Goal: Task Accomplishment & Management: Manage account settings

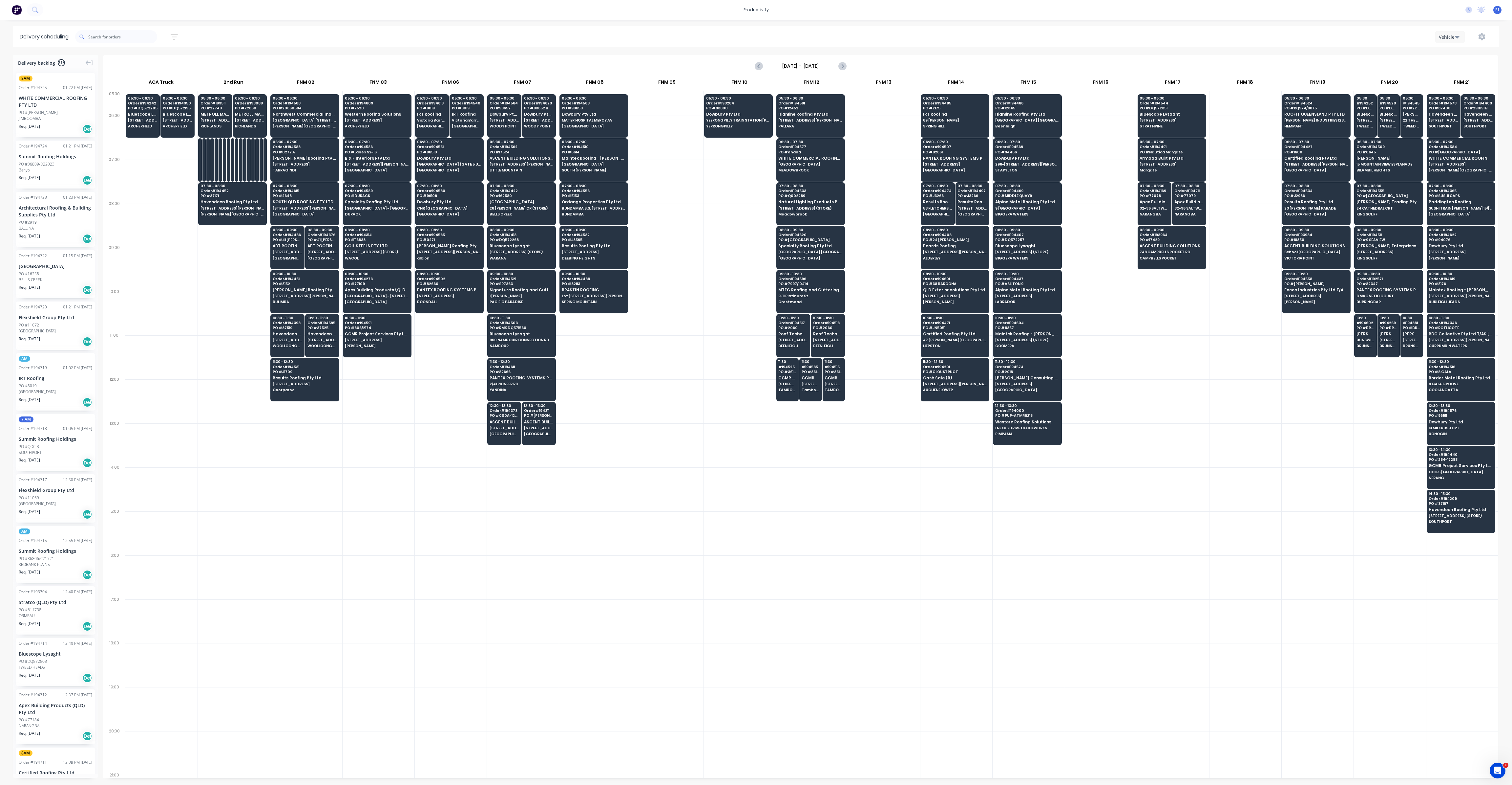
scroll to position [0, 0]
click at [177, 36] on icon "button" at bounding box center [174, 37] width 7 height 8
click at [158, 60] on input "[DATE] - [DATE]" at bounding box center [144, 62] width 61 height 10
click at [149, 133] on div "7" at bounding box center [151, 134] width 10 height 10
type input "[DATE]"
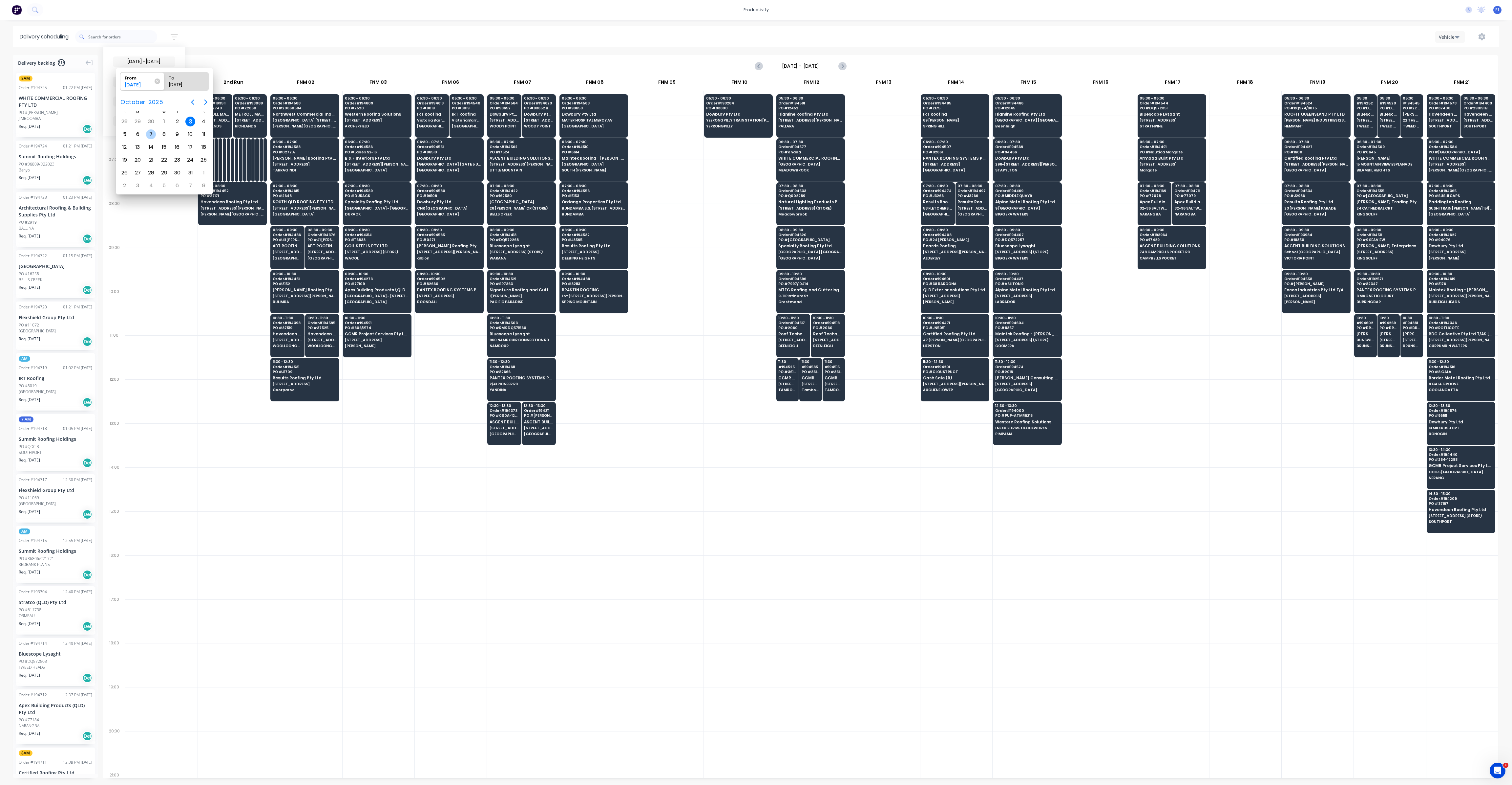
radio input "false"
radio input "true"
click at [149, 133] on div "7" at bounding box center [151, 134] width 10 height 10
type input "[DATE] - [DATE]"
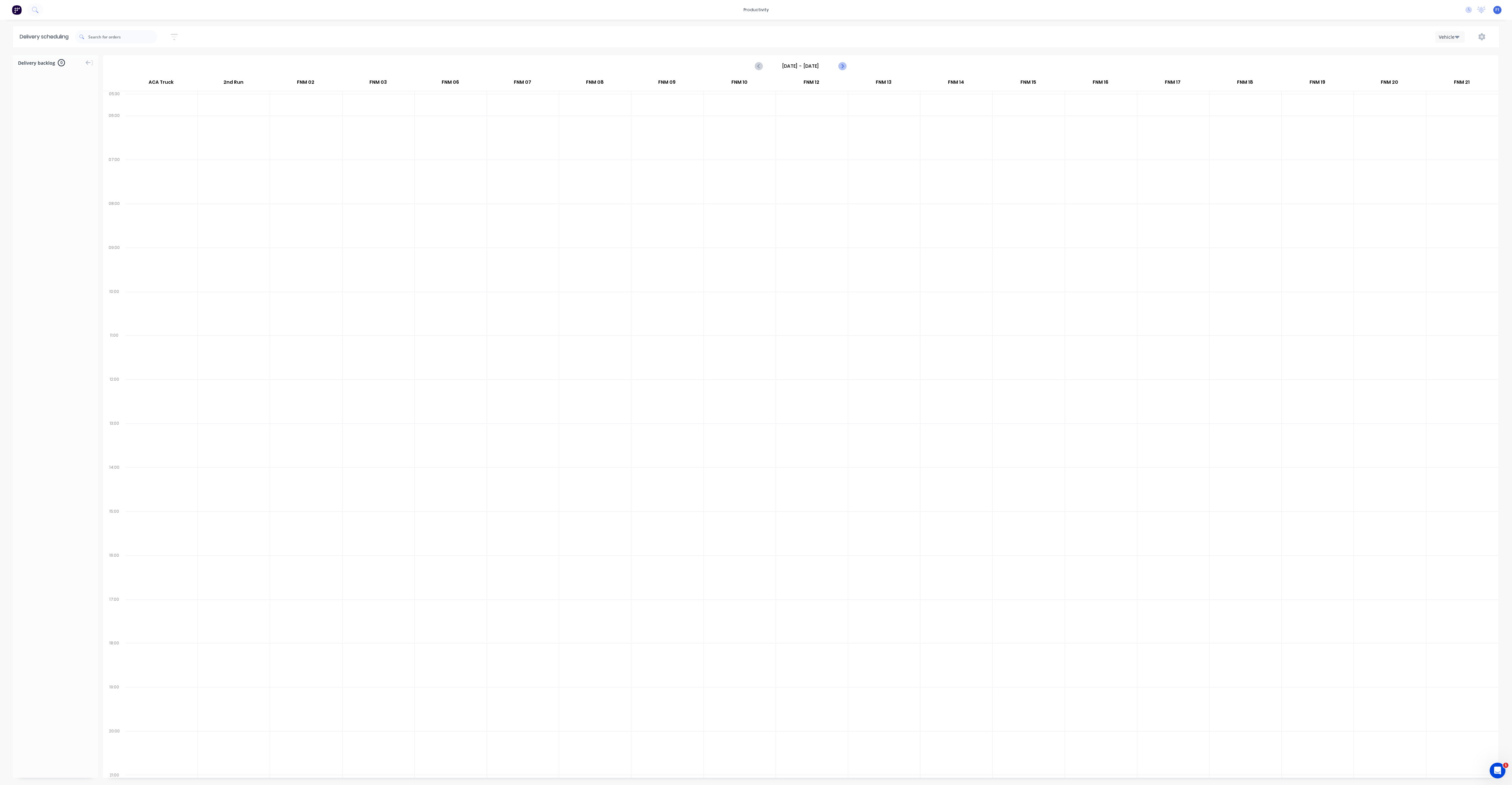
click at [842, 67] on icon "Next page" at bounding box center [842, 66] width 3 height 5
type input "[DATE] - [DATE]"
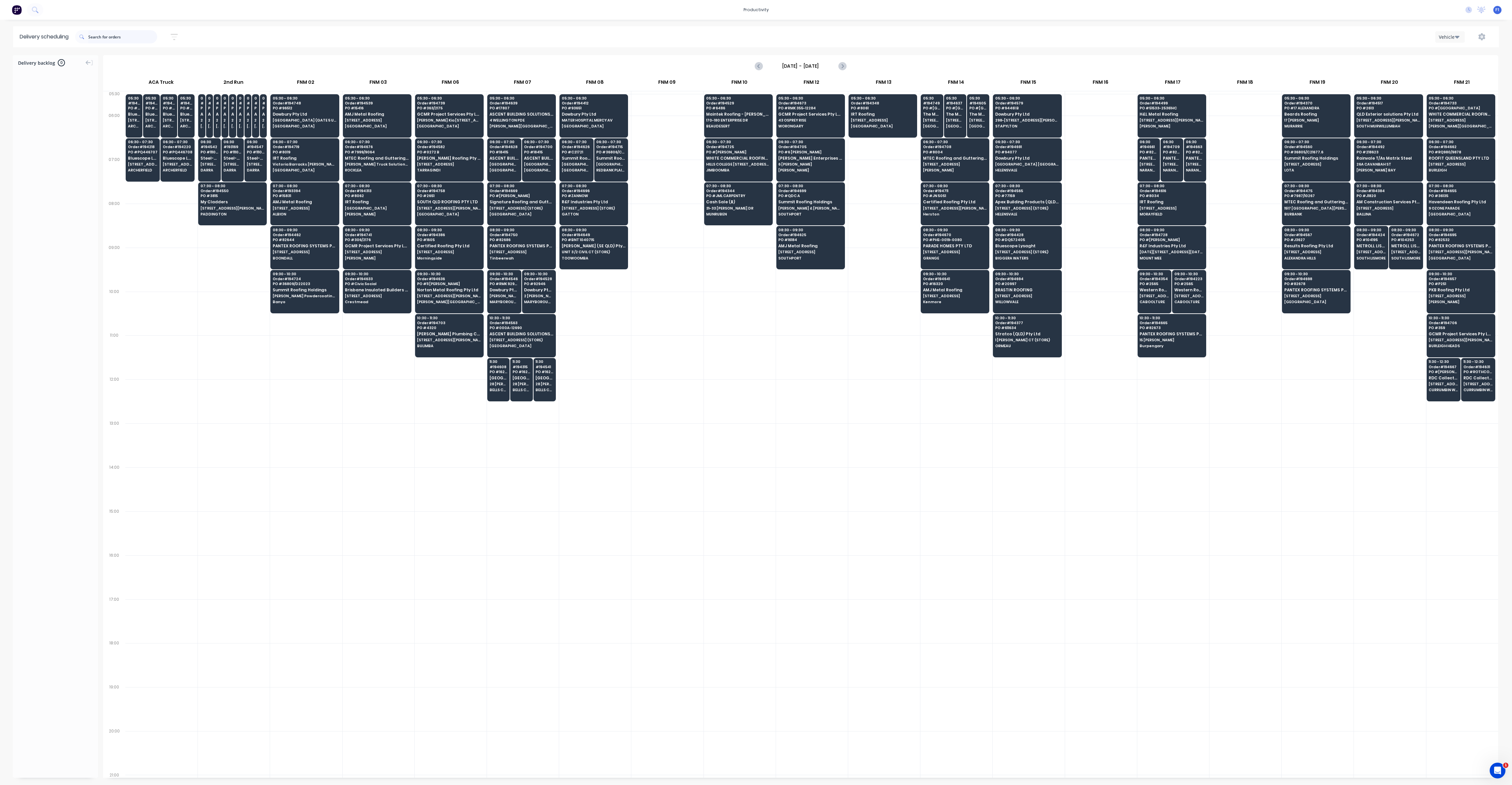
click at [101, 41] on input "text" at bounding box center [123, 37] width 69 height 13
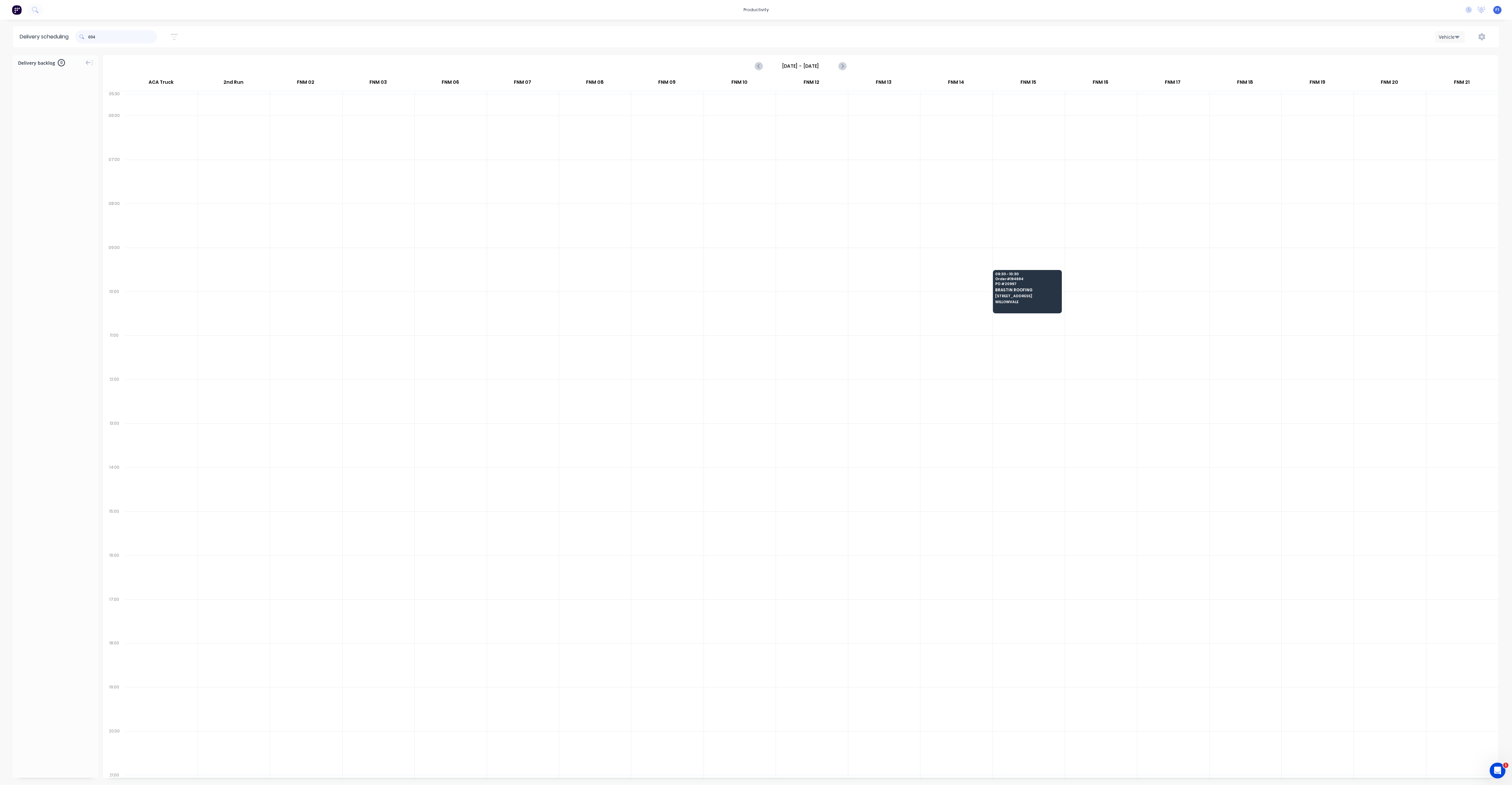
click at [90, 34] on input "694" at bounding box center [123, 37] width 69 height 13
type input "4"
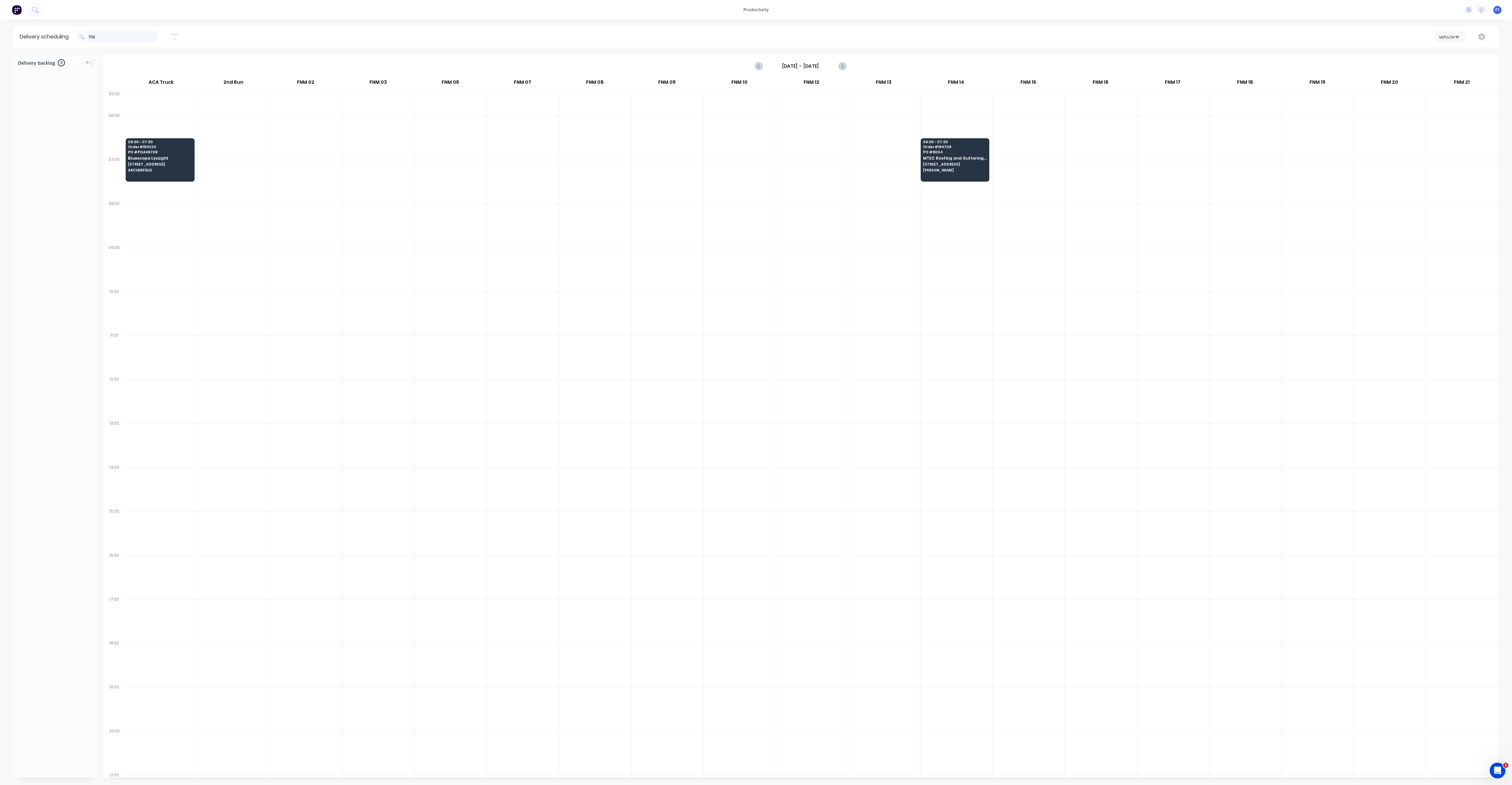
click at [91, 38] on input "708" at bounding box center [123, 37] width 69 height 13
type input "8"
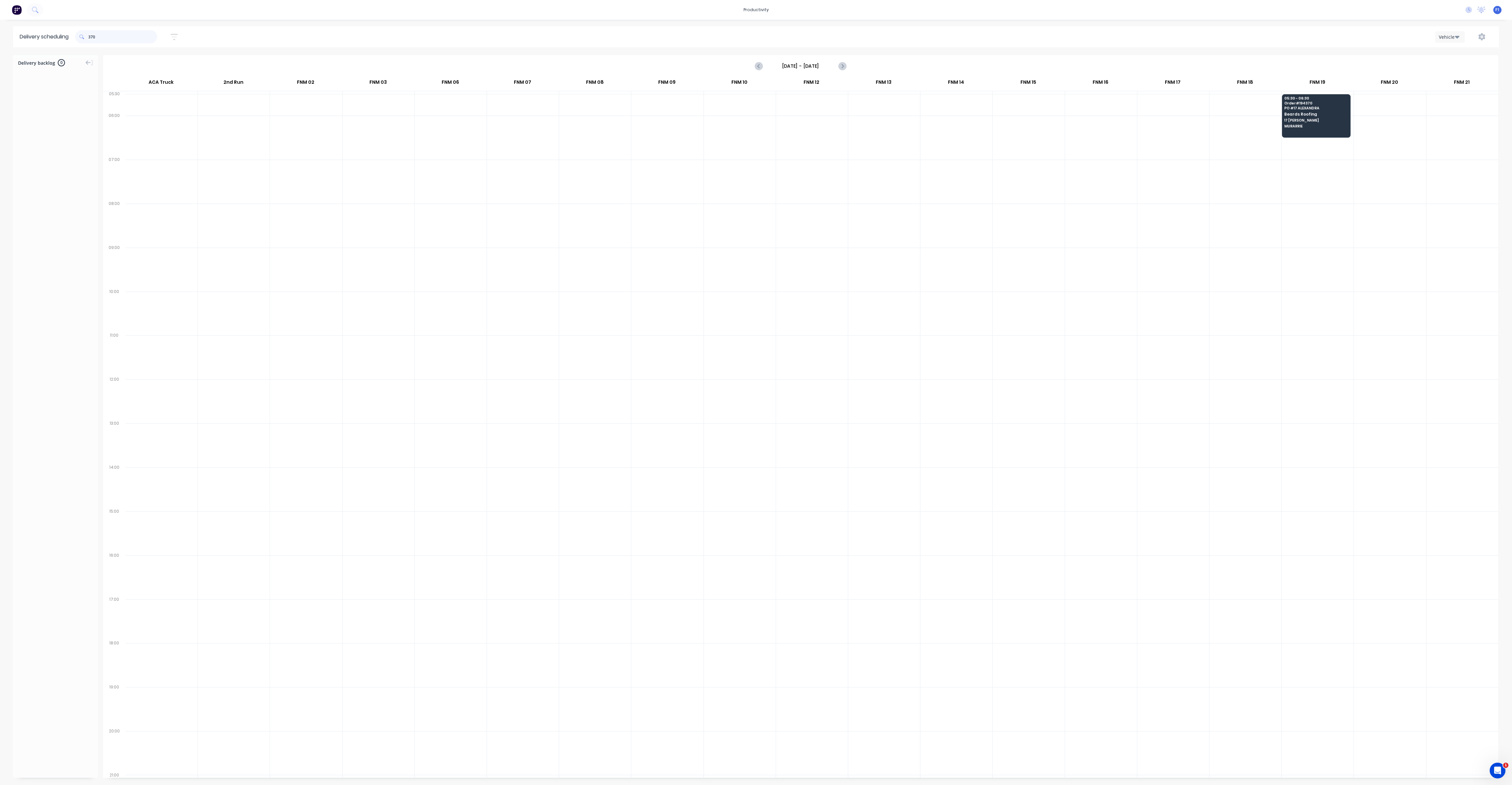
drag, startPoint x: 90, startPoint y: 40, endPoint x: 111, endPoint y: 43, distance: 21.2
click at [91, 40] on input "370" at bounding box center [123, 37] width 69 height 13
type input "0"
click at [91, 40] on input "608" at bounding box center [123, 37] width 69 height 13
type input "8"
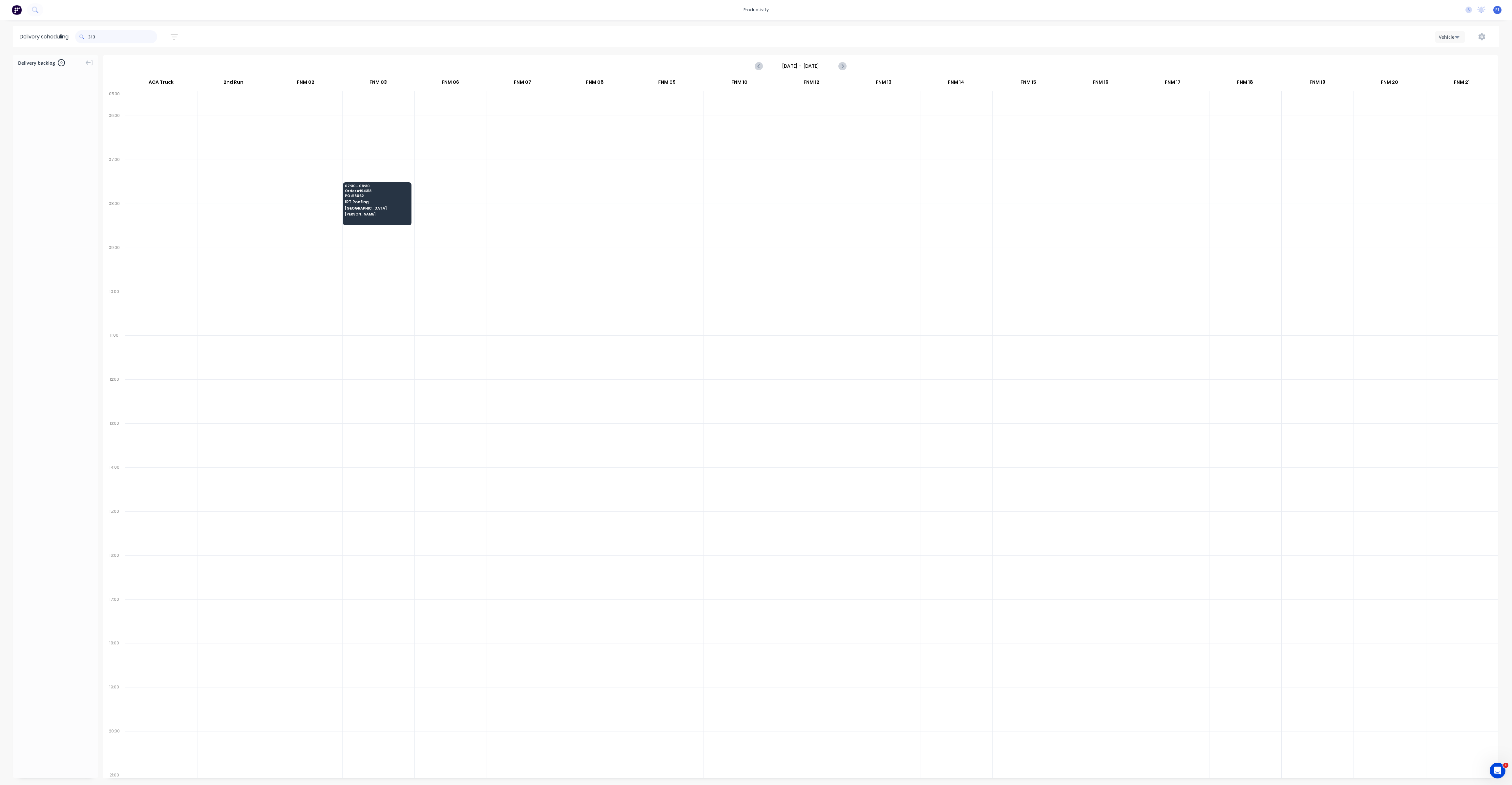
click at [91, 40] on input "313" at bounding box center [123, 37] width 69 height 13
type input "3"
click at [90, 40] on input "529" at bounding box center [123, 37] width 69 height 13
type input "9"
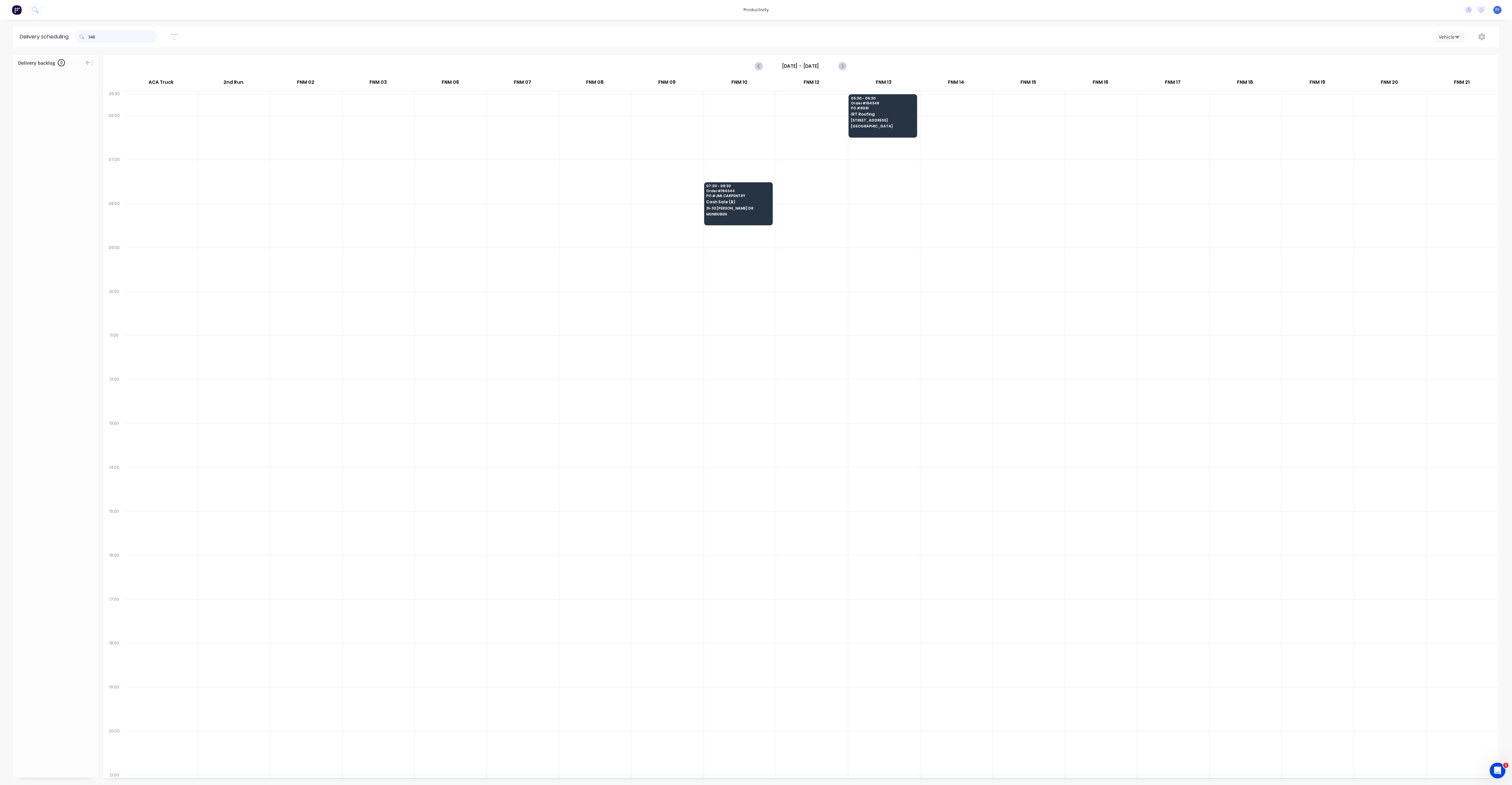
click at [91, 38] on input "348" at bounding box center [123, 37] width 69 height 13
type input "8"
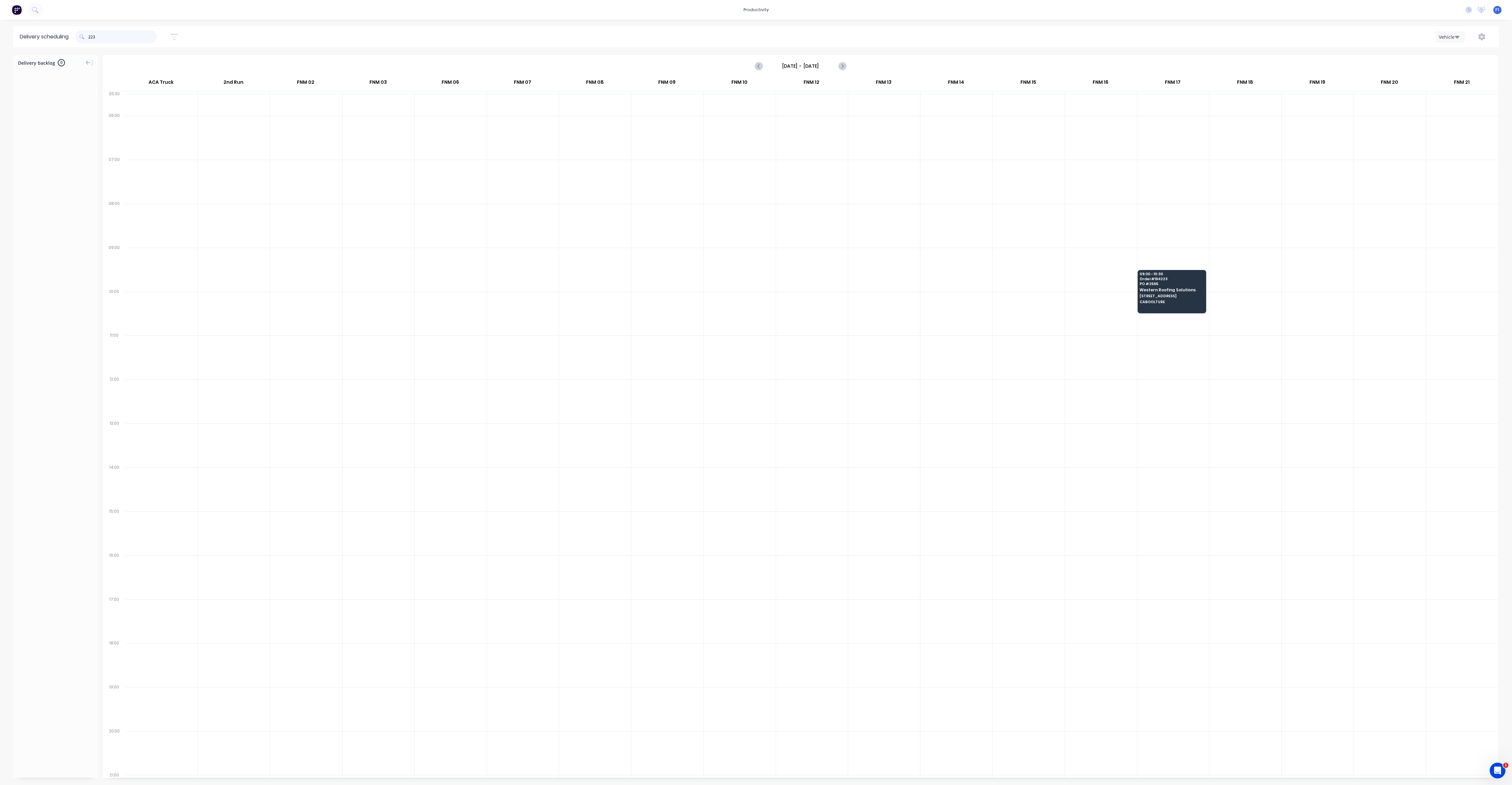
drag, startPoint x: 91, startPoint y: 37, endPoint x: 123, endPoint y: 50, distance: 34.5
click at [91, 38] on input "223" at bounding box center [123, 37] width 69 height 13
type input "3"
click at [91, 37] on input "315" at bounding box center [123, 37] width 69 height 13
type input "5"
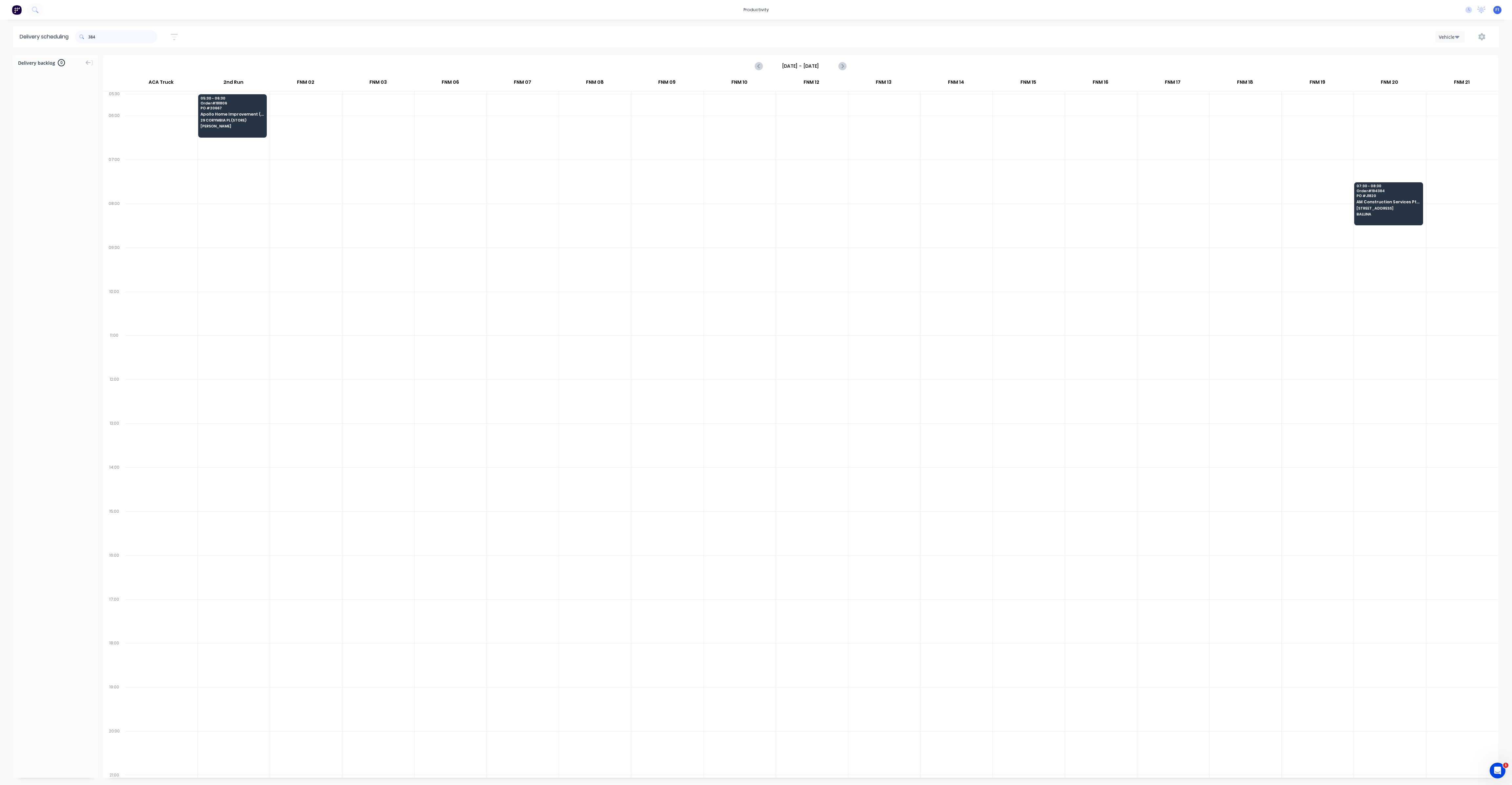
click at [90, 40] on div "384" at bounding box center [117, 37] width 82 height 13
type input "4"
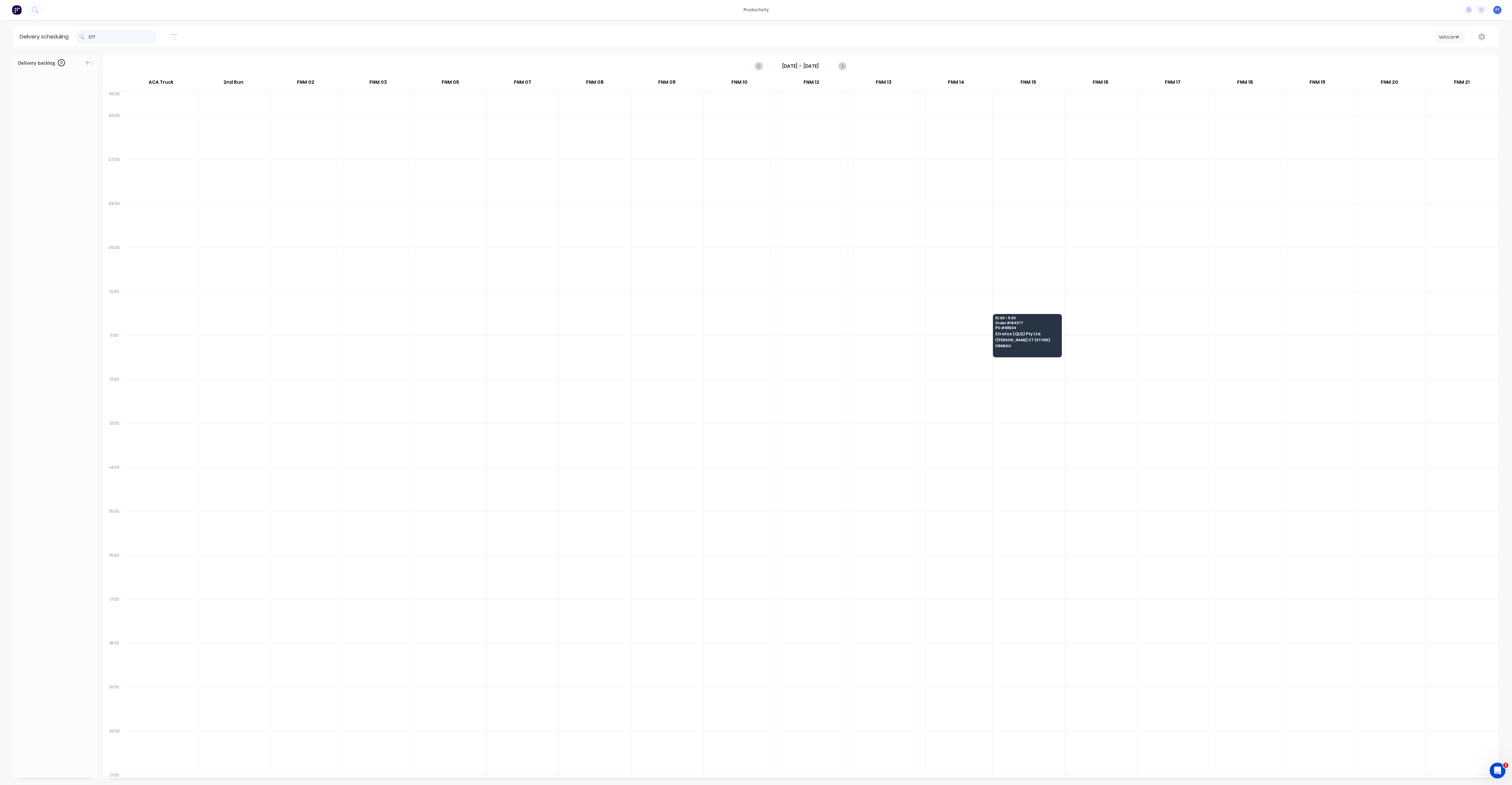
click at [91, 40] on input "377" at bounding box center [123, 37] width 69 height 13
click at [91, 37] on input "377" at bounding box center [123, 37] width 69 height 13
type input "7"
click at [91, 36] on input "496" at bounding box center [123, 37] width 69 height 13
click at [90, 37] on input "496" at bounding box center [123, 37] width 69 height 13
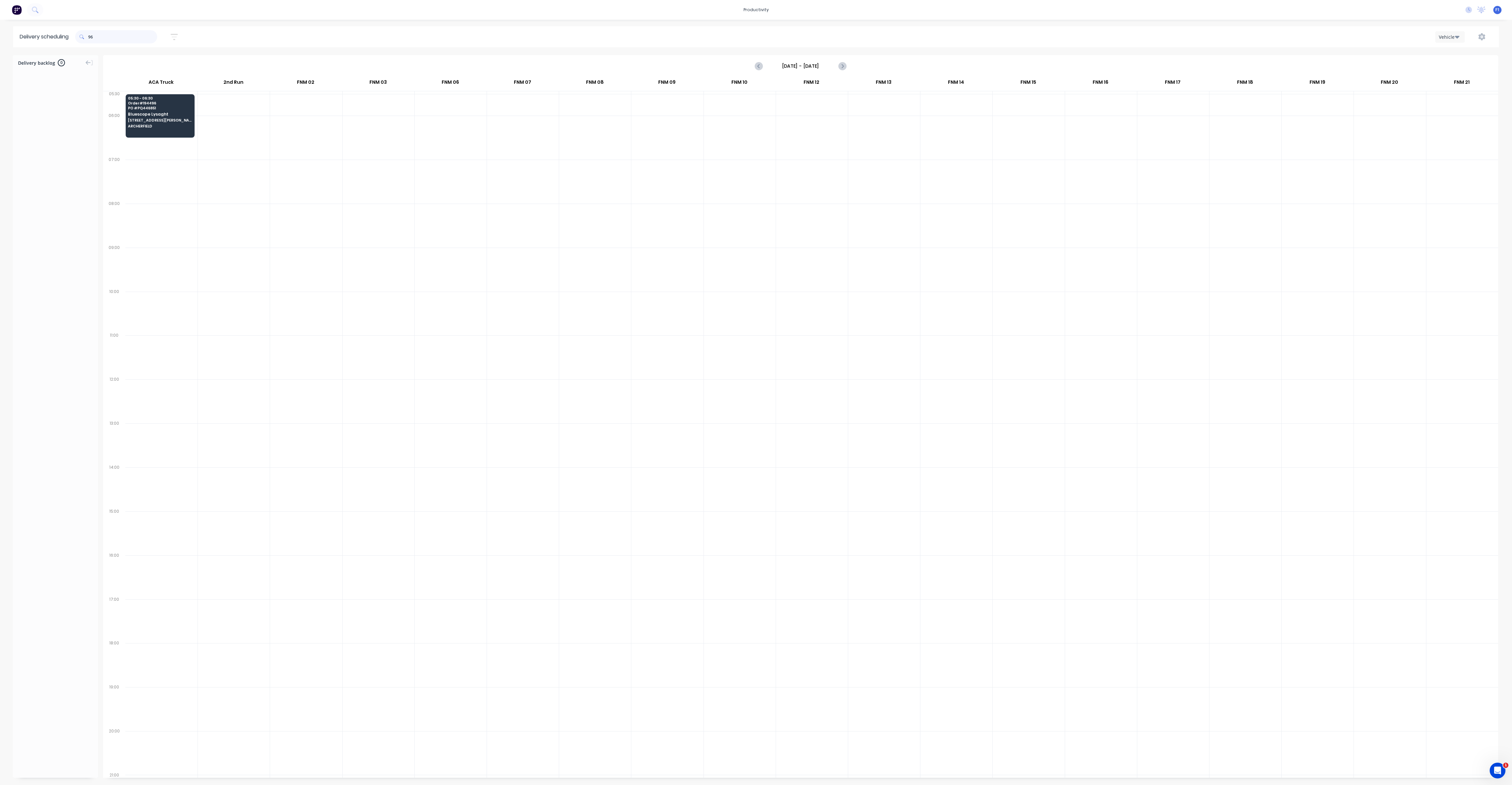
type input "6"
click at [90, 34] on input "428" at bounding box center [123, 37] width 69 height 13
type input "8"
click at [90, 38] on input "582" at bounding box center [123, 37] width 69 height 13
type input "2"
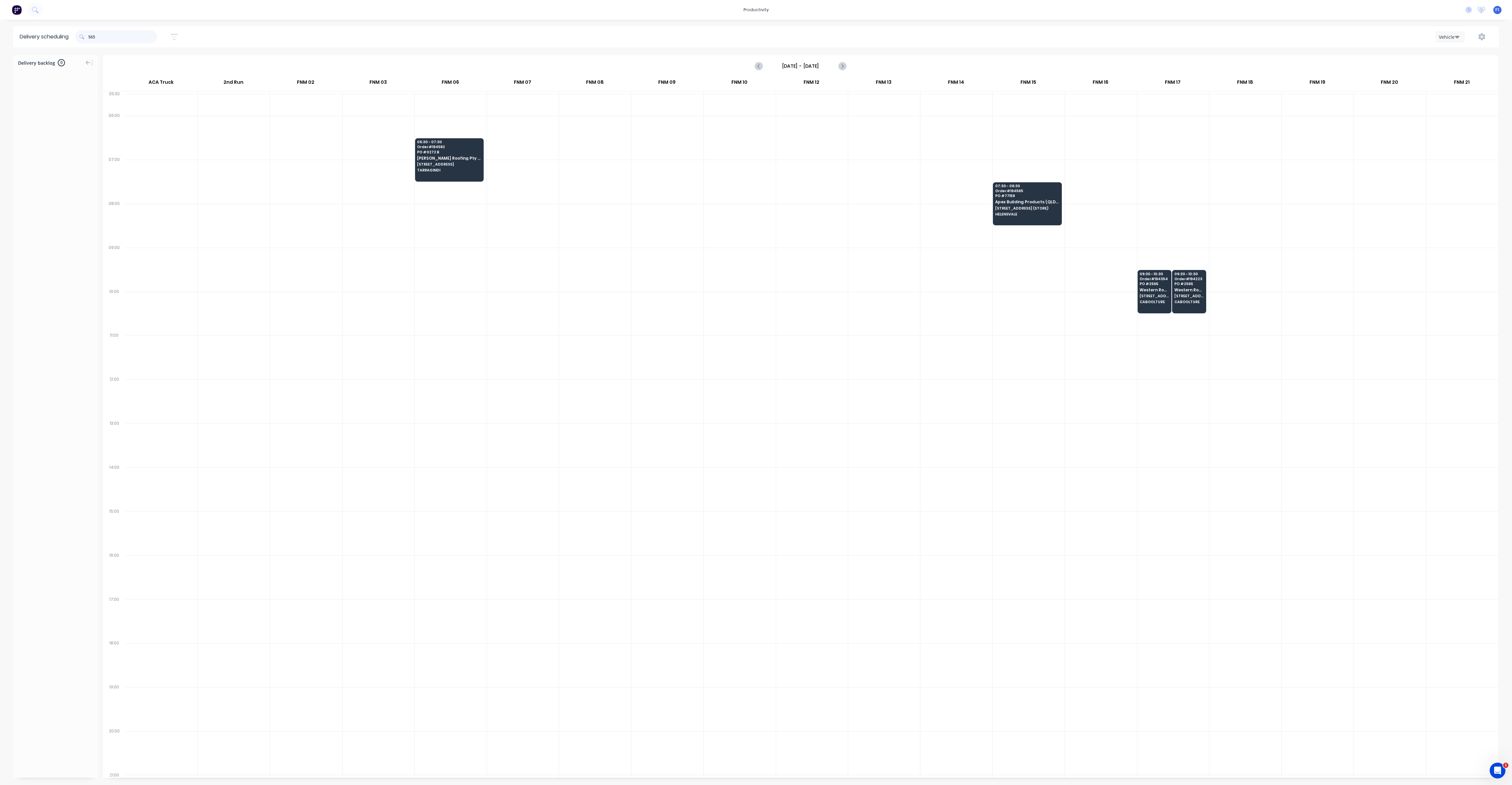
click at [91, 38] on input "565" at bounding box center [123, 37] width 69 height 13
type input "5"
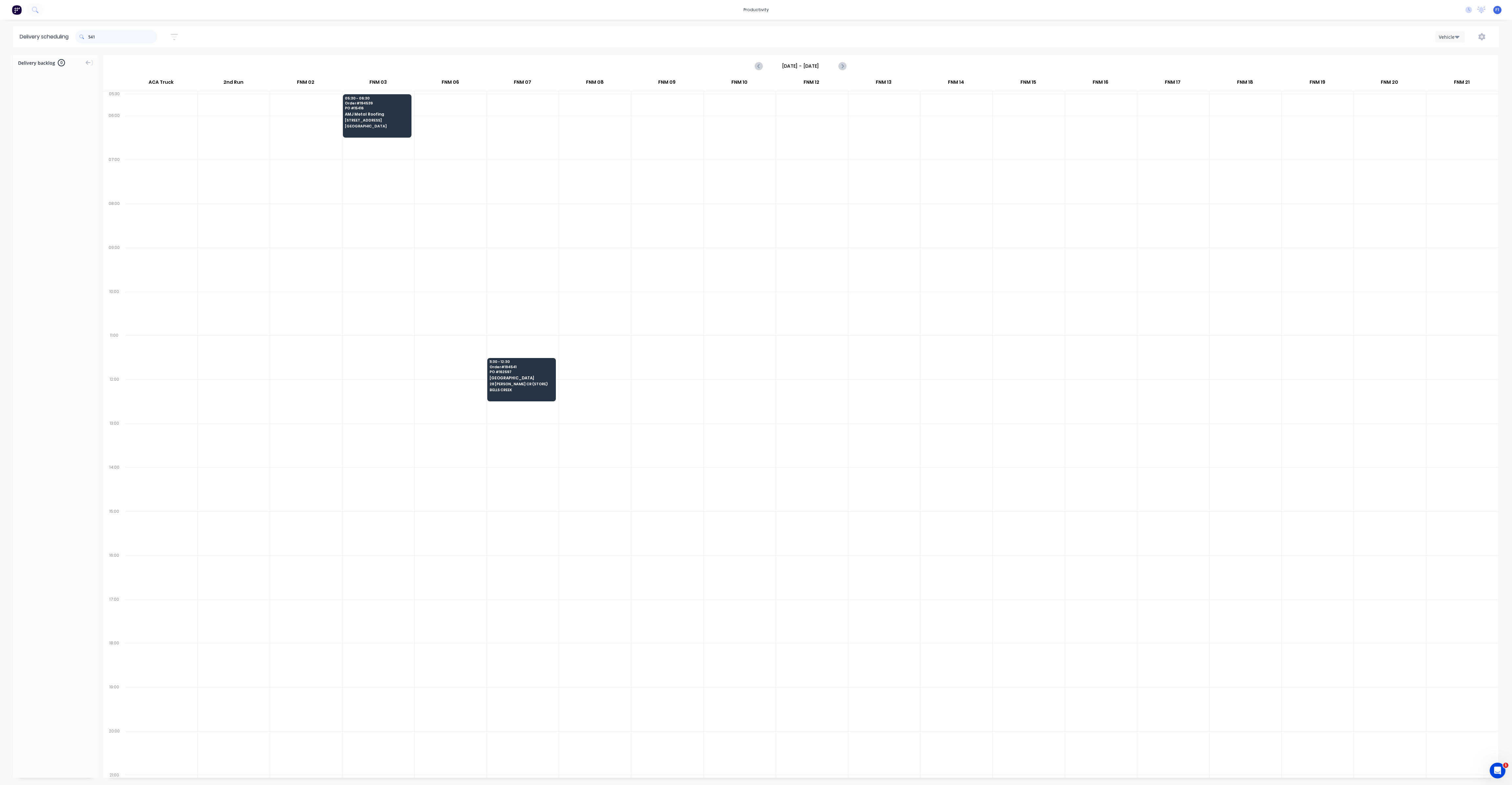
click at [90, 38] on input "541" at bounding box center [123, 37] width 69 height 13
type input "1"
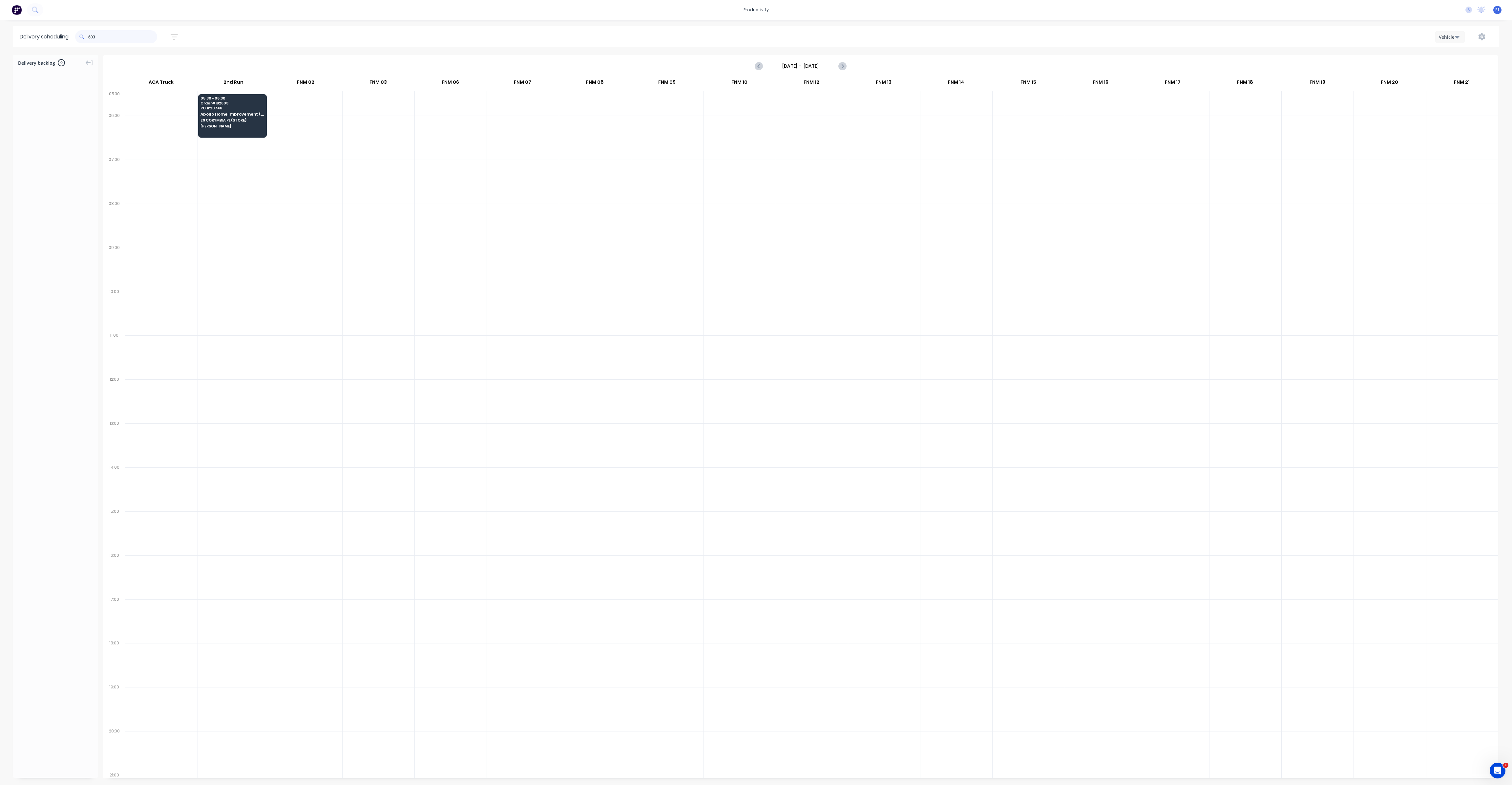
click at [91, 39] on input "603" at bounding box center [123, 37] width 69 height 13
type input "3"
click at [91, 37] on input "424" at bounding box center [123, 37] width 69 height 13
type input "4"
click at [91, 38] on input "579" at bounding box center [123, 37] width 69 height 13
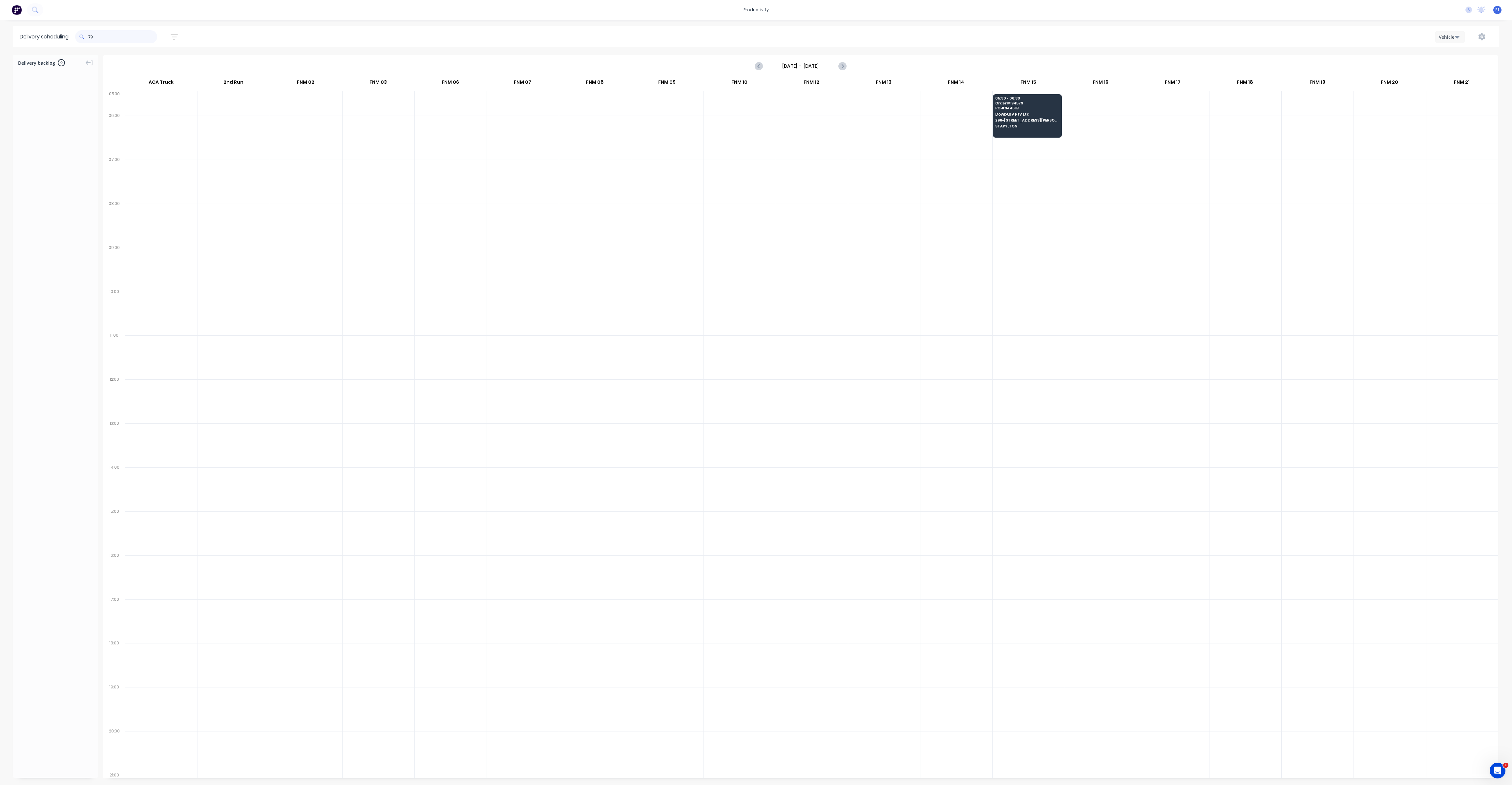
type input "9"
click at [91, 34] on input "539" at bounding box center [123, 37] width 69 height 13
type input "9"
click at [91, 36] on input "663" at bounding box center [123, 37] width 69 height 13
type input "3"
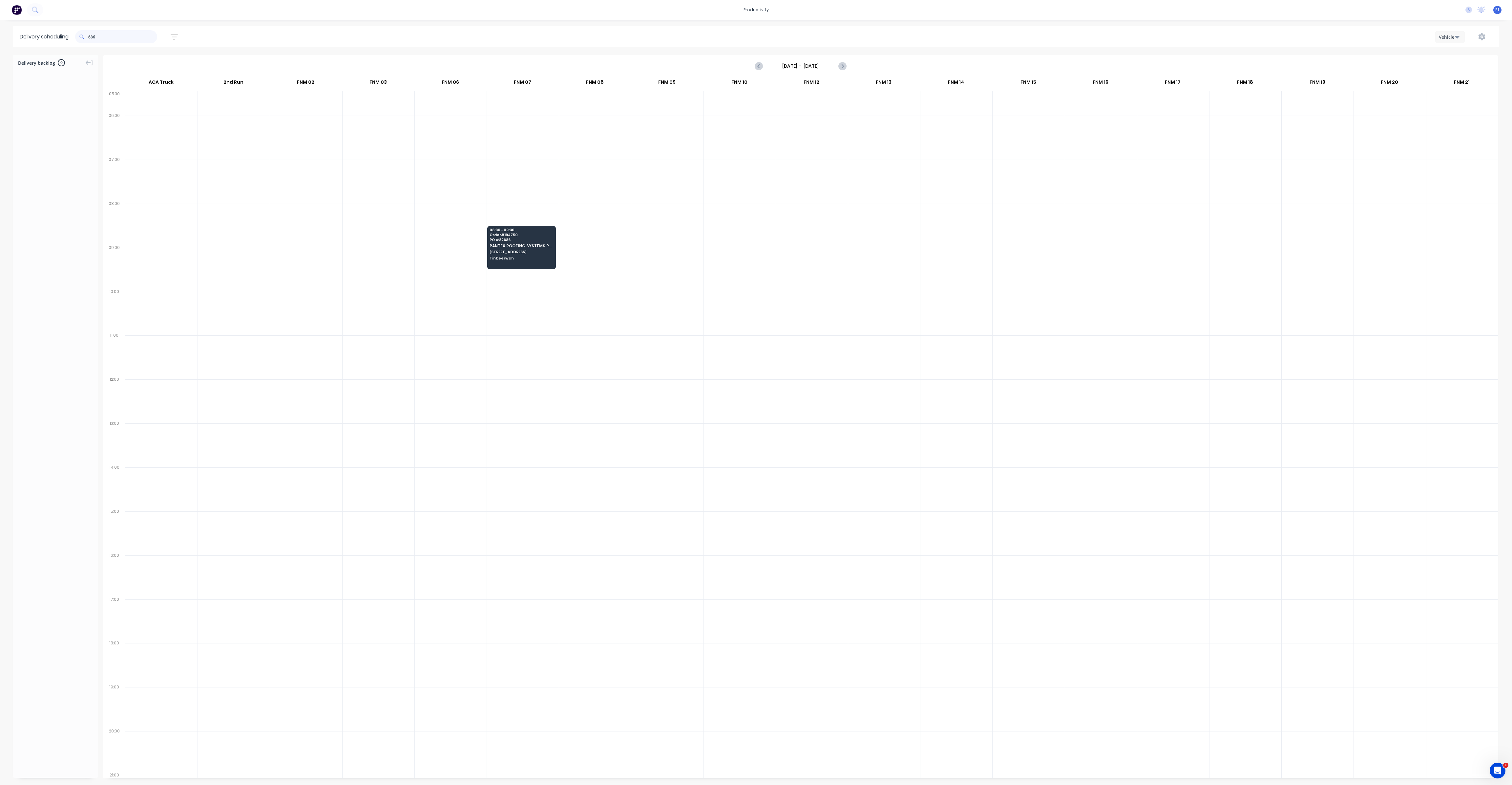
click at [90, 38] on input "686" at bounding box center [123, 37] width 69 height 13
type input "6"
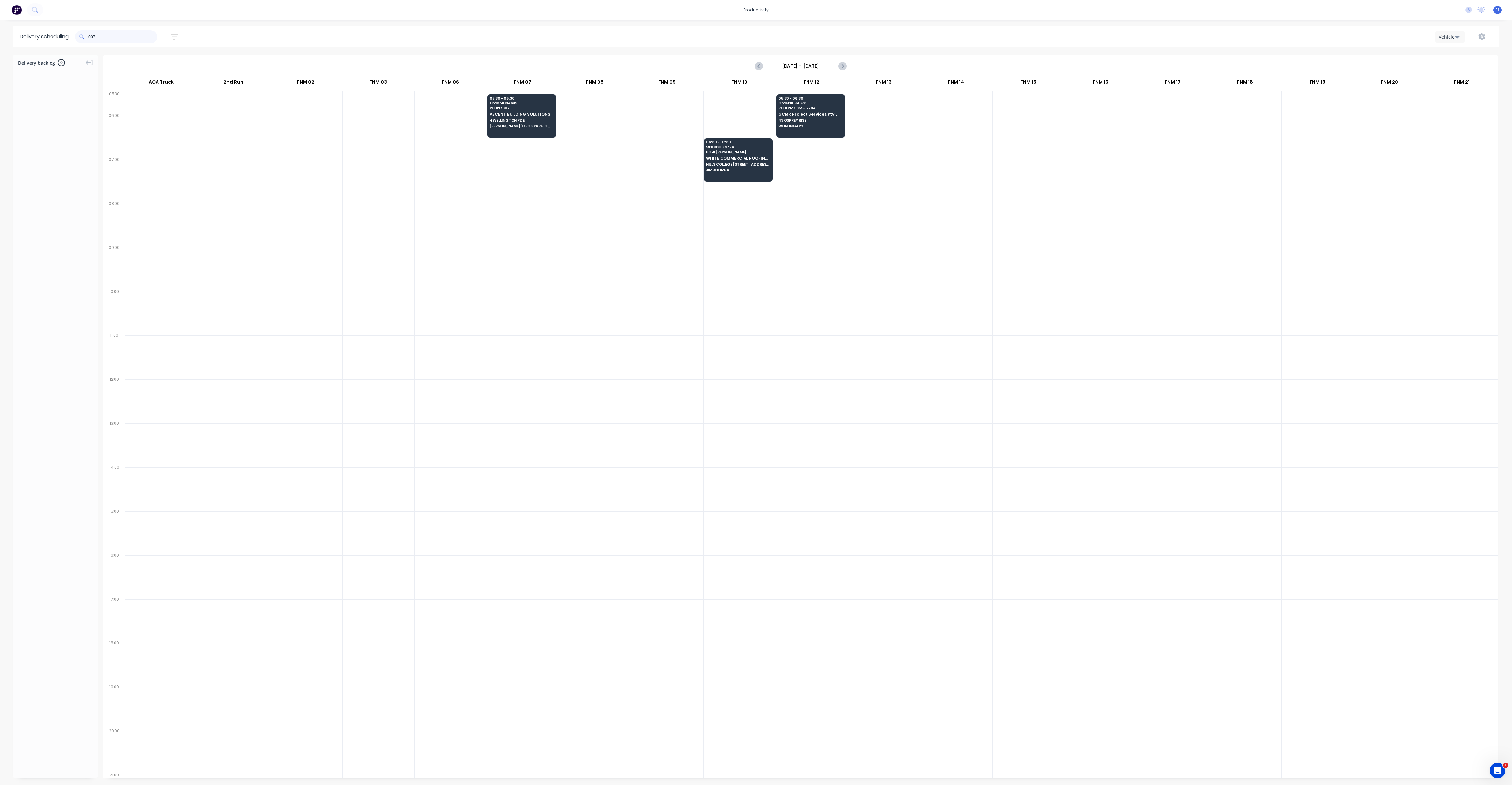
click at [90, 37] on input "007" at bounding box center [123, 37] width 69 height 13
type input "7"
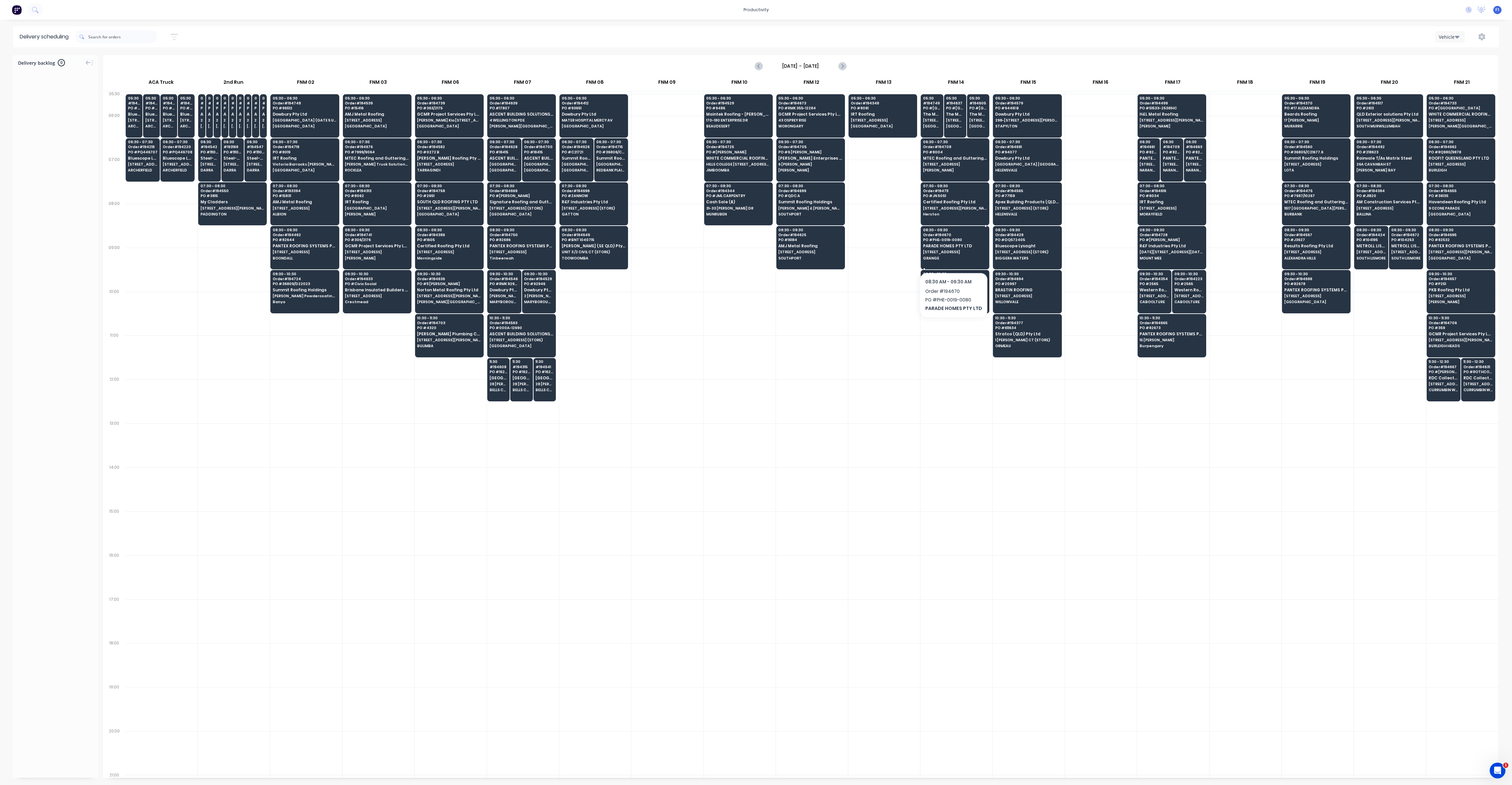
click at [952, 256] on span "GRANGE" at bounding box center [955, 258] width 64 height 4
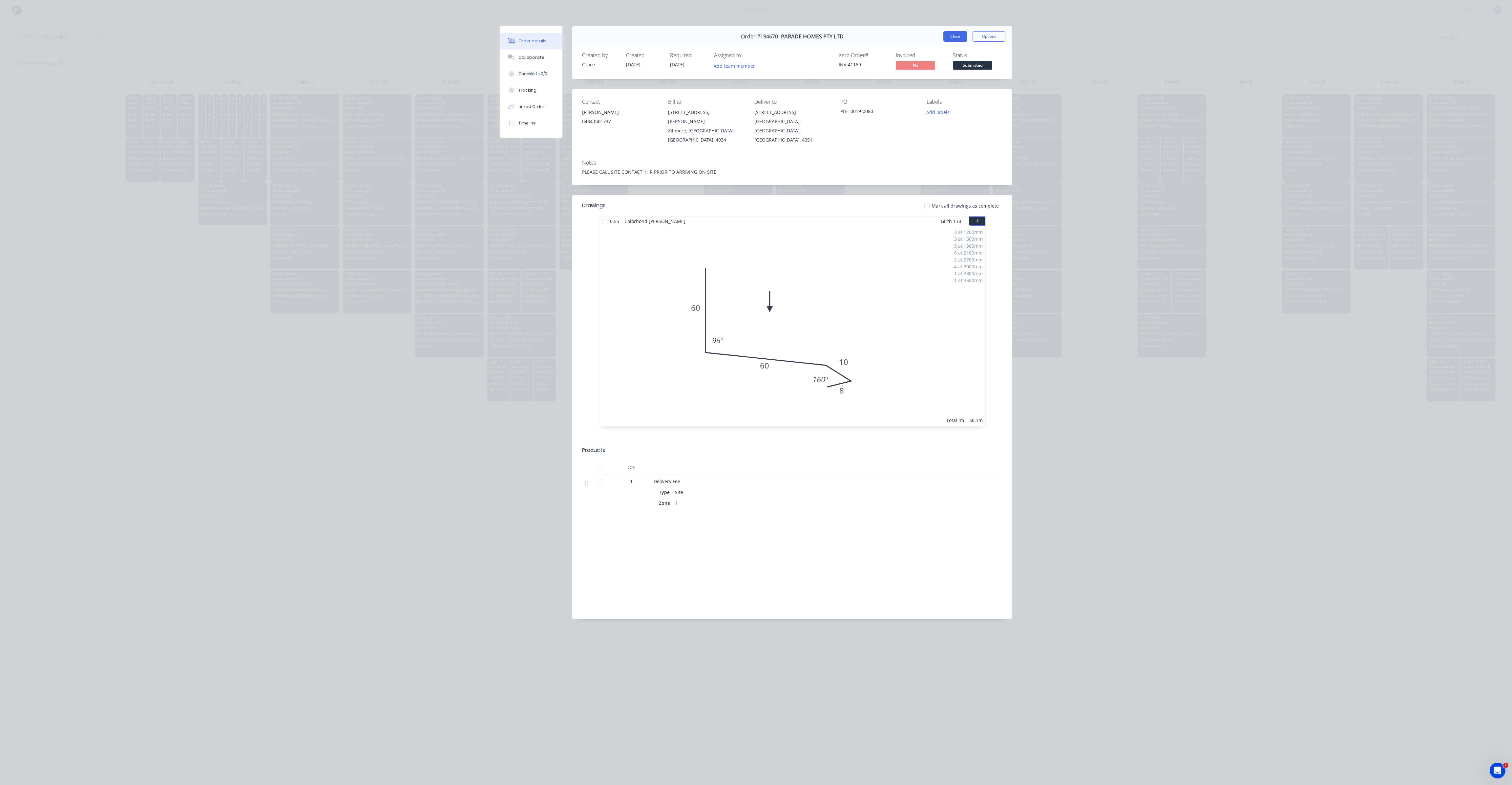
click at [954, 40] on button "Close" at bounding box center [955, 37] width 24 height 11
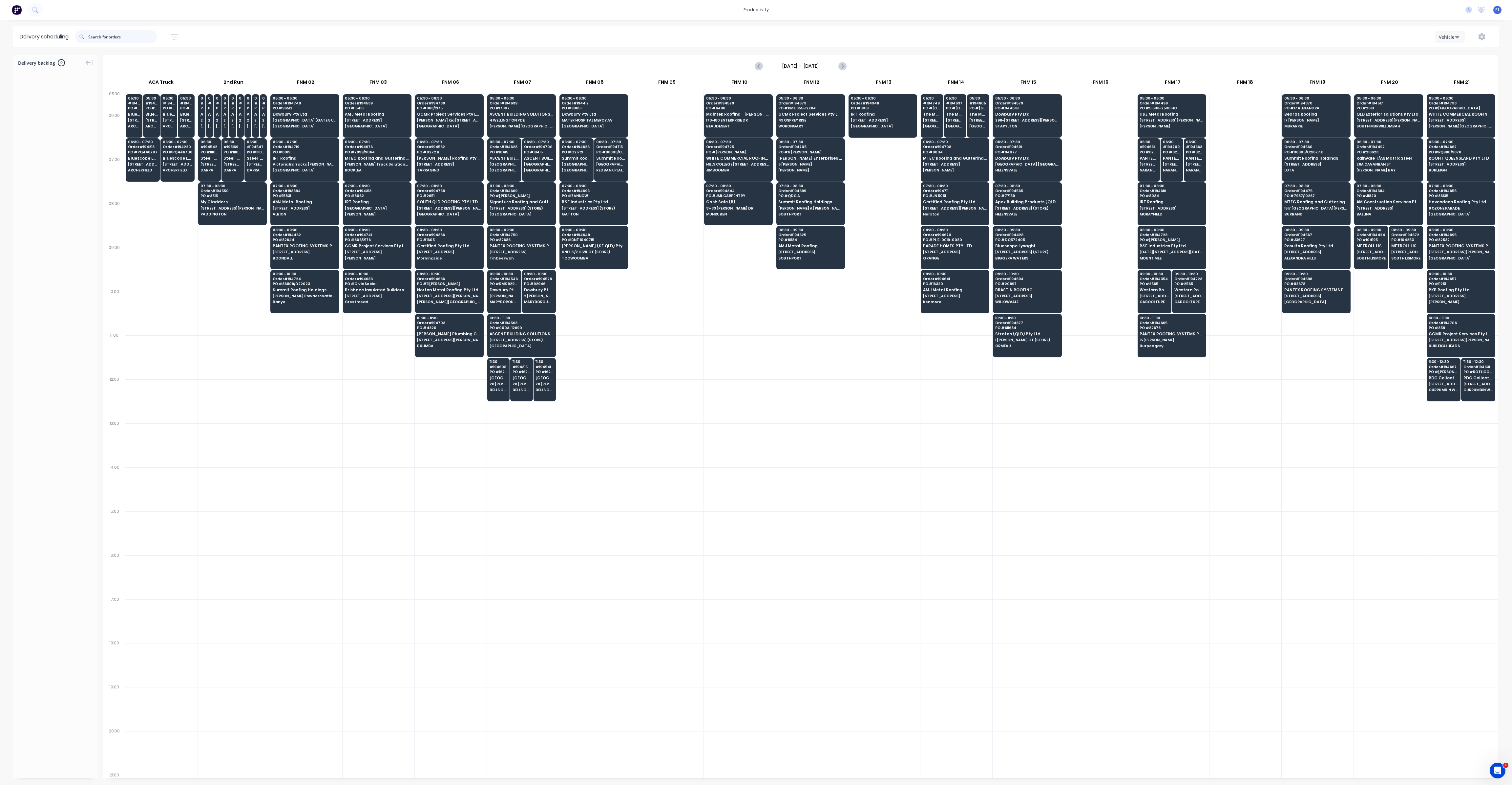
click at [94, 38] on input "text" at bounding box center [123, 37] width 69 height 13
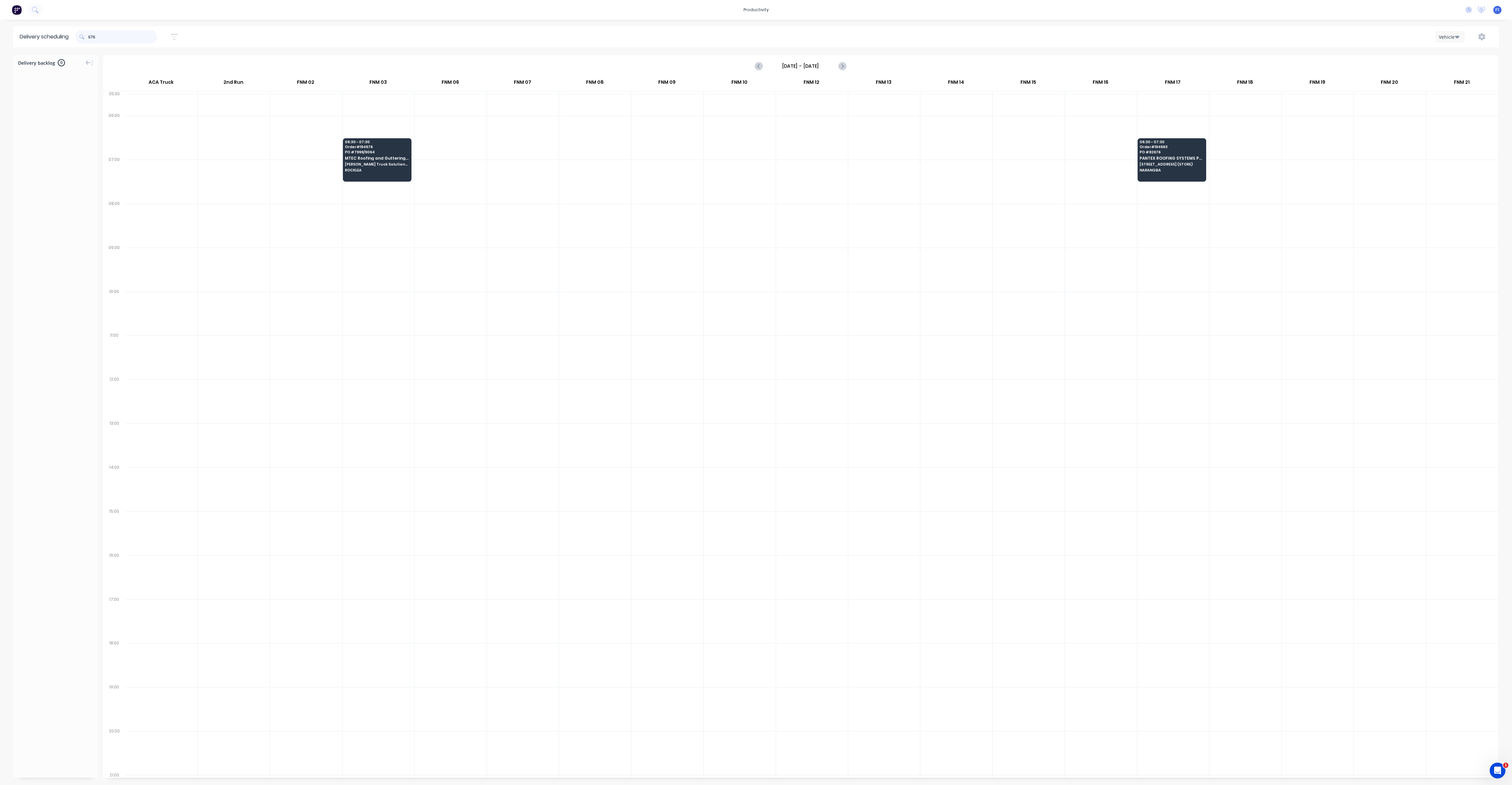
click at [90, 37] on input "676" at bounding box center [123, 37] width 69 height 13
type input "6"
click at [90, 37] on input "672" at bounding box center [123, 37] width 69 height 13
type input "2"
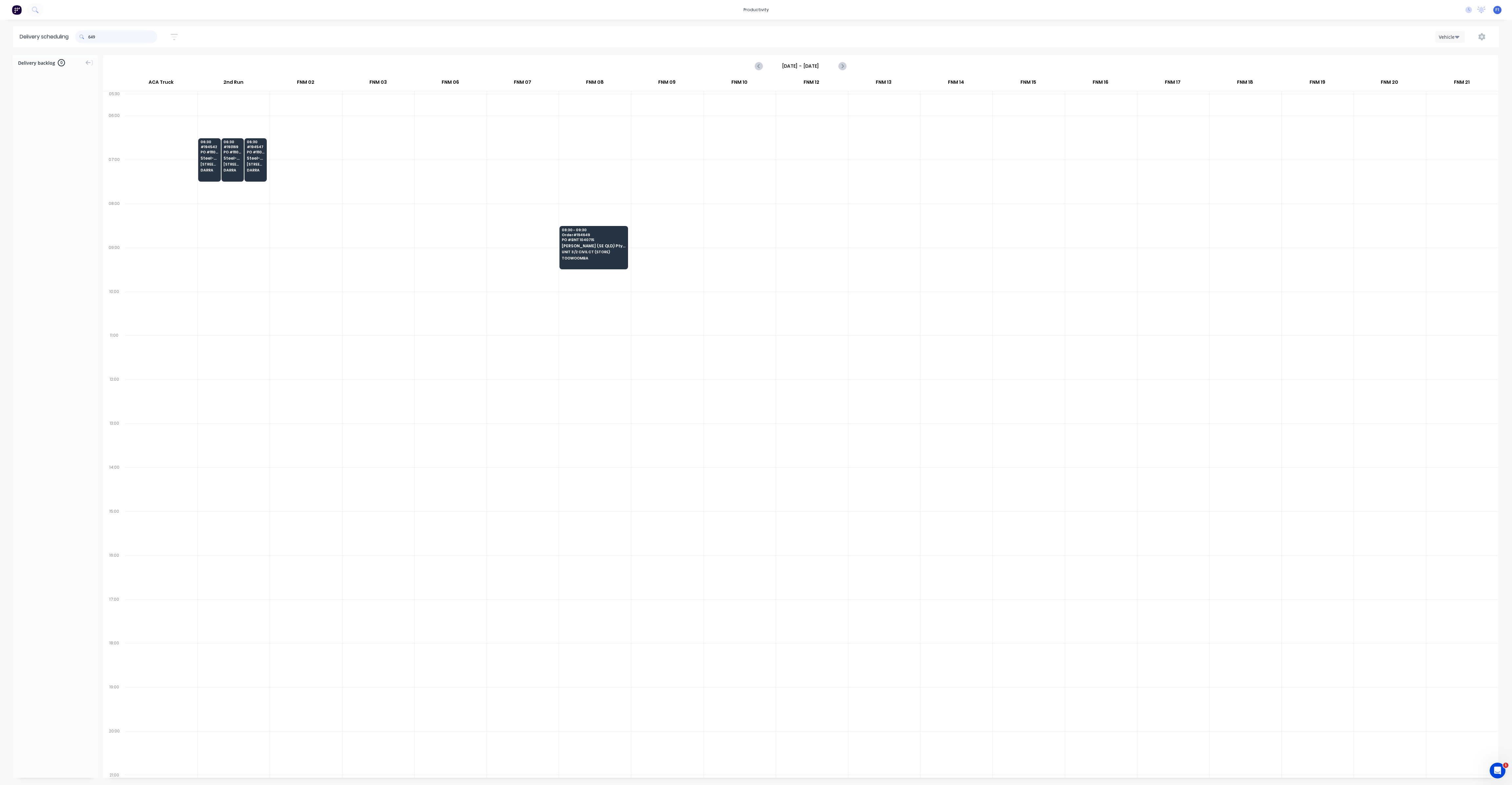
click at [91, 37] on input "649" at bounding box center [123, 37] width 69 height 13
click at [91, 40] on input "649" at bounding box center [123, 37] width 69 height 13
type input "9"
click at [91, 34] on input "344" at bounding box center [123, 37] width 69 height 13
type input "4"
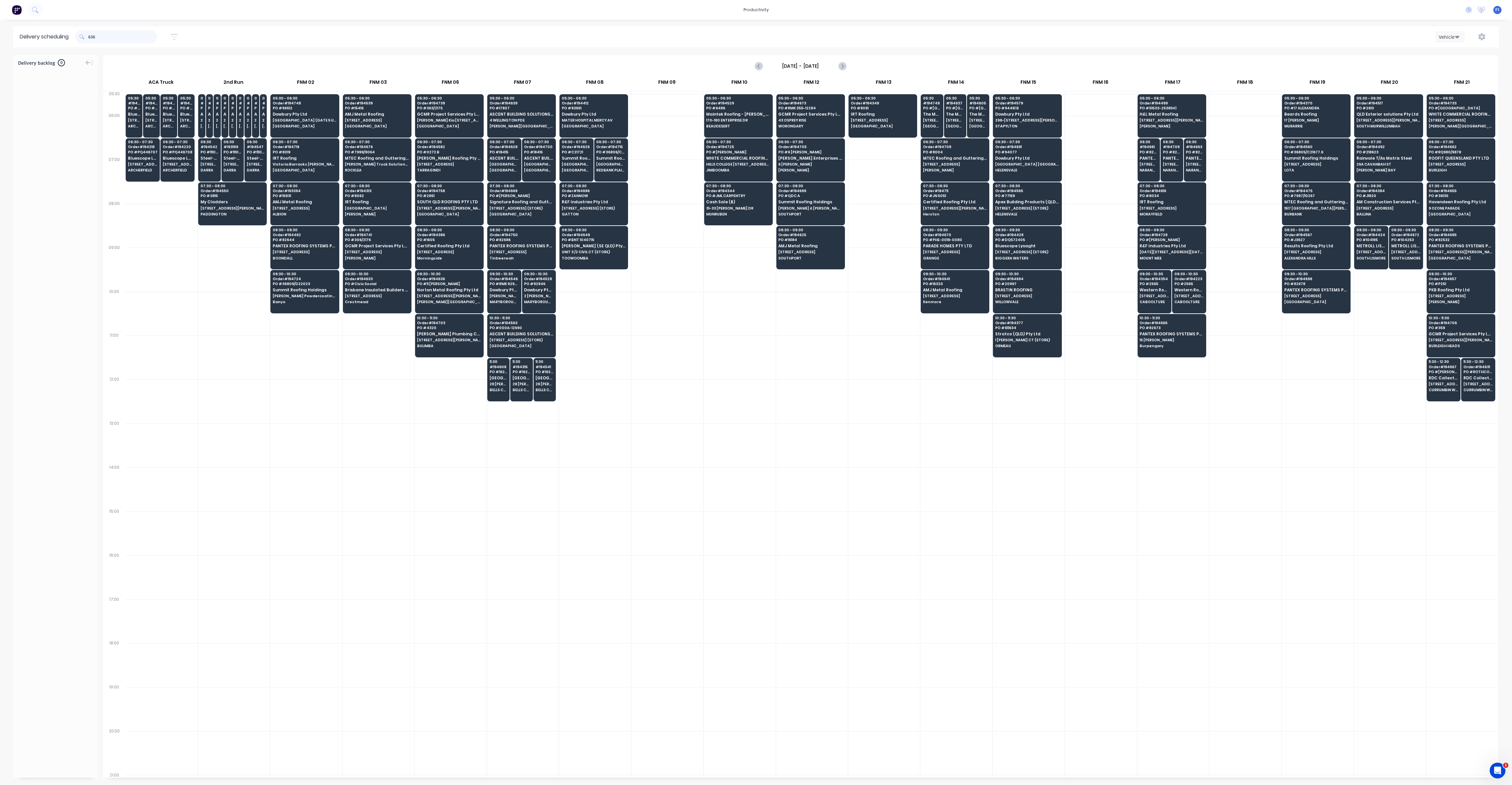
click at [90, 37] on input "636" at bounding box center [123, 37] width 69 height 13
type input "6"
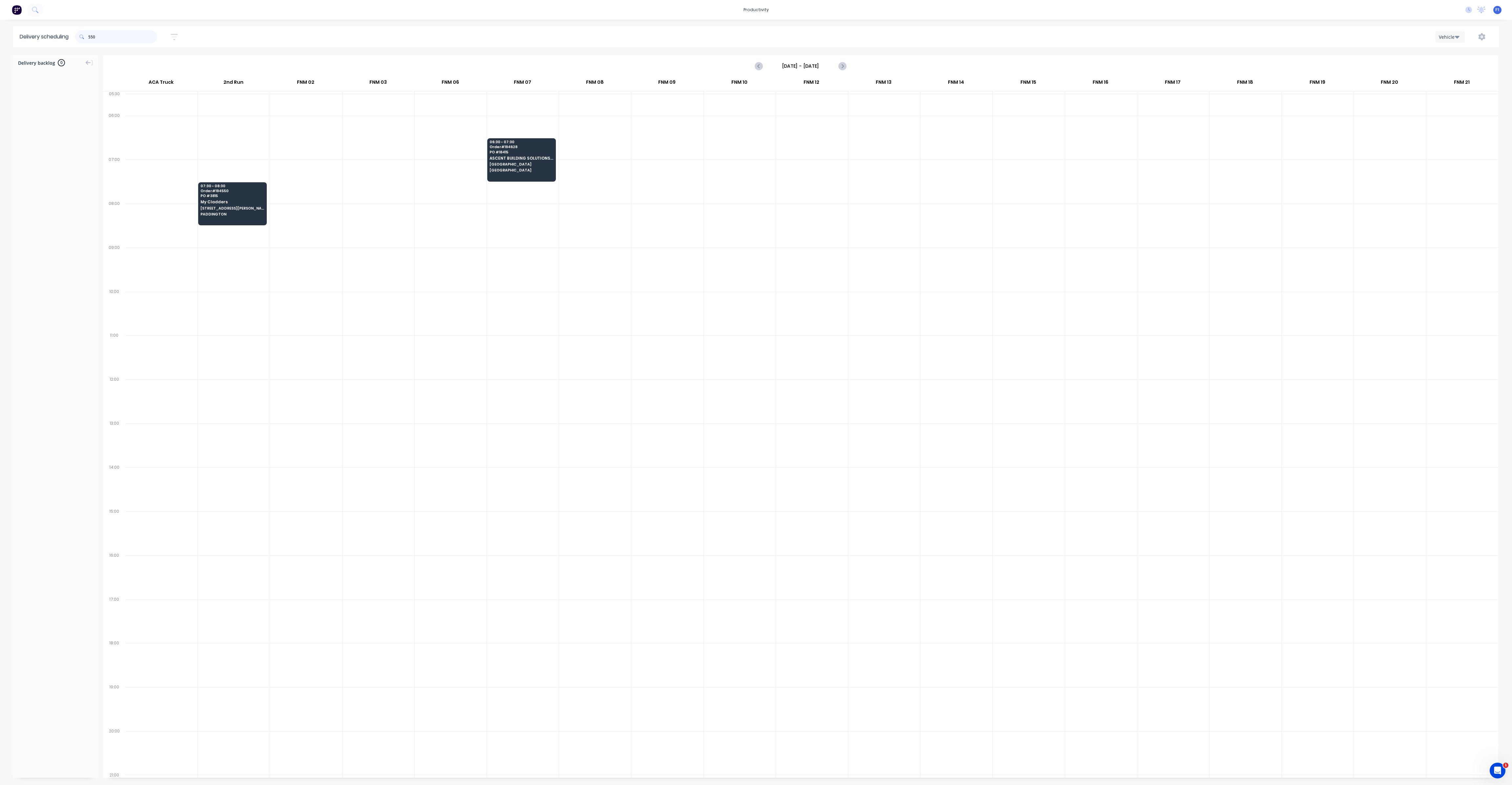
click at [90, 37] on input "550" at bounding box center [123, 37] width 69 height 13
type input "0"
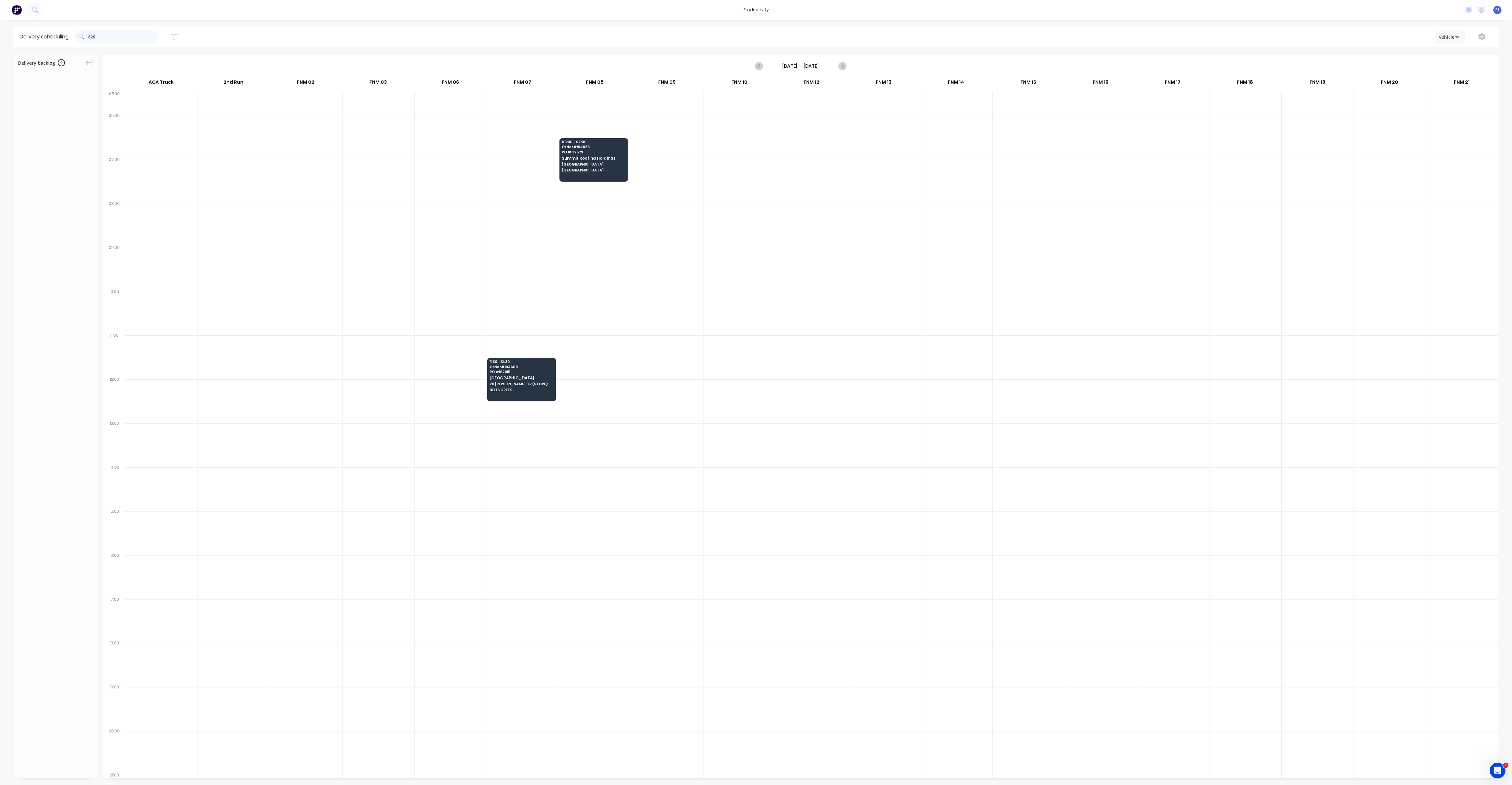
click at [91, 39] on input "626" at bounding box center [123, 37] width 69 height 13
type input "6"
click at [91, 40] on input "616" at bounding box center [123, 37] width 69 height 13
type input "6"
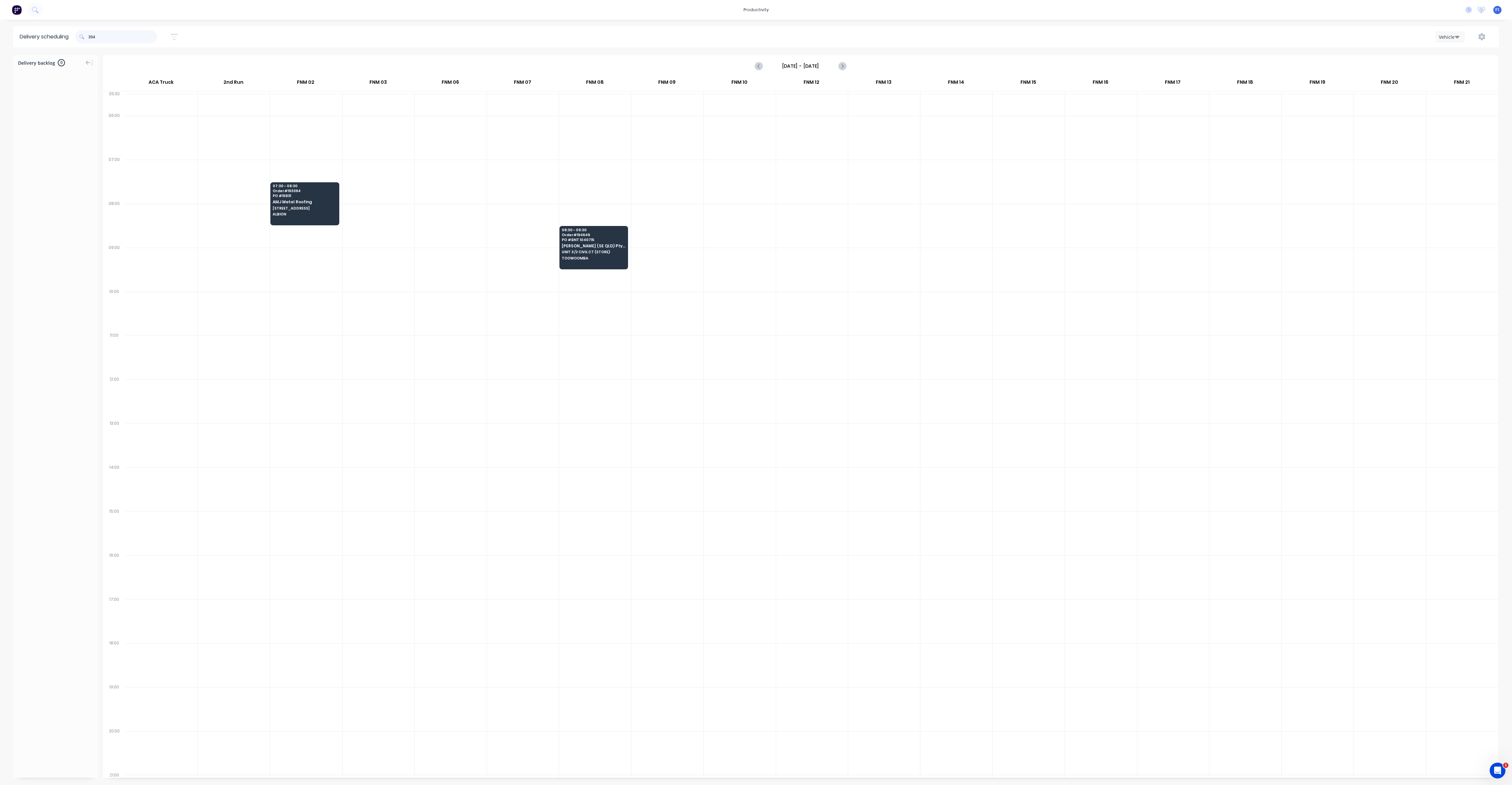
click at [91, 39] on input "394" at bounding box center [123, 37] width 69 height 13
type input "4"
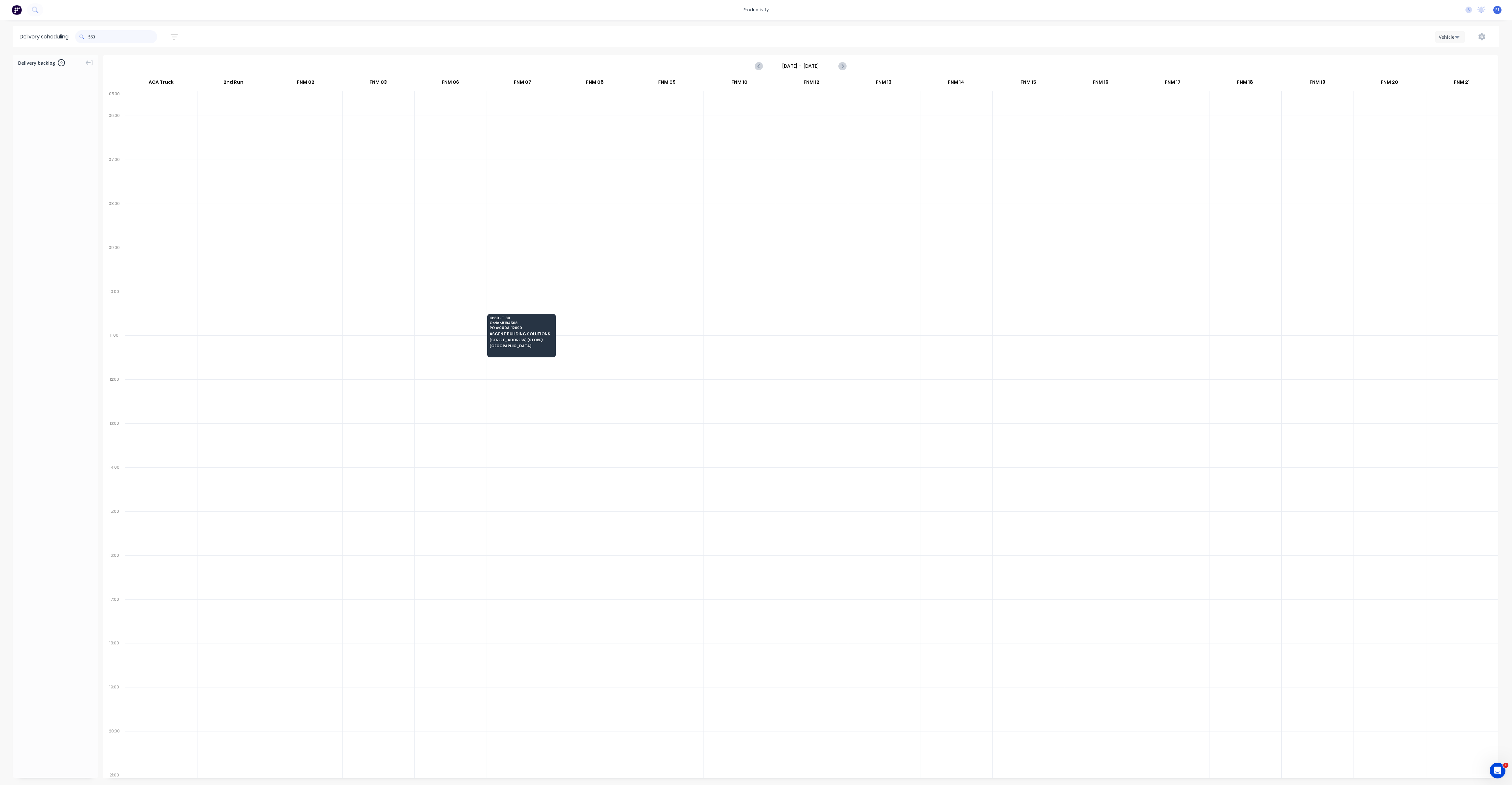
click at [91, 38] on input "563" at bounding box center [123, 37] width 69 height 13
type input "3"
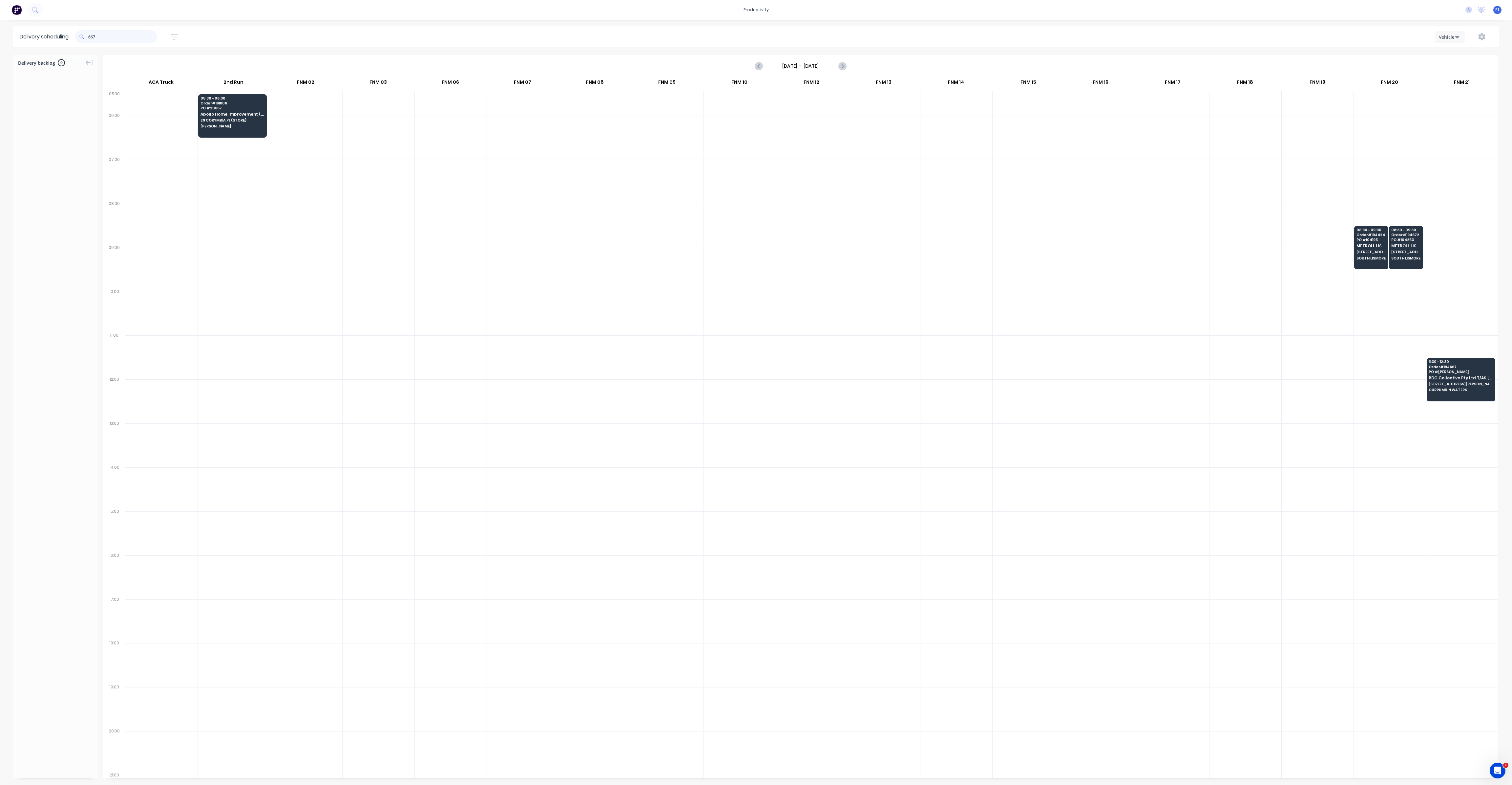
click at [90, 39] on input "667" at bounding box center [123, 37] width 69 height 13
type input "7"
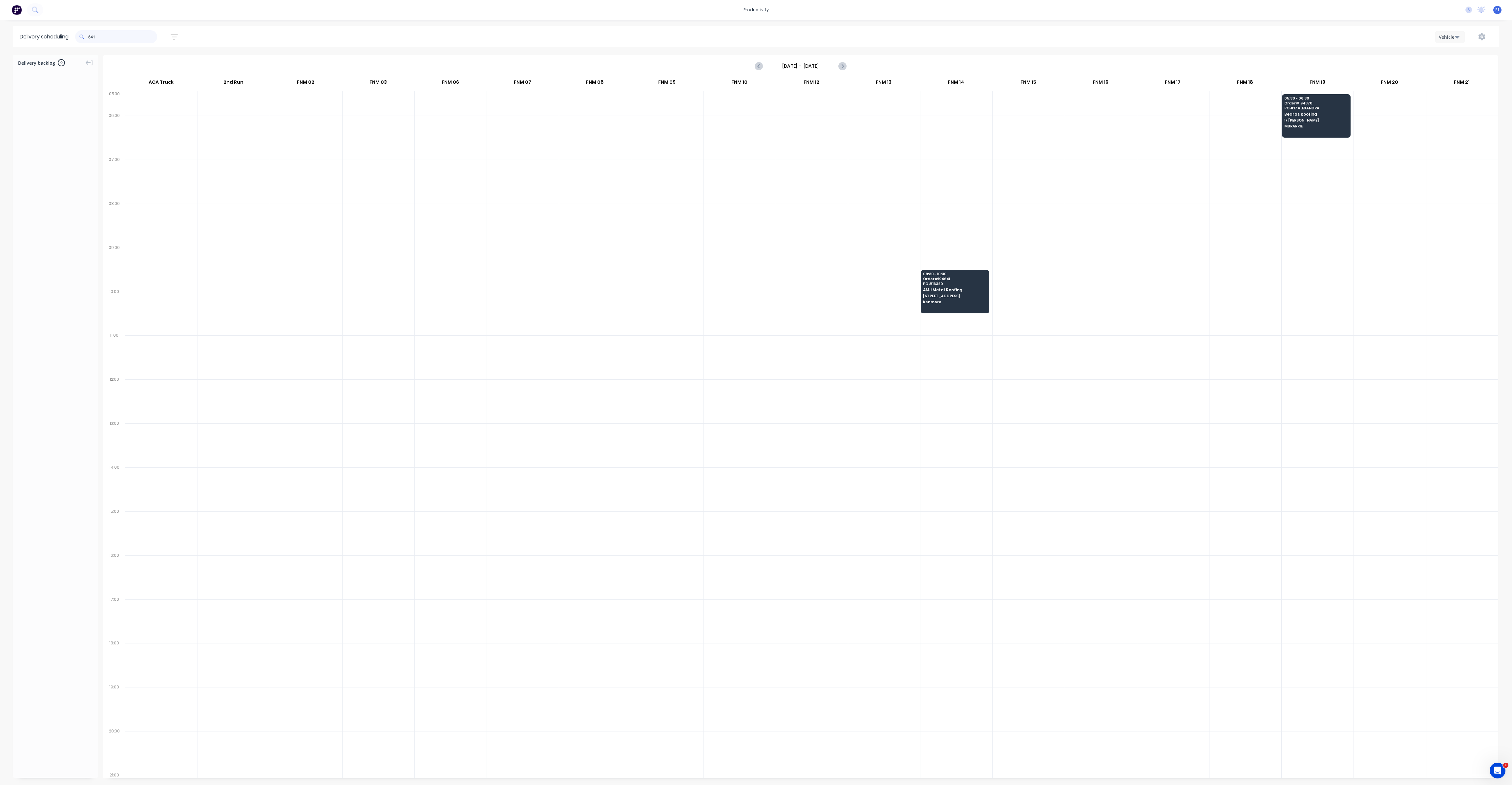
click at [90, 36] on input "641" at bounding box center [123, 37] width 69 height 13
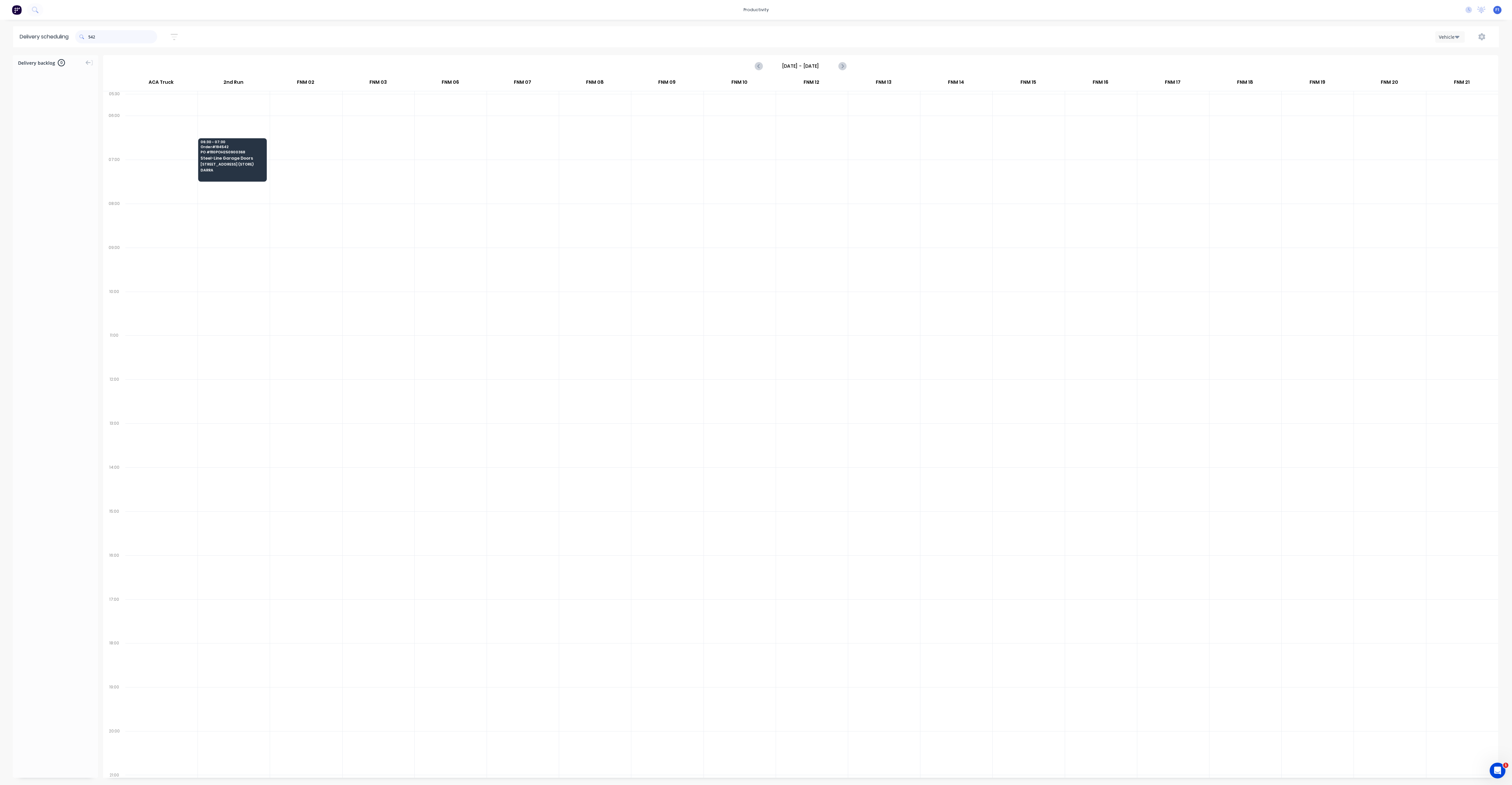
click at [91, 40] on input "542" at bounding box center [123, 37] width 69 height 13
click at [90, 39] on input "542" at bounding box center [123, 37] width 69 height 13
type input "2"
click at [90, 36] on input "719" at bounding box center [123, 37] width 69 height 13
type input "9"
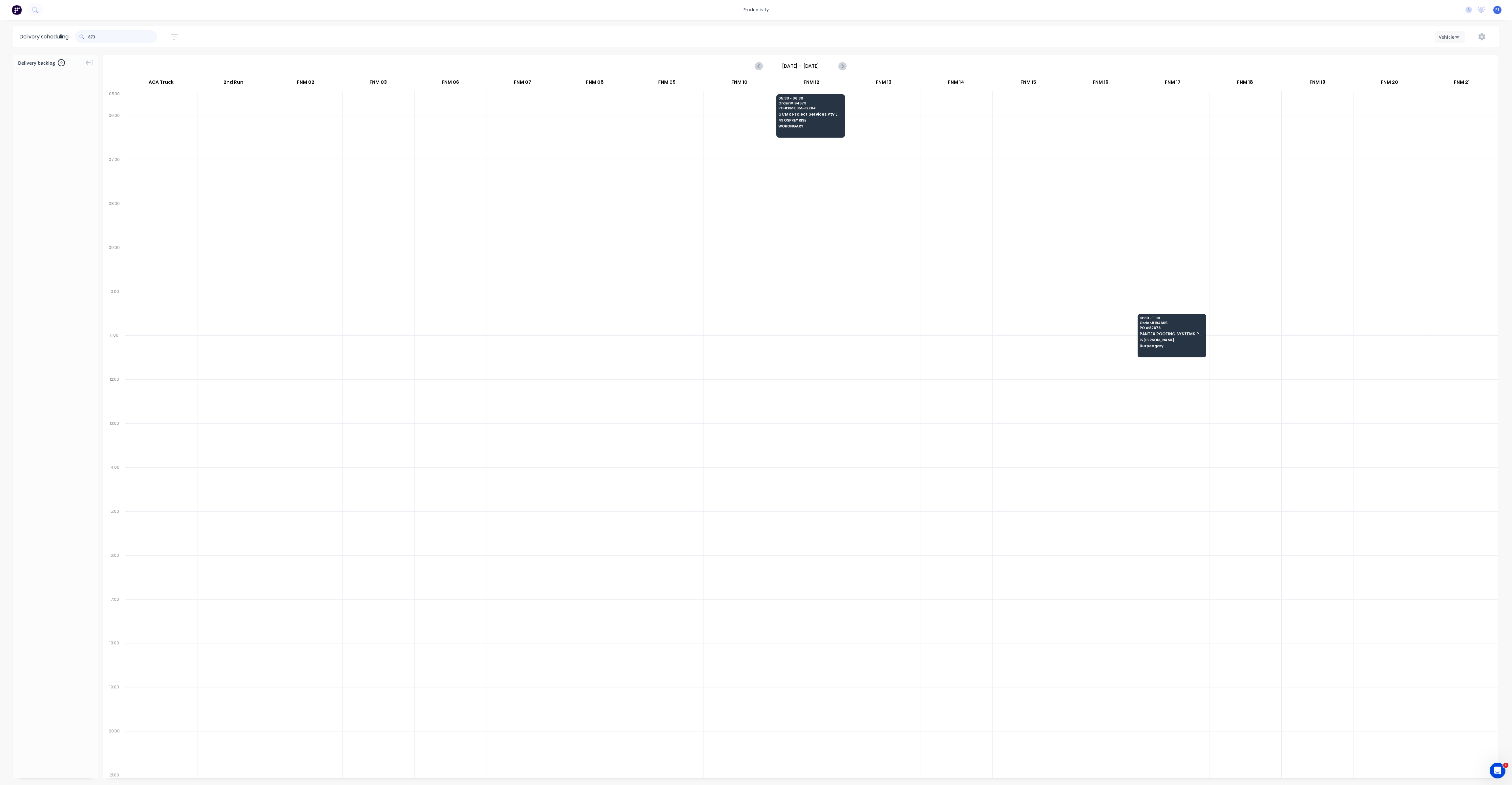
click at [91, 36] on input "673" at bounding box center [123, 37] width 69 height 13
type input "3"
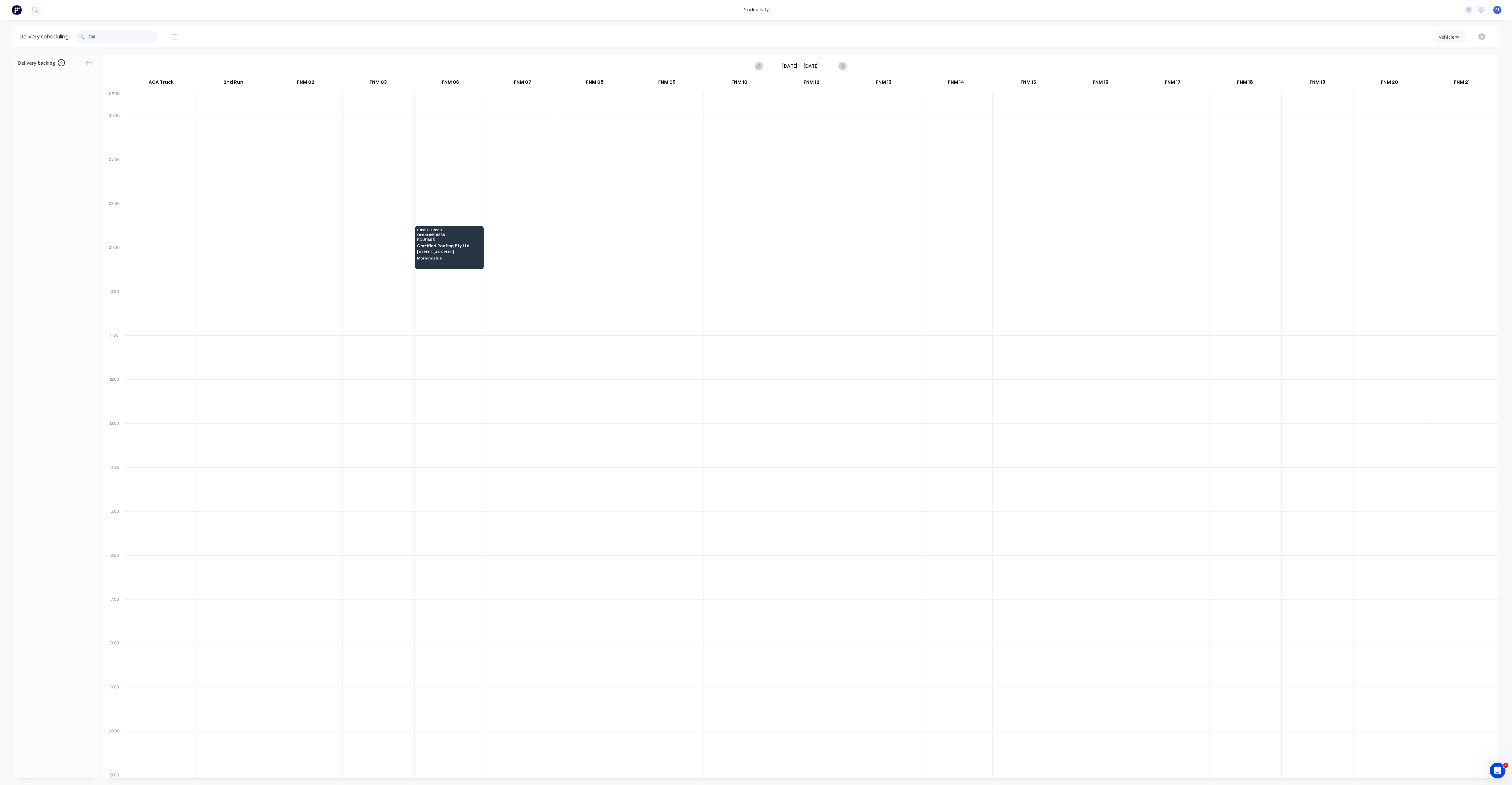
click at [91, 39] on input "386" at bounding box center [123, 37] width 69 height 13
type input "6"
click at [90, 36] on input "709" at bounding box center [123, 37] width 69 height 13
type input "9"
click at [90, 38] on input "695" at bounding box center [123, 37] width 69 height 13
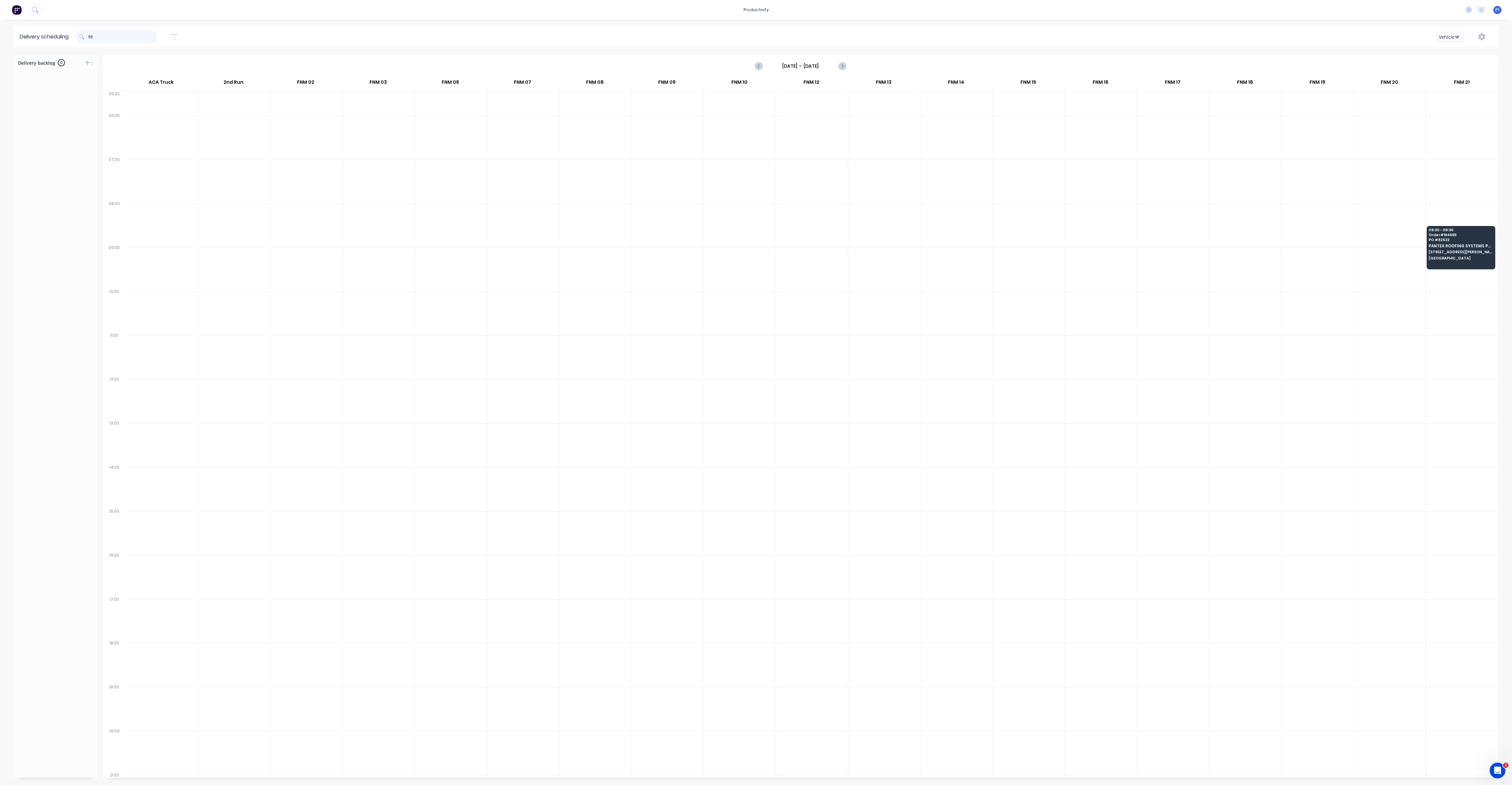
type input "5"
click at [90, 38] on input "665" at bounding box center [123, 37] width 69 height 13
type input "5"
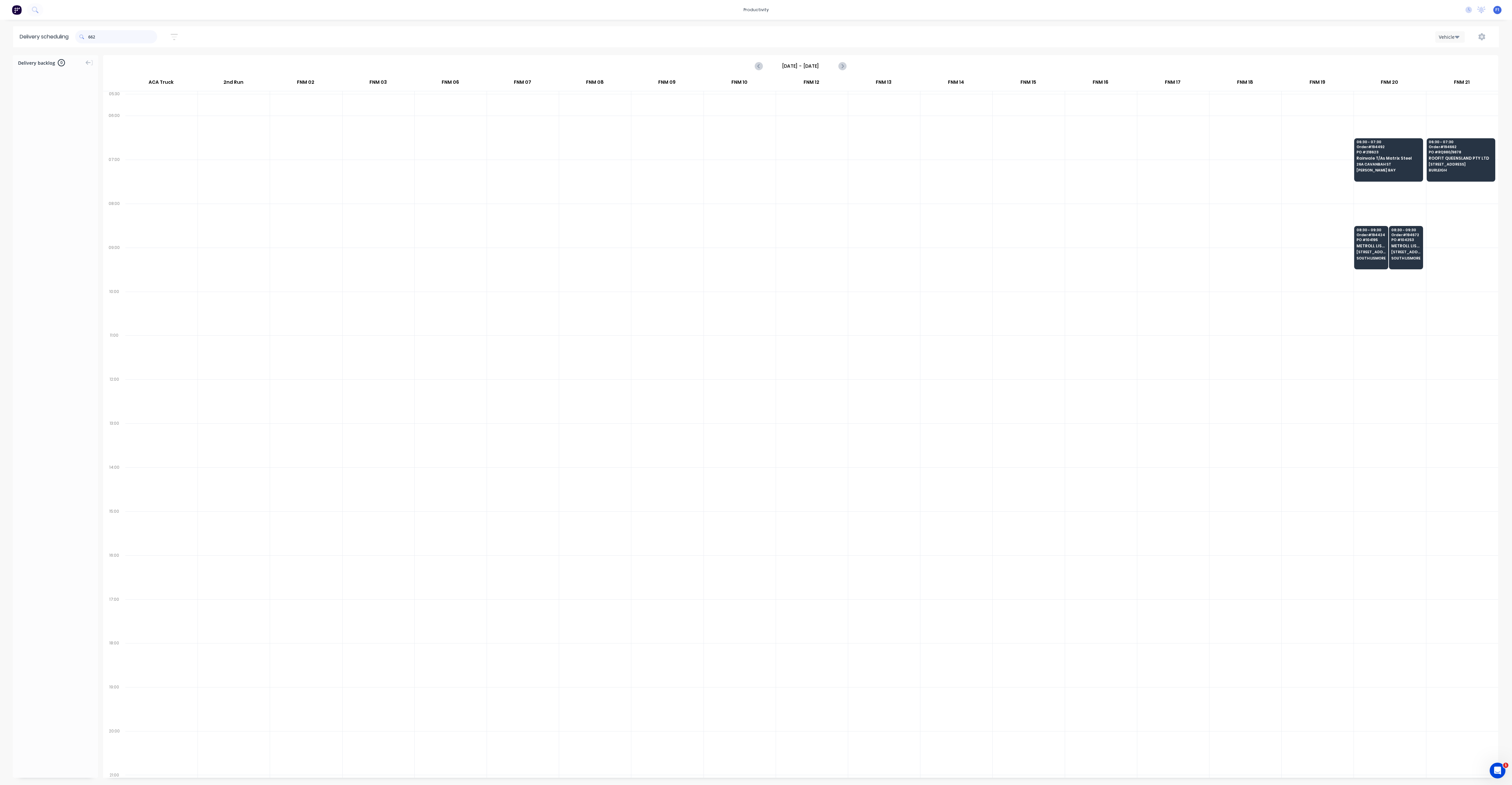
click at [90, 37] on input "662" at bounding box center [123, 37] width 69 height 13
type input "2"
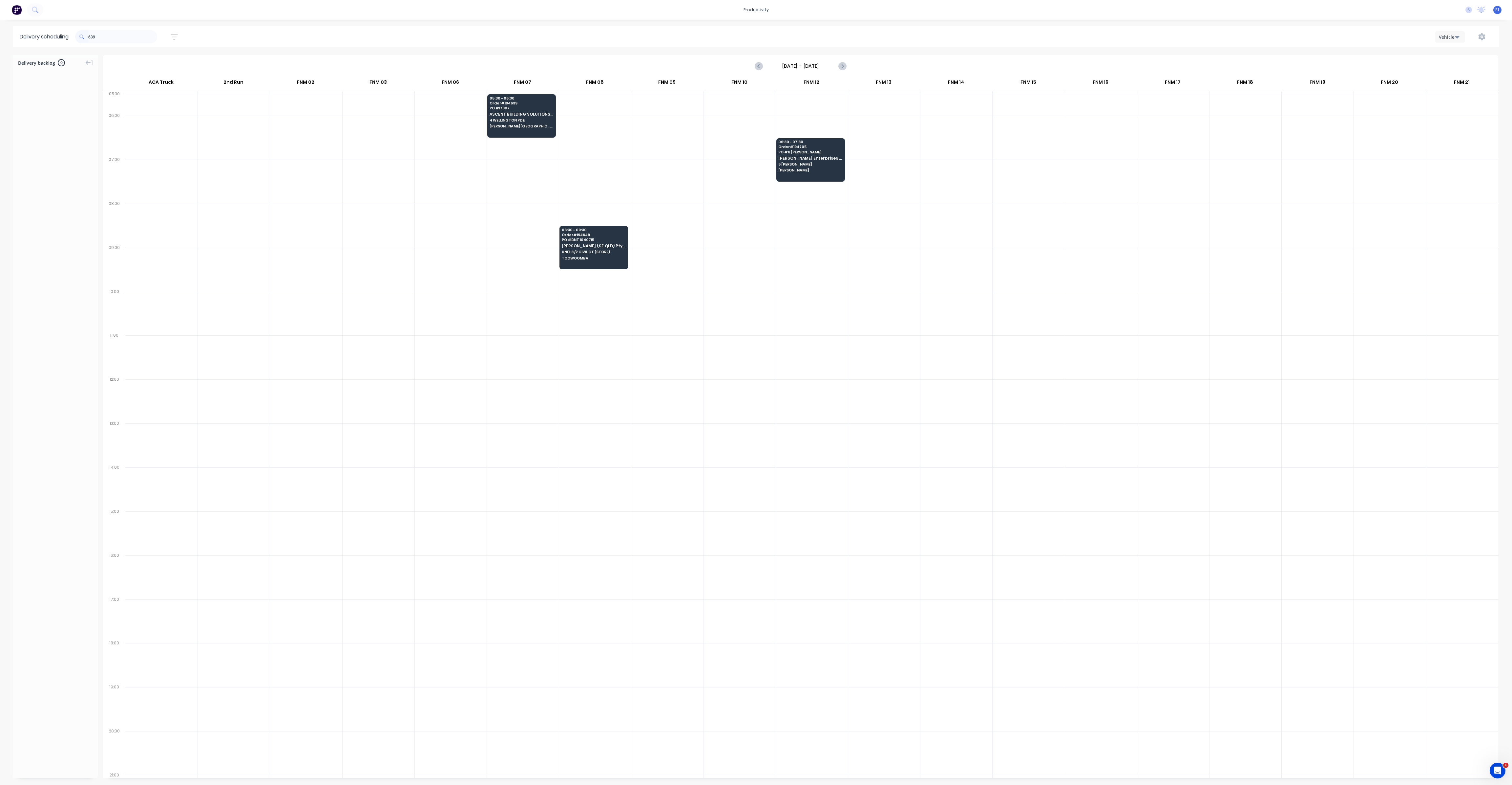
click at [88, 38] on span at bounding box center [82, 37] width 13 height 13
click at [90, 38] on input "639" at bounding box center [123, 37] width 69 height 13
type input "9"
click at [90, 36] on input "705" at bounding box center [123, 37] width 69 height 13
type input "5"
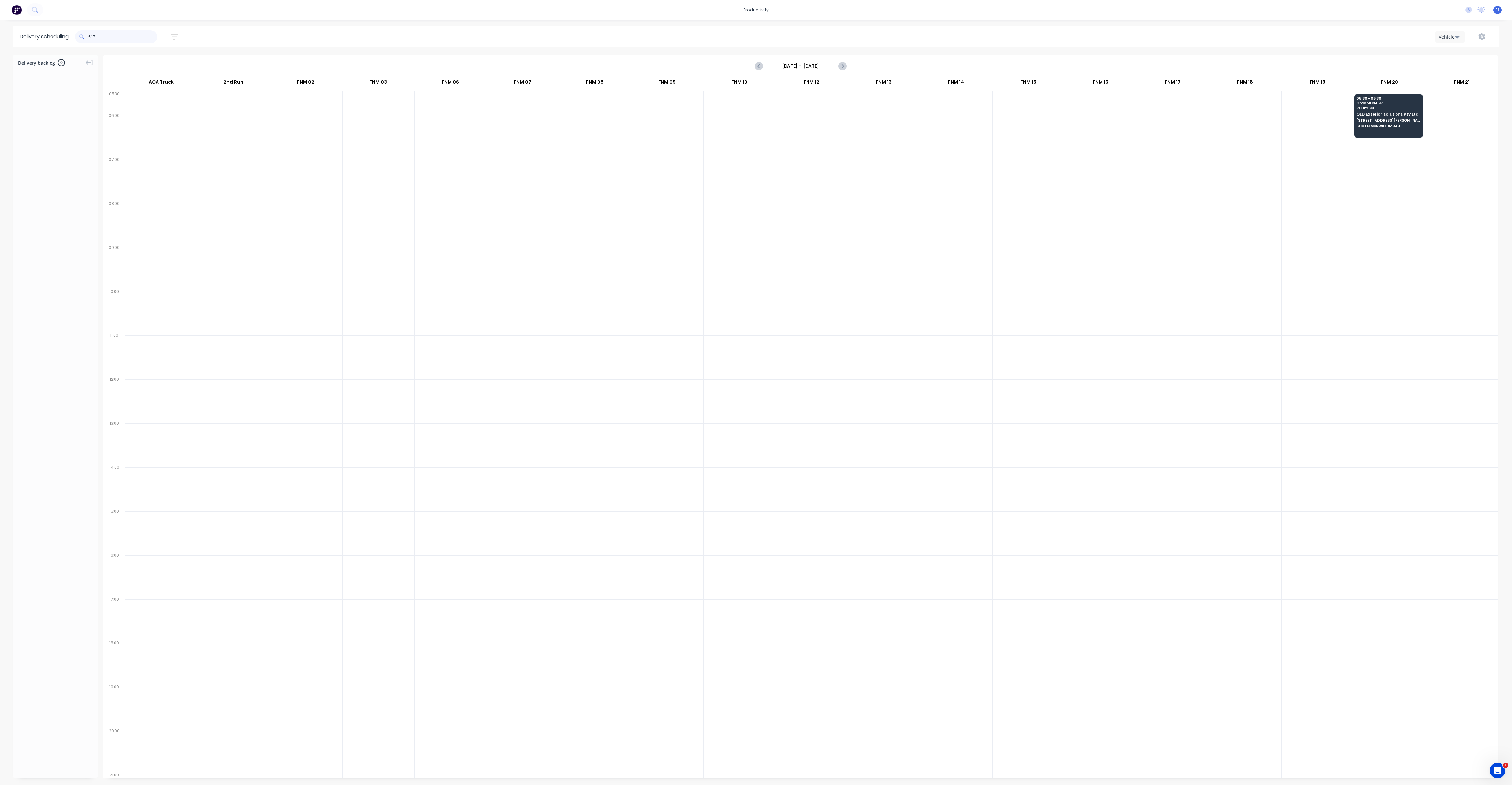
drag, startPoint x: 90, startPoint y: 35, endPoint x: 98, endPoint y: 46, distance: 13.6
click at [90, 36] on input "517" at bounding box center [123, 37] width 69 height 13
type input "7"
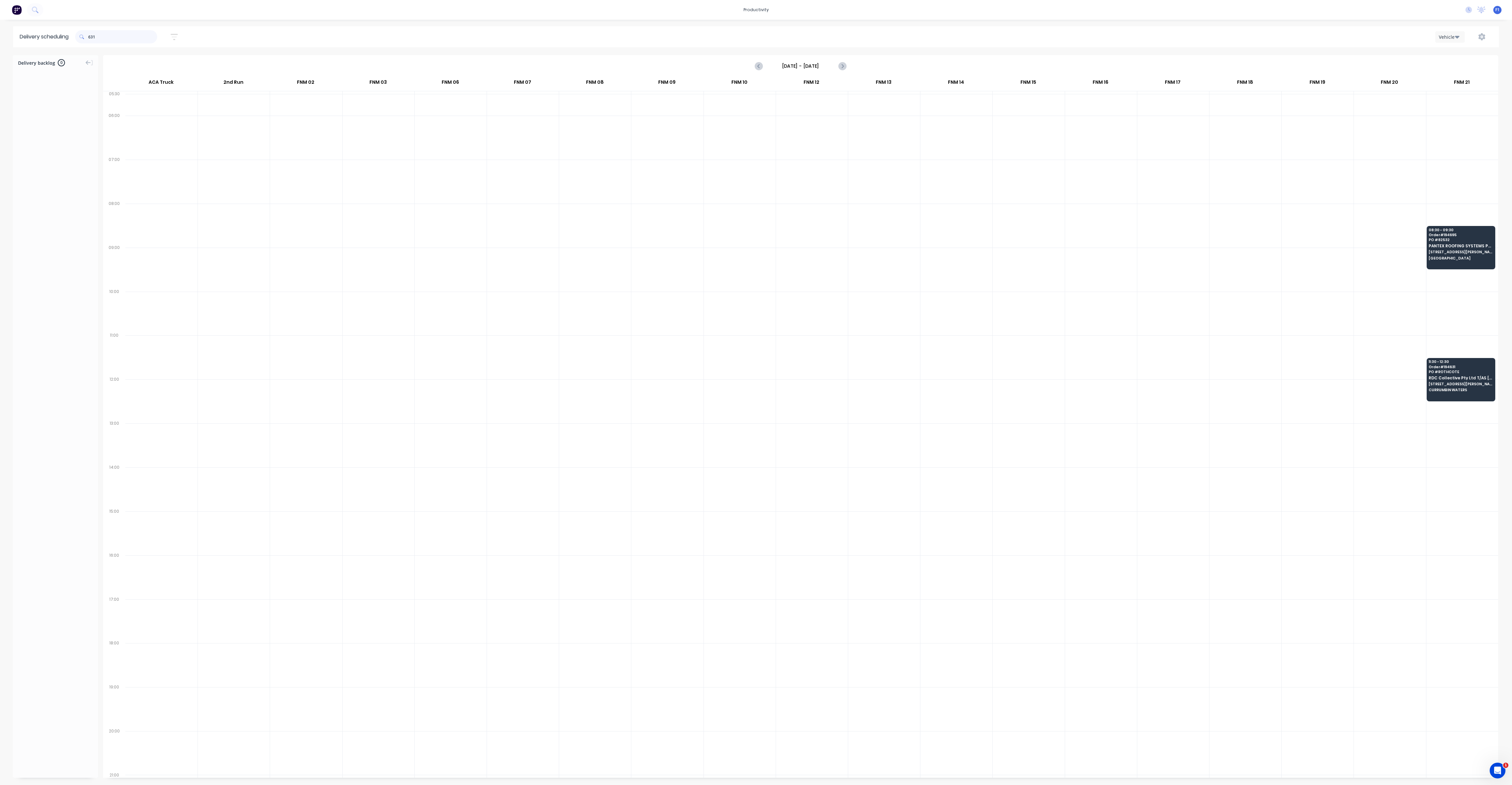
click at [91, 38] on input "631" at bounding box center [123, 37] width 69 height 13
type input "1"
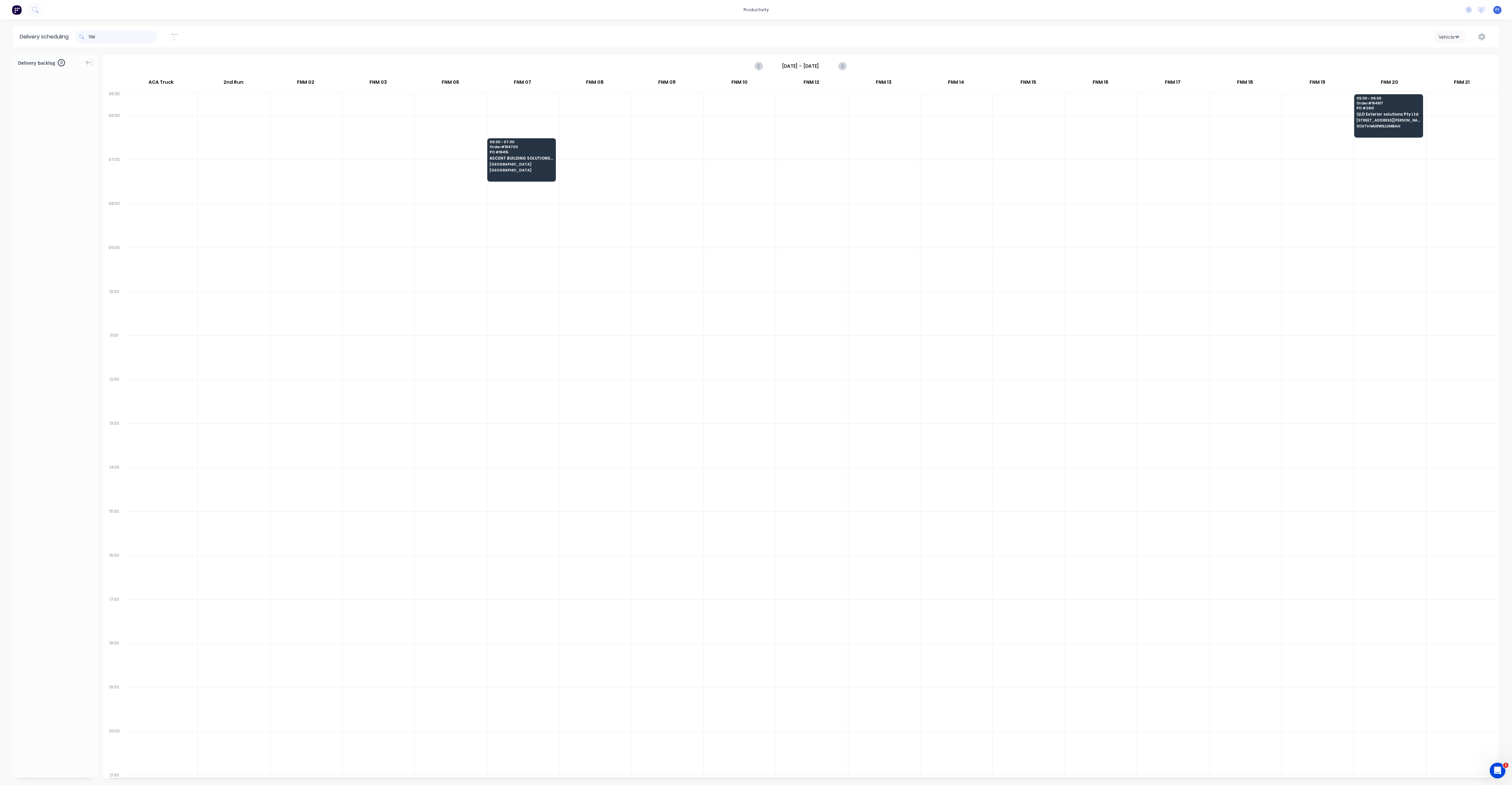
click at [90, 38] on input "700" at bounding box center [123, 37] width 69 height 13
type input "0"
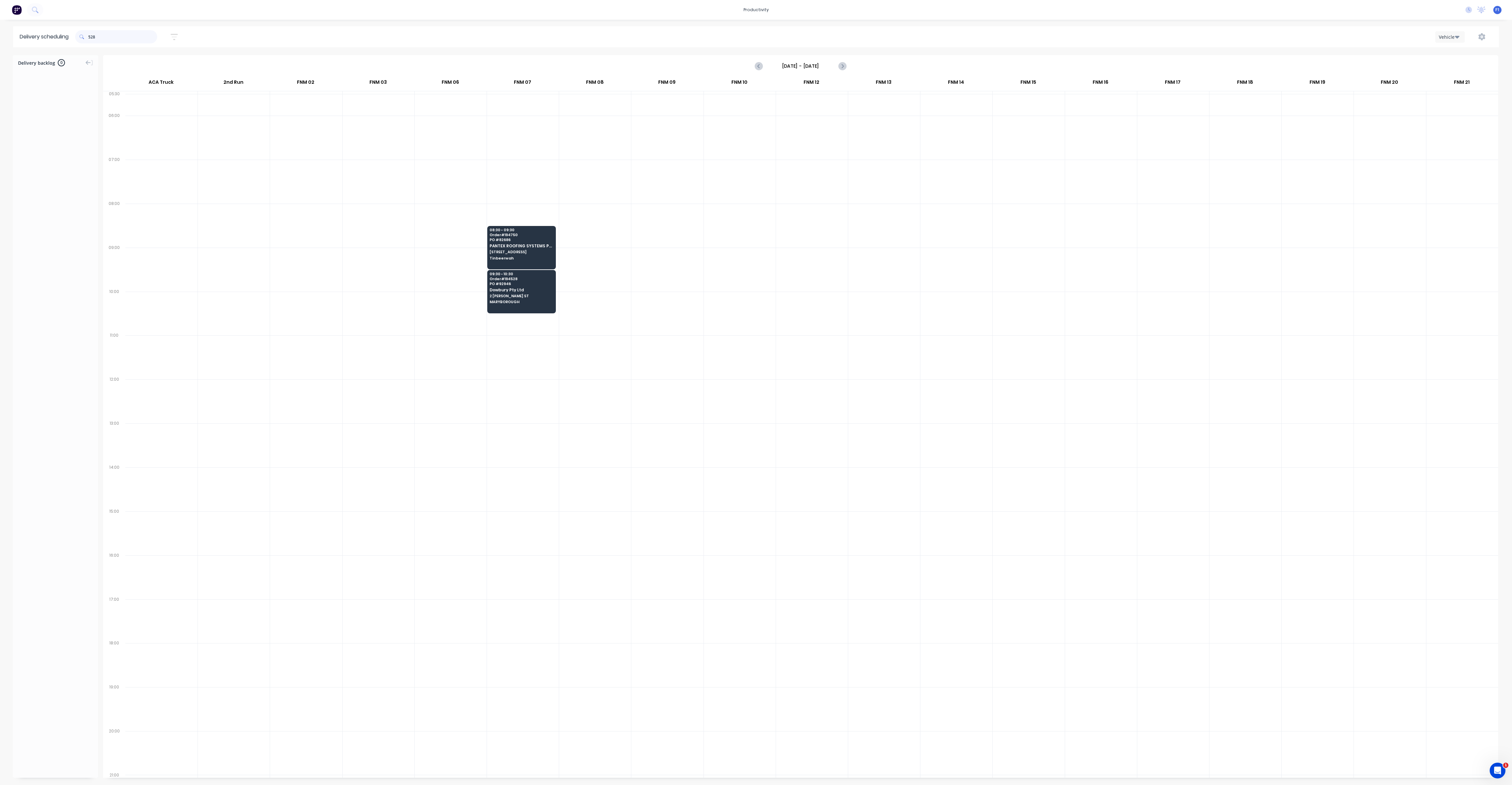
click at [91, 37] on input "528" at bounding box center [123, 37] width 69 height 13
type input "8"
click at [91, 37] on input "706" at bounding box center [123, 37] width 69 height 13
click at [90, 37] on input "706" at bounding box center [123, 37] width 69 height 13
type input "6"
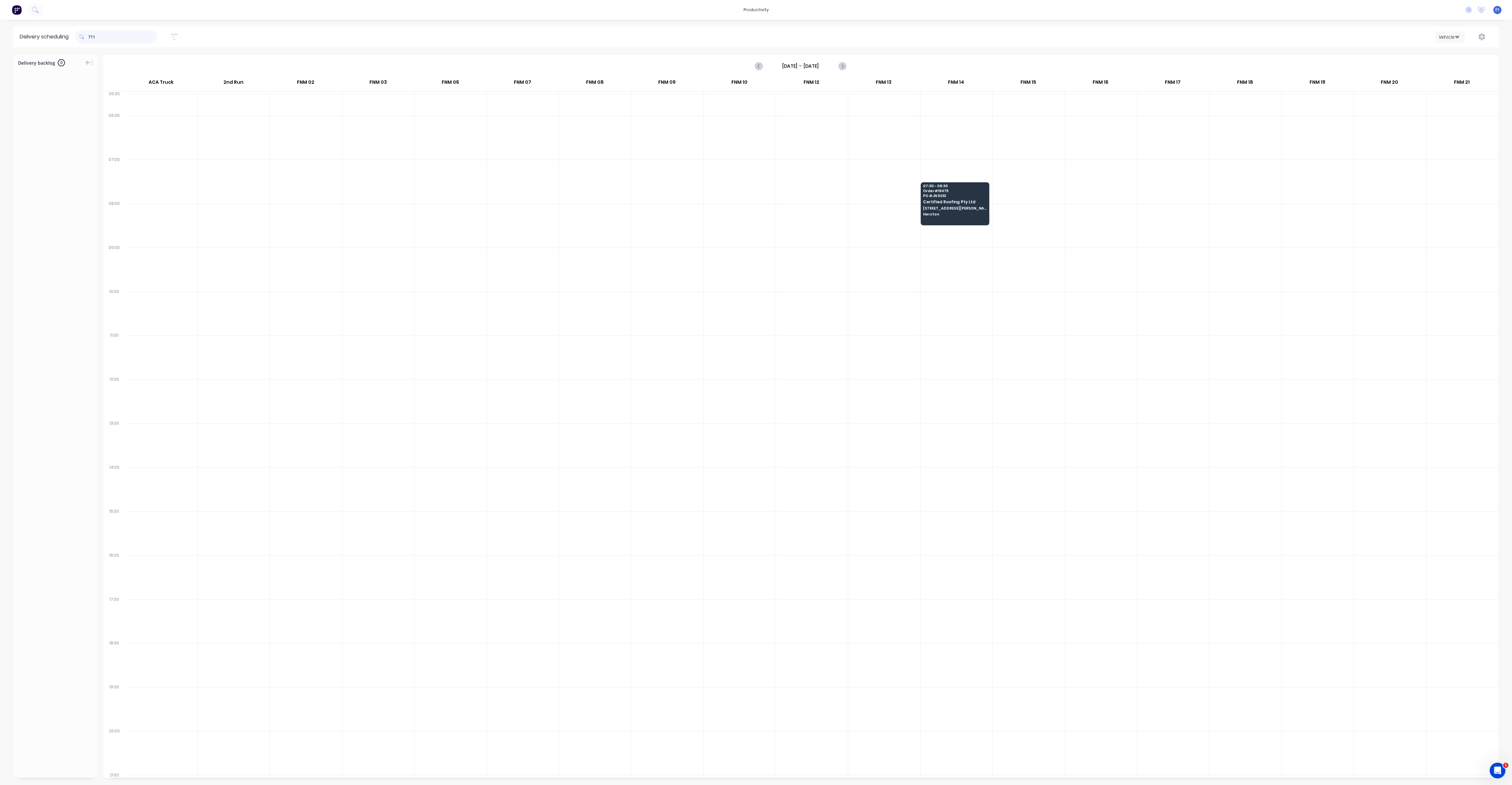
click at [90, 37] on input "711" at bounding box center [123, 37] width 69 height 13
type input "1"
click at [90, 36] on input "605" at bounding box center [123, 37] width 69 height 13
type input "5"
click at [90, 41] on input "625" at bounding box center [123, 37] width 69 height 13
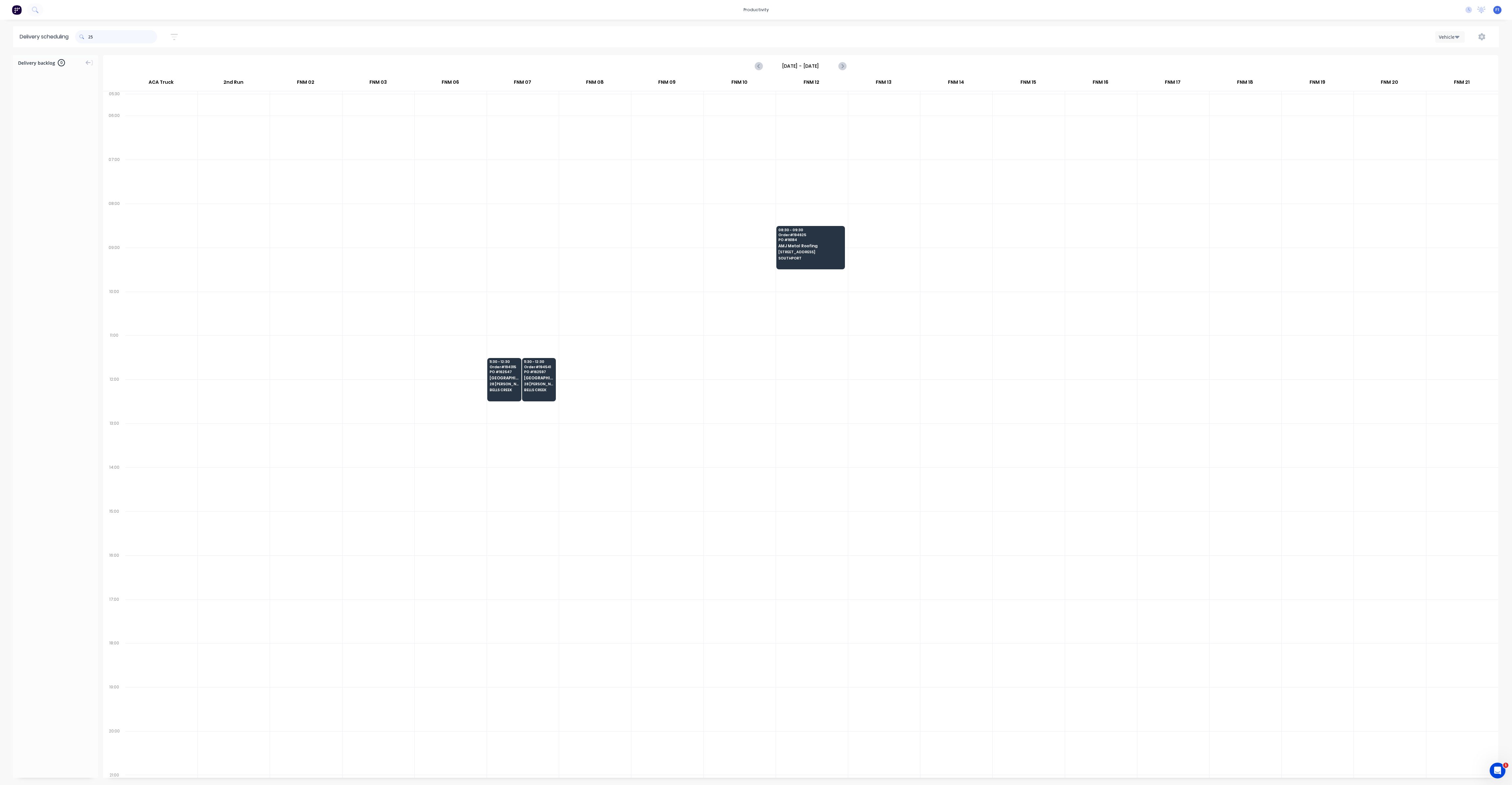
type input "5"
click at [91, 40] on input "560" at bounding box center [123, 37] width 69 height 13
click at [91, 37] on input "560" at bounding box center [123, 37] width 69 height 13
type input "0"
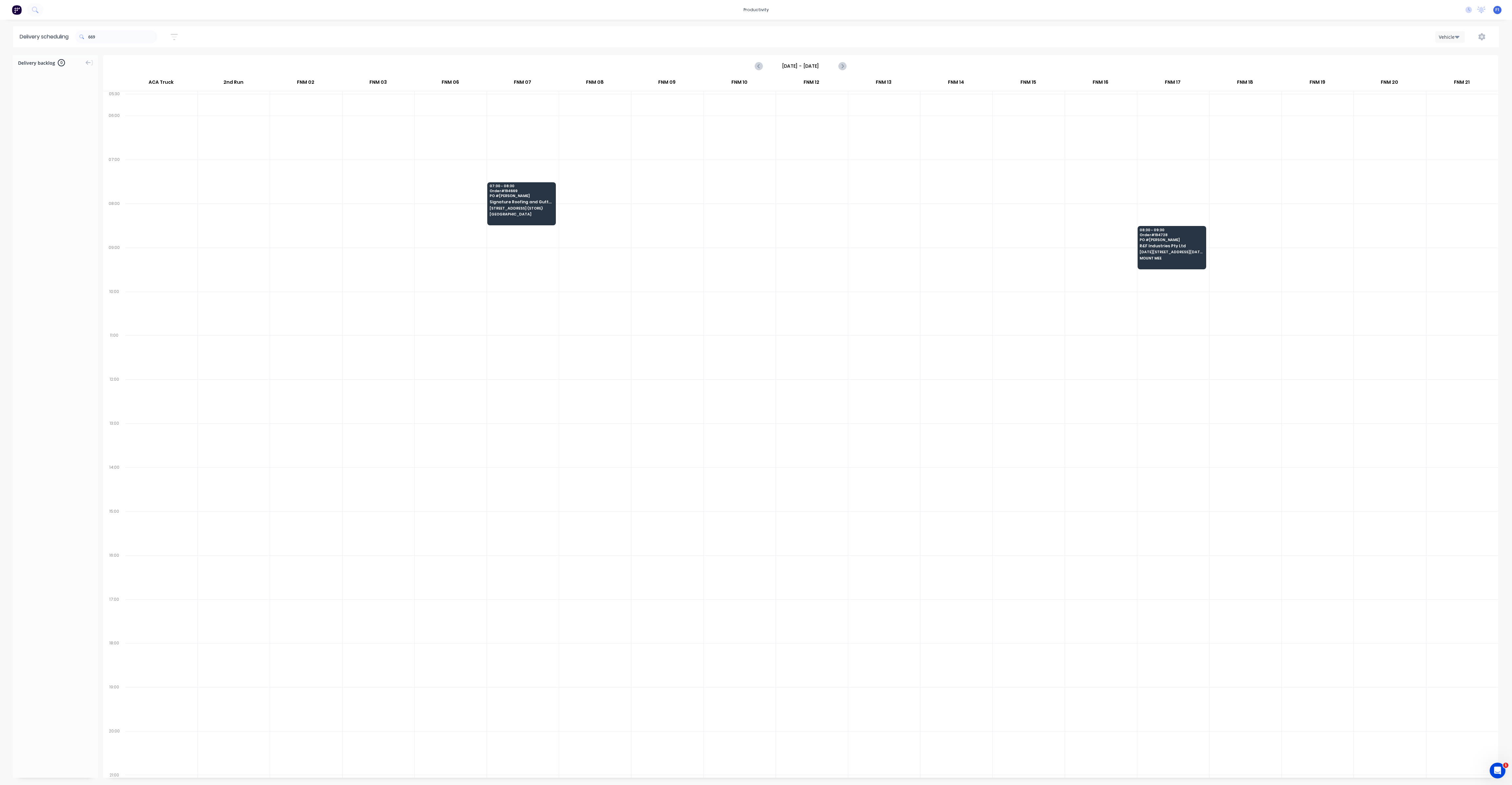
click at [88, 33] on span at bounding box center [82, 37] width 13 height 13
drag, startPoint x: 90, startPoint y: 36, endPoint x: 94, endPoint y: 45, distance: 9.8
click at [90, 38] on div "669" at bounding box center [117, 37] width 82 height 13
click at [91, 37] on input "669" at bounding box center [123, 37] width 69 height 13
type input "9"
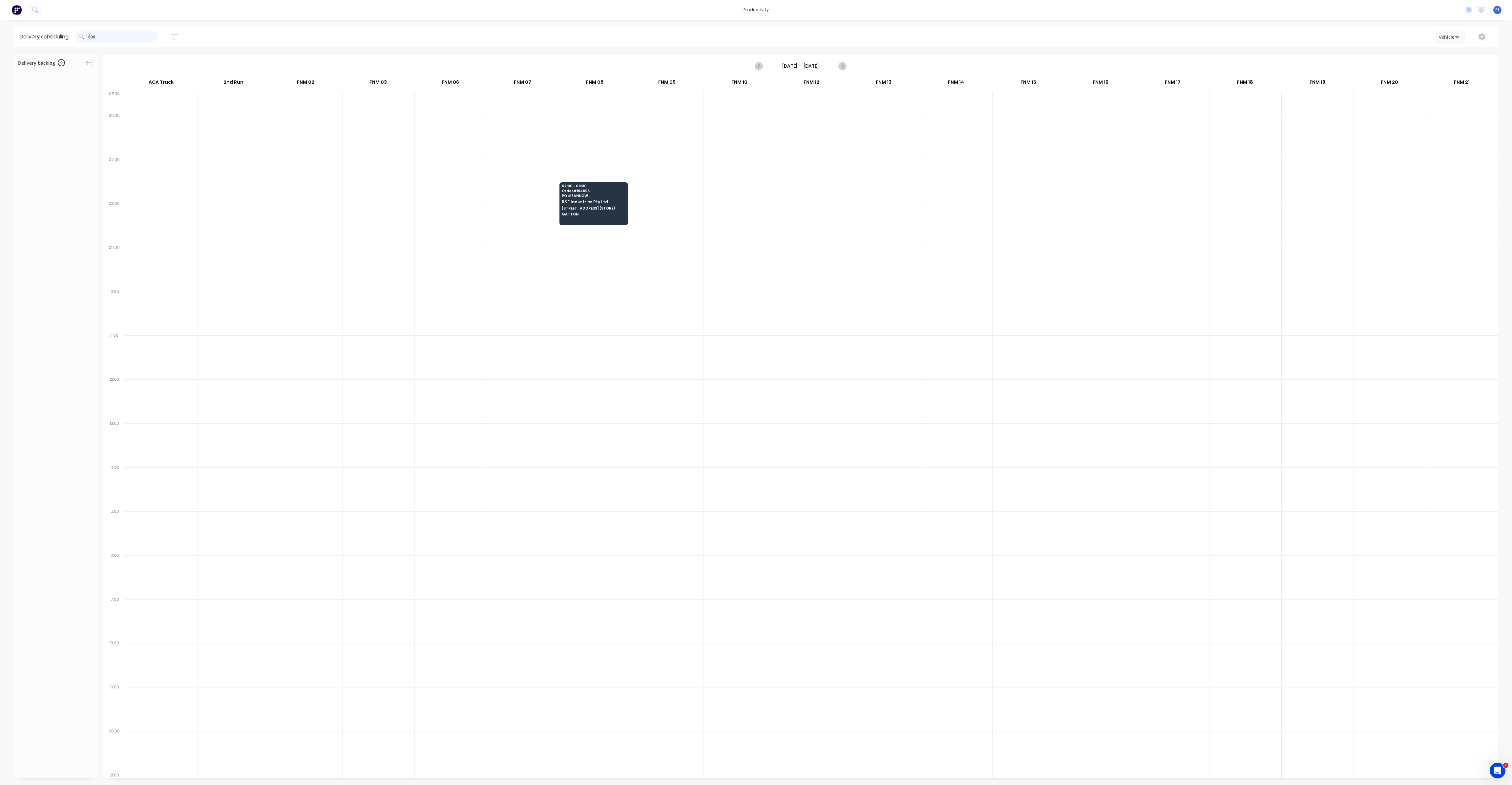
click at [91, 37] on input "696" at bounding box center [123, 37] width 69 height 13
type input "6"
click at [90, 37] on input "655" at bounding box center [123, 37] width 69 height 13
type input "5"
click at [88, 40] on span at bounding box center [82, 37] width 13 height 13
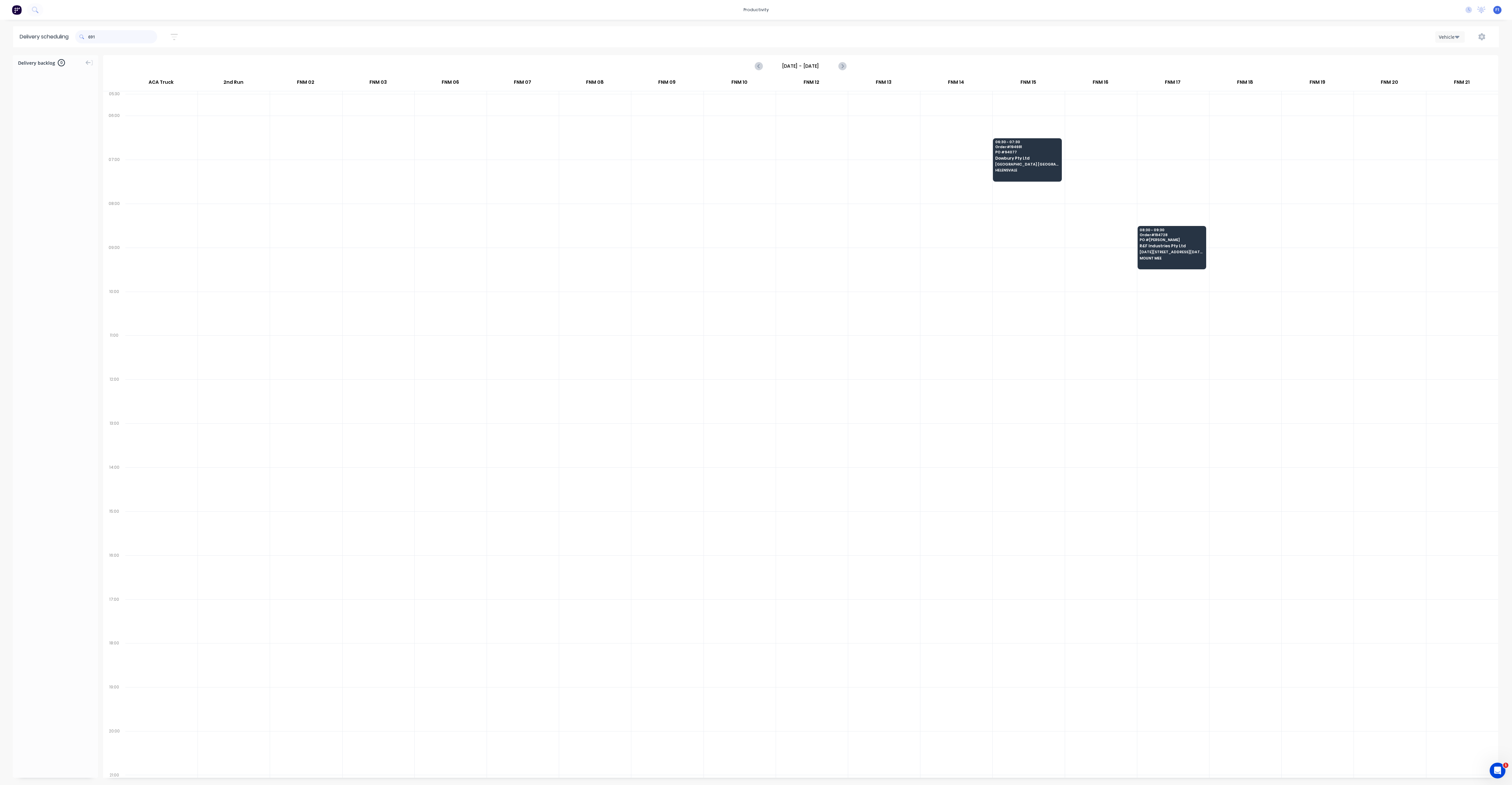
click at [90, 37] on input "691" at bounding box center [123, 37] width 69 height 13
type input "1"
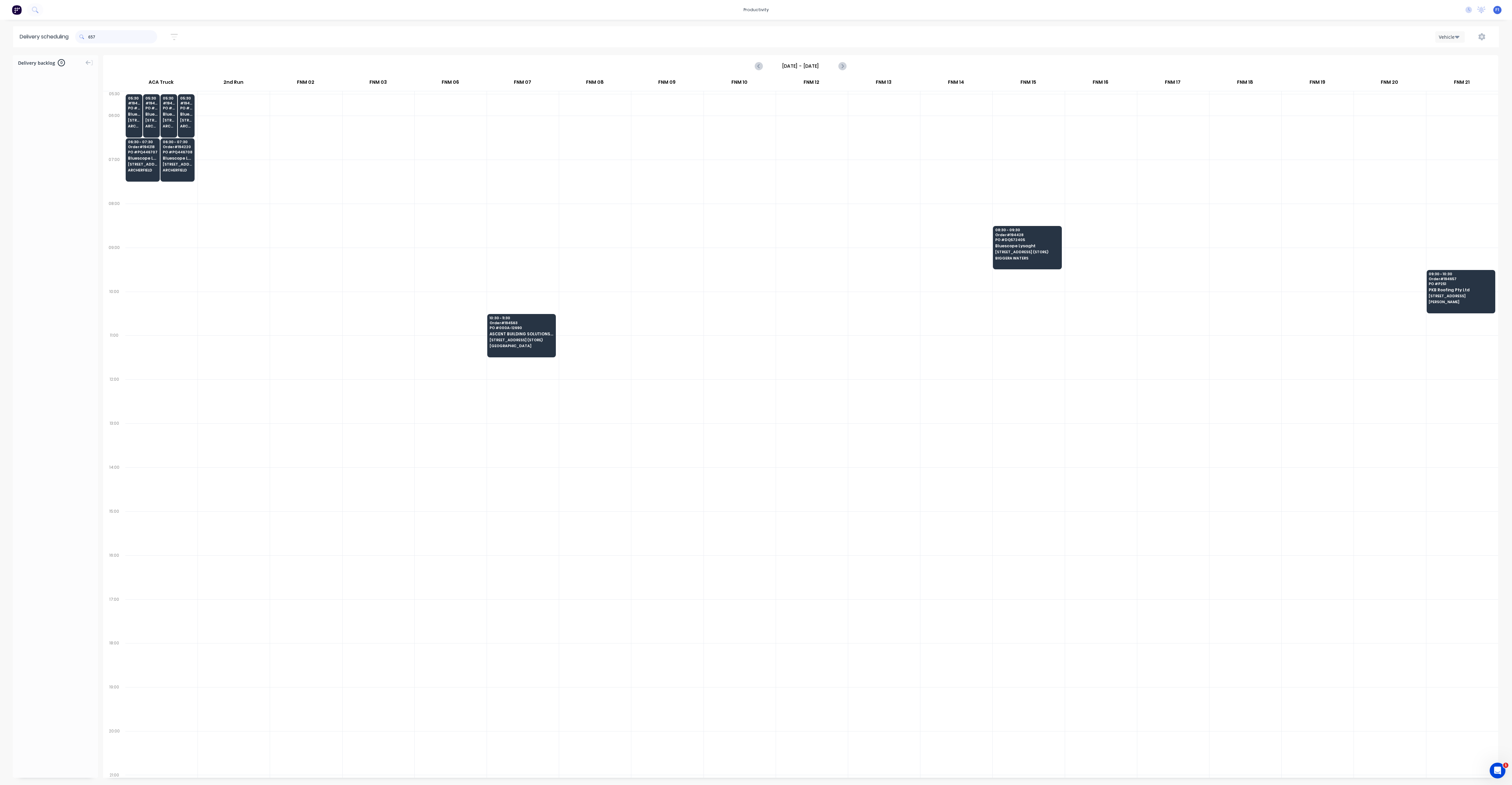
click at [91, 37] on input "657" at bounding box center [123, 37] width 69 height 13
type input "7"
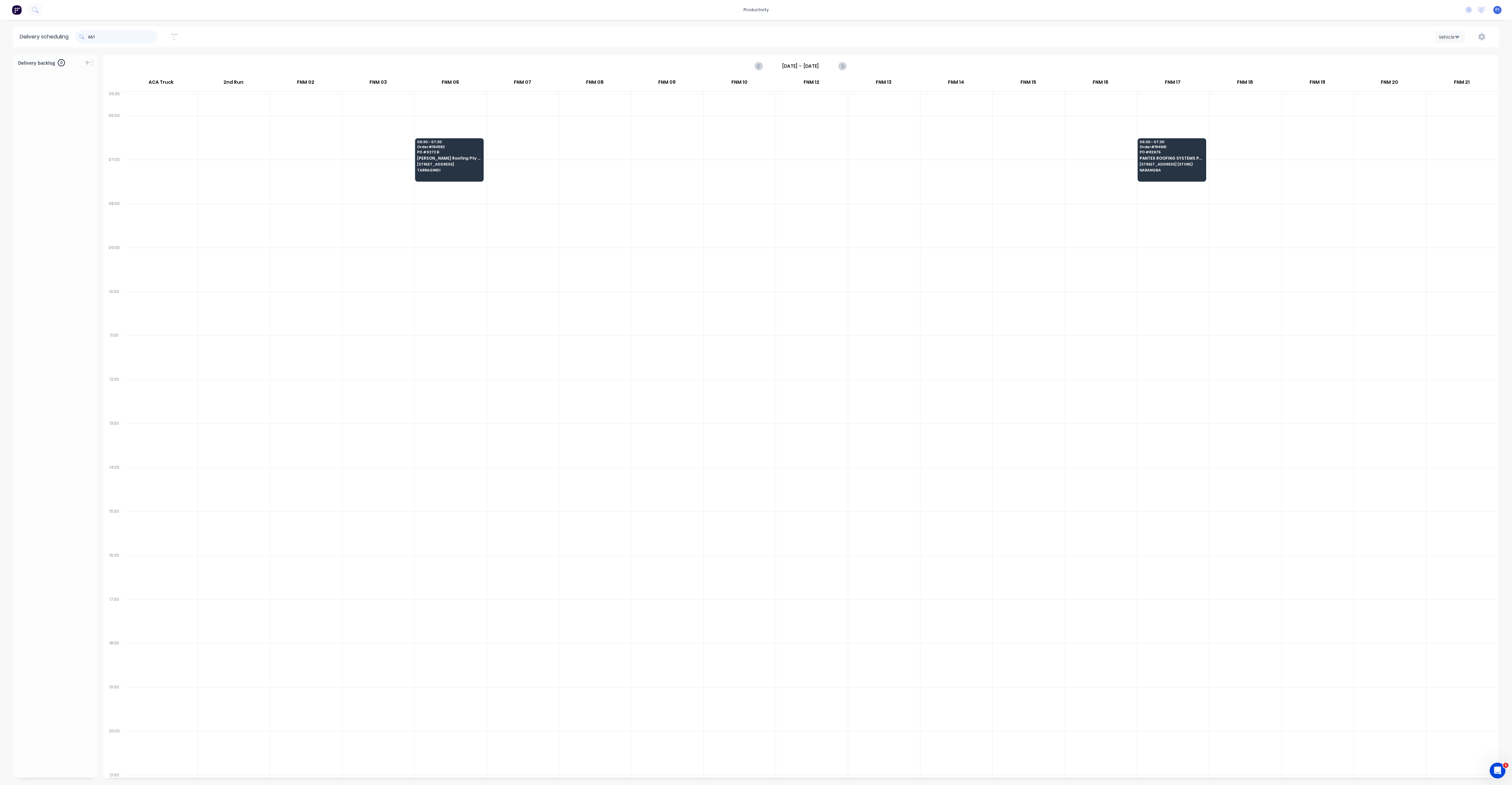
click at [91, 36] on input "661" at bounding box center [123, 37] width 69 height 13
type input "1"
click at [91, 38] on input "633" at bounding box center [123, 37] width 69 height 13
type input "3"
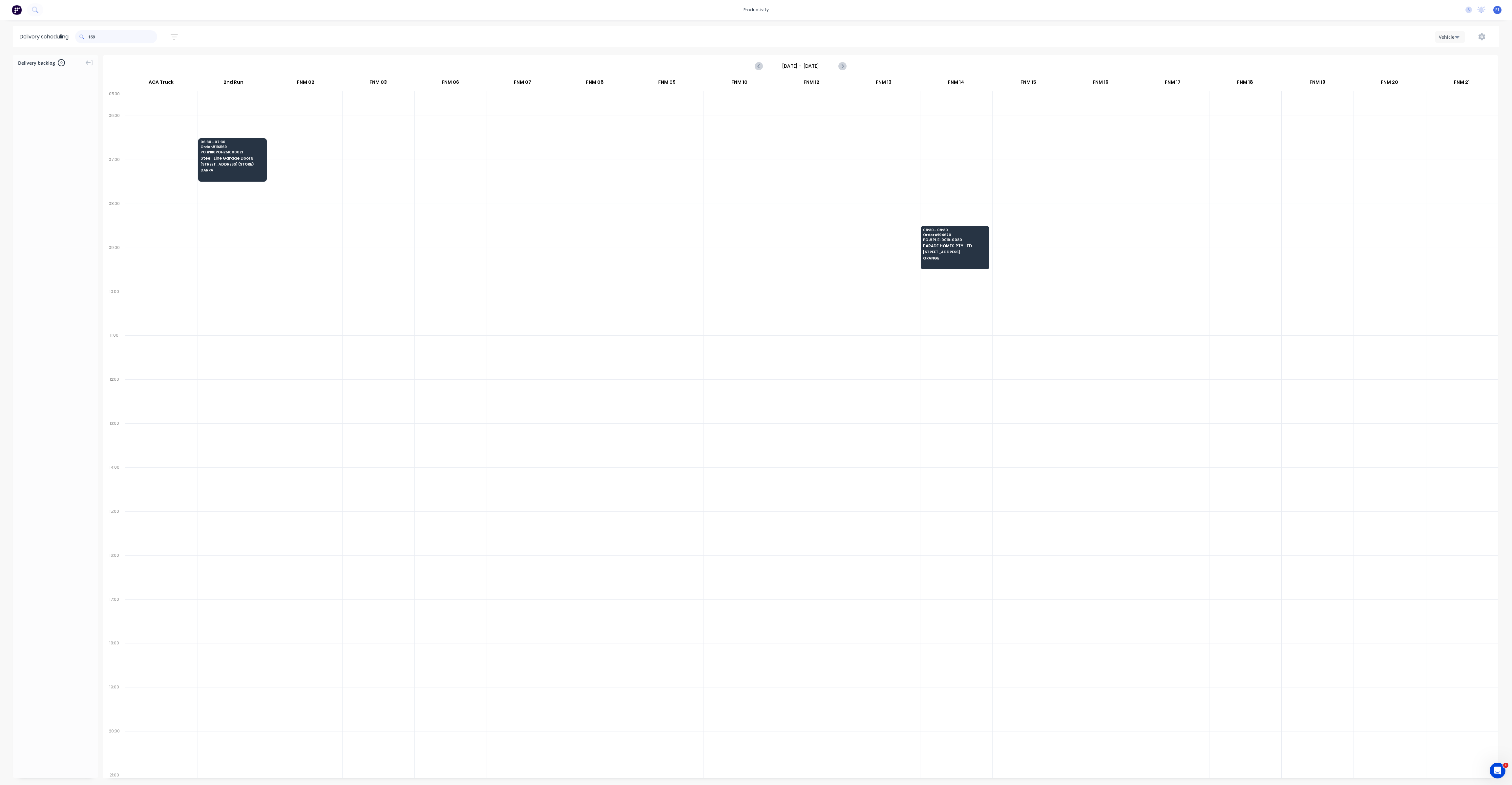
click at [90, 38] on input "169" at bounding box center [123, 37] width 69 height 13
type input "9"
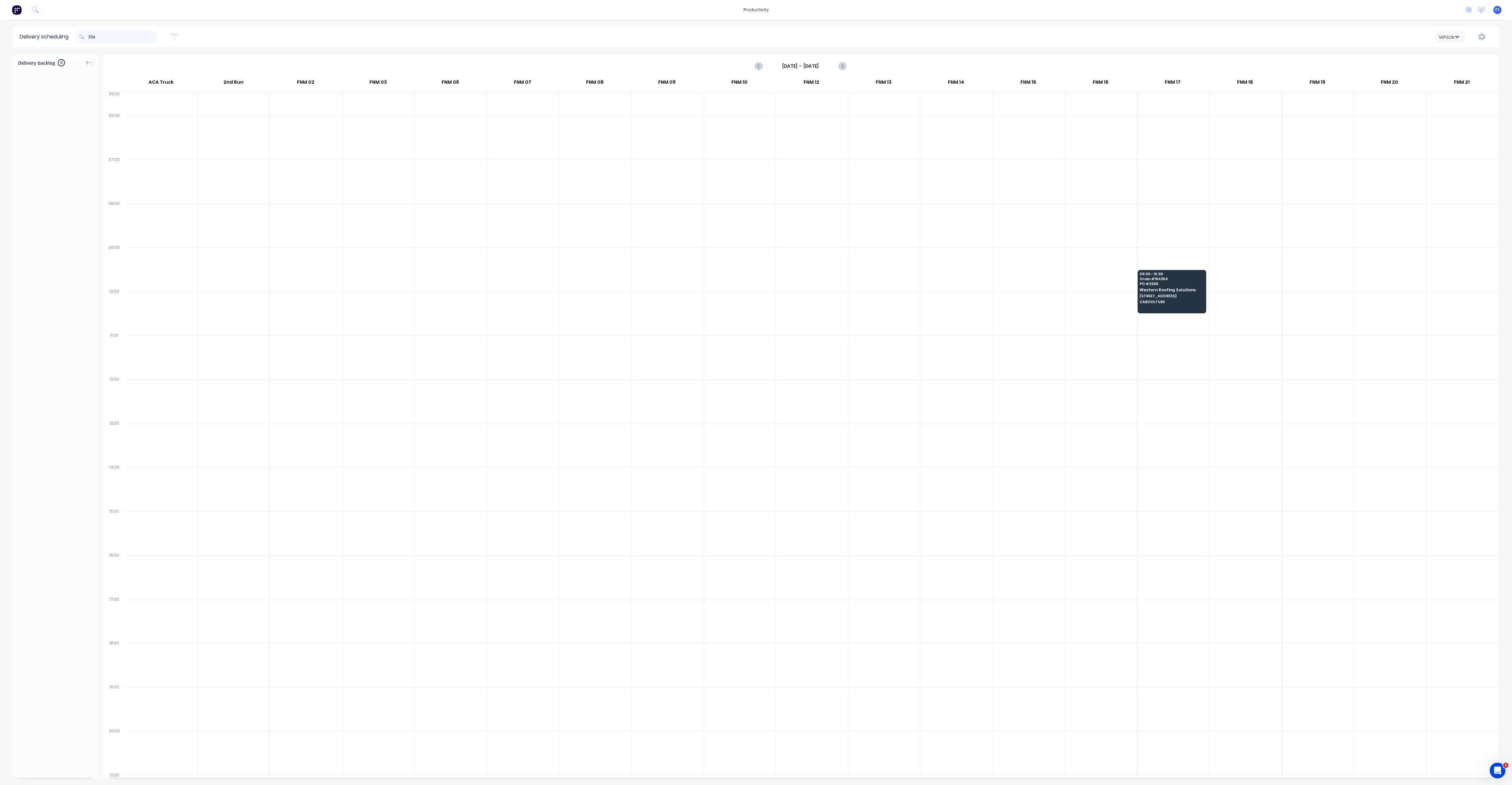
click at [90, 36] on input "354" at bounding box center [123, 37] width 69 height 13
type input "4"
click at [91, 37] on input "698" at bounding box center [123, 37] width 69 height 13
type input "8"
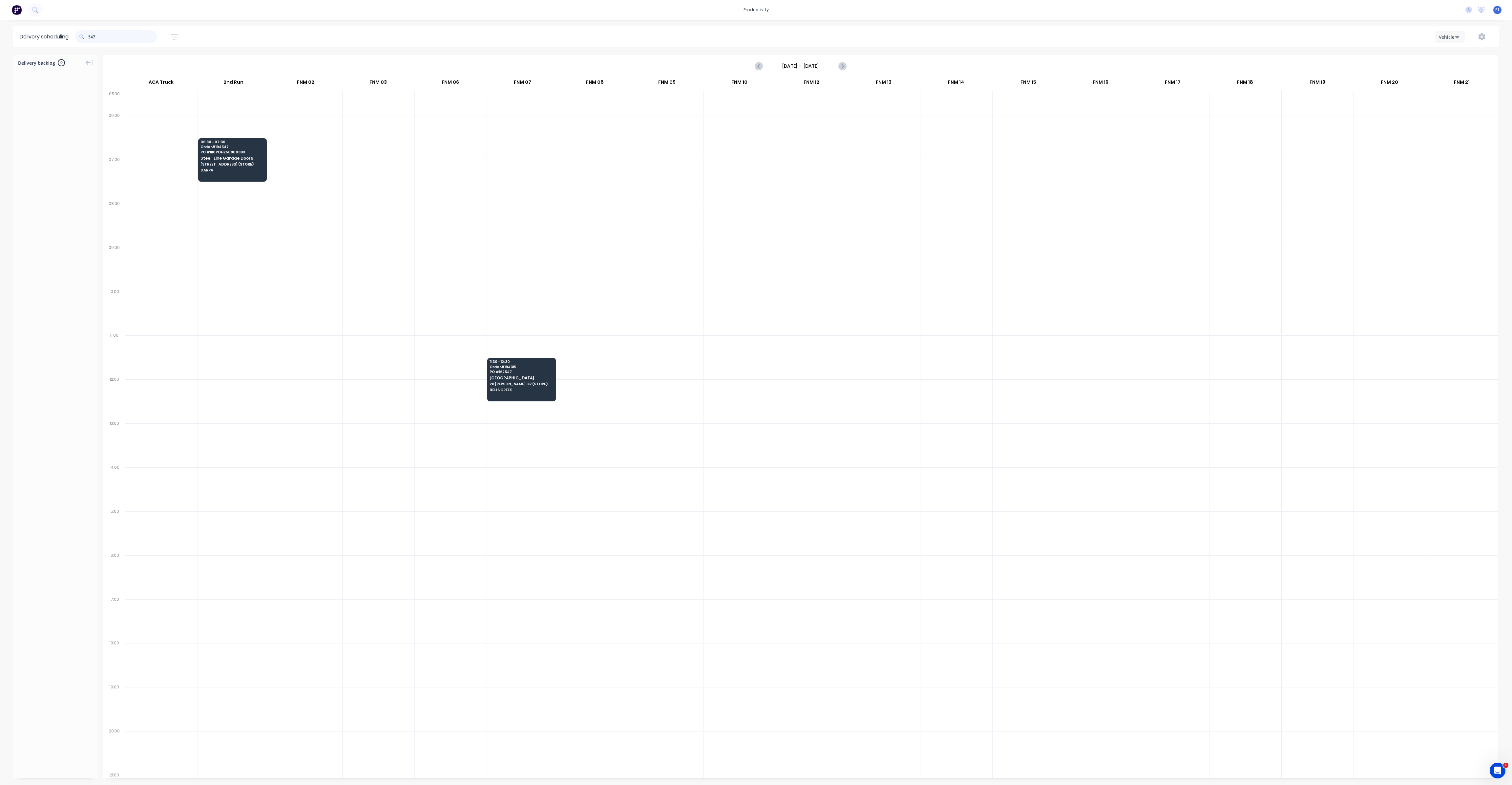
click at [91, 37] on input "547" at bounding box center [123, 37] width 69 height 13
type input "7"
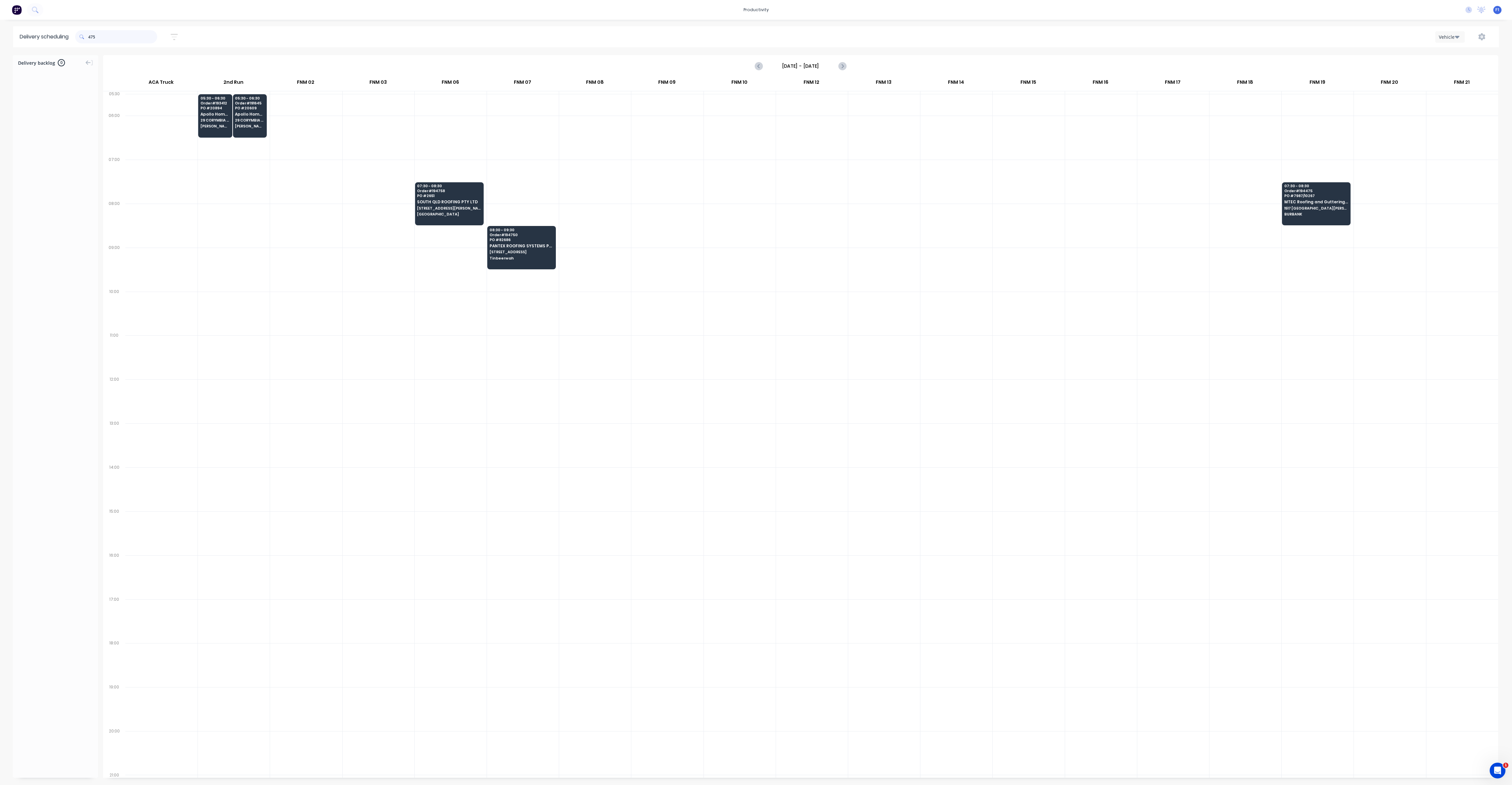
click at [92, 38] on input "475" at bounding box center [123, 37] width 69 height 13
click at [90, 35] on input "475" at bounding box center [123, 37] width 69 height 13
type input "5"
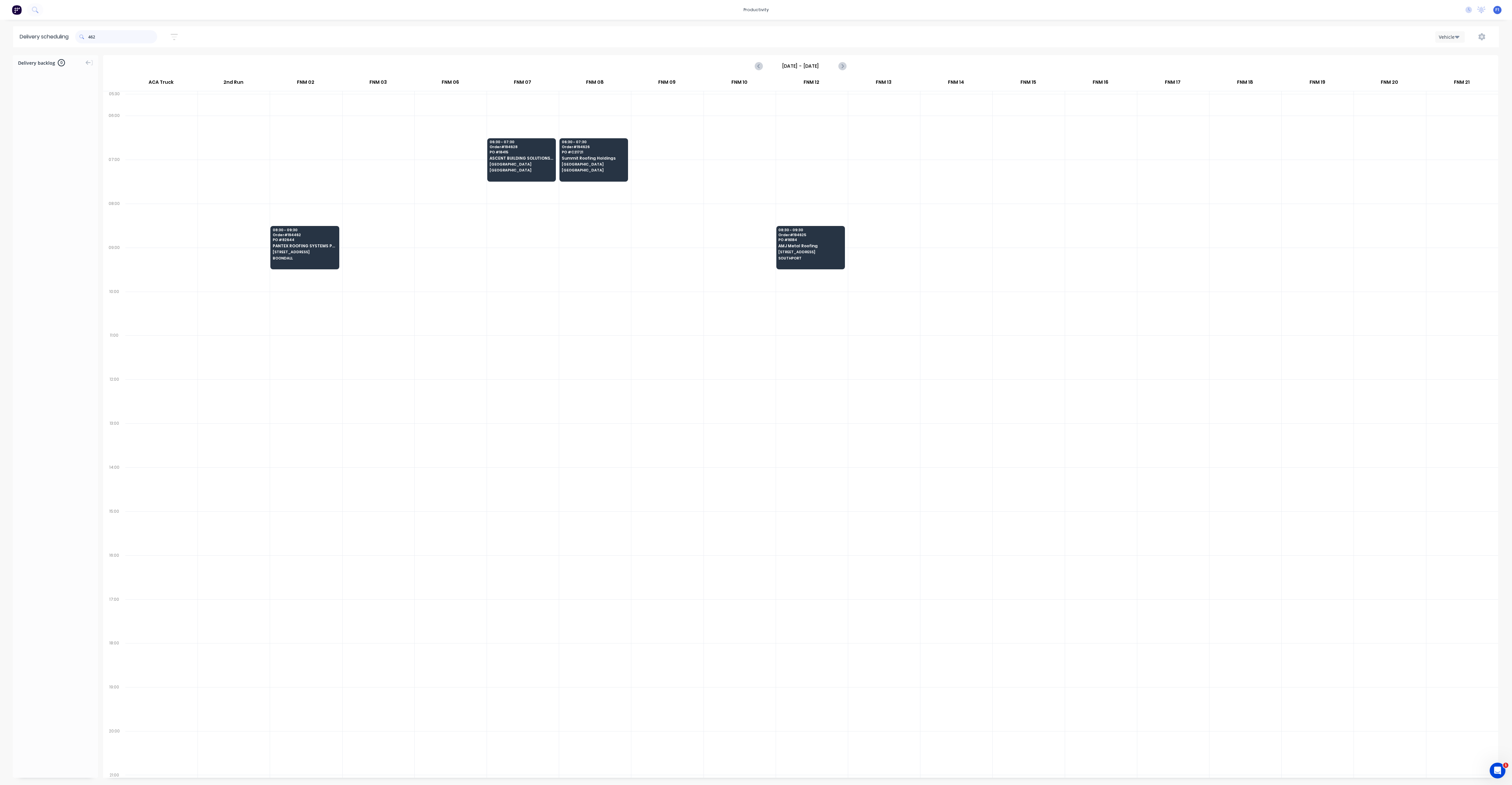
click at [90, 36] on input "462" at bounding box center [123, 37] width 69 height 13
type input "2"
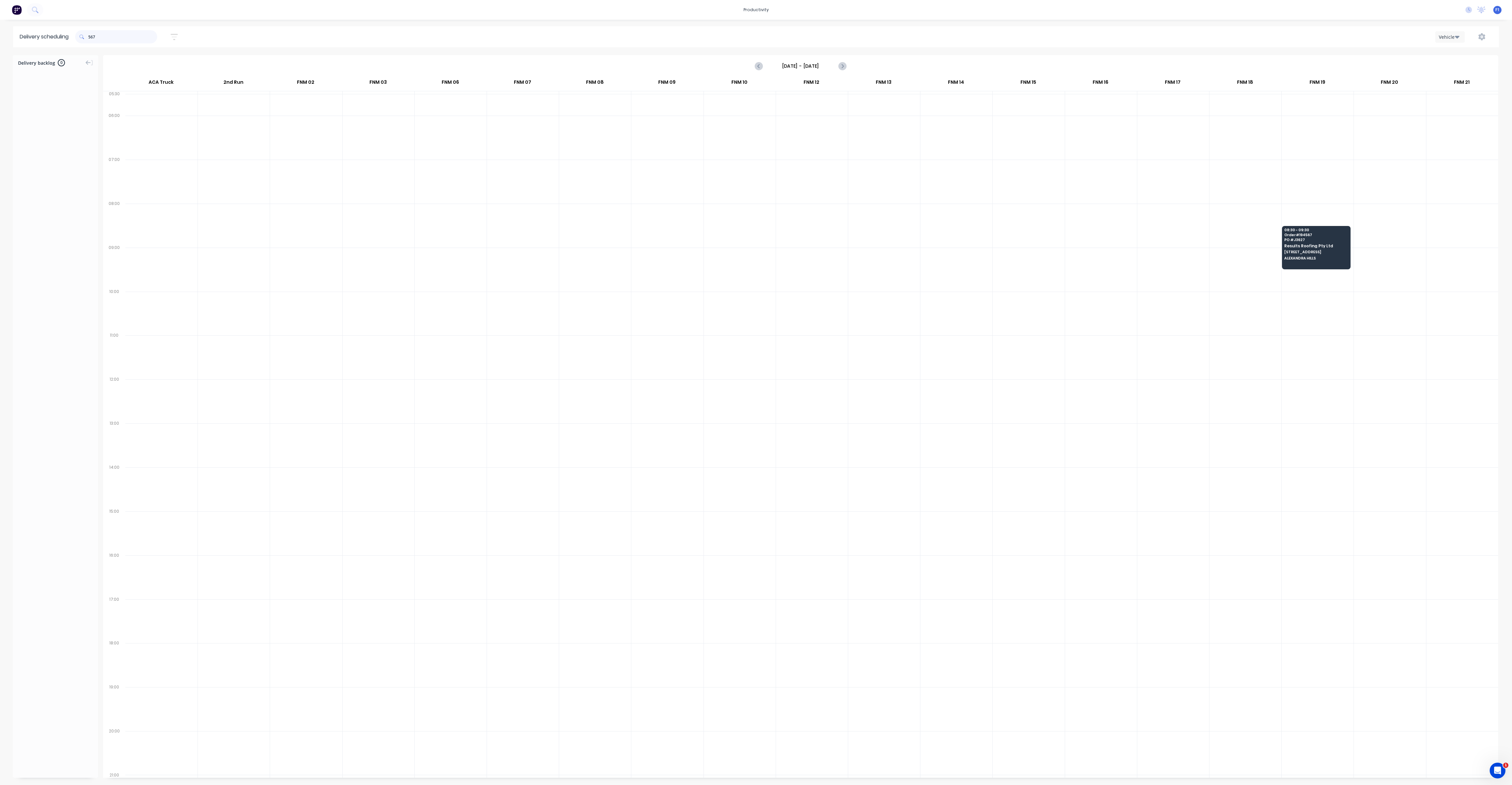
click at [90, 38] on input "567" at bounding box center [123, 37] width 69 height 13
type input "7"
click at [90, 37] on input "637" at bounding box center [123, 37] width 69 height 13
type input "7"
click at [90, 36] on input "628" at bounding box center [123, 37] width 69 height 13
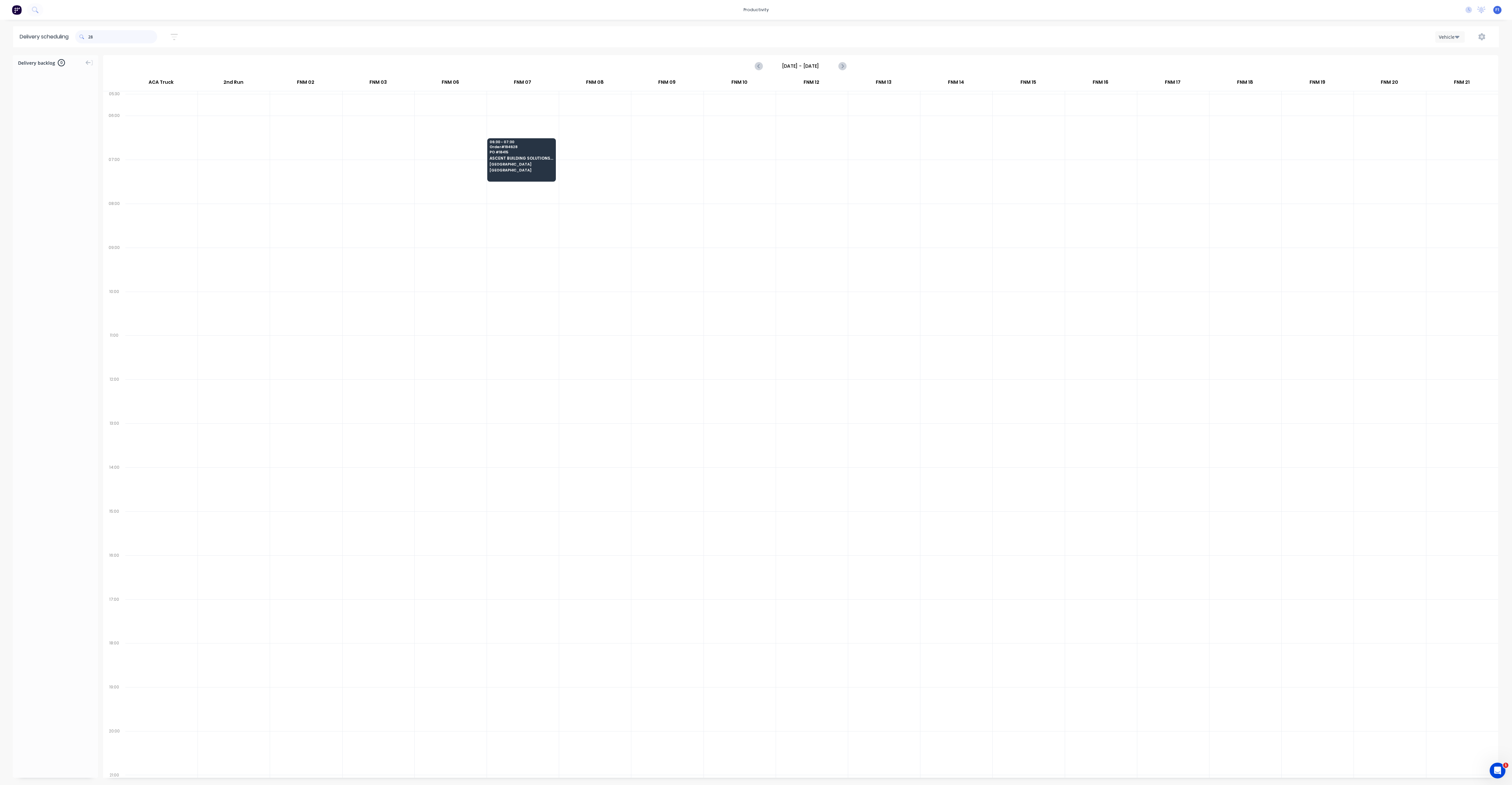
type input "8"
drag, startPoint x: 91, startPoint y: 37, endPoint x: 94, endPoint y: 40, distance: 4.2
click at [91, 38] on input "703" at bounding box center [123, 37] width 69 height 13
type input "3"
click at [90, 37] on input "552" at bounding box center [123, 37] width 69 height 13
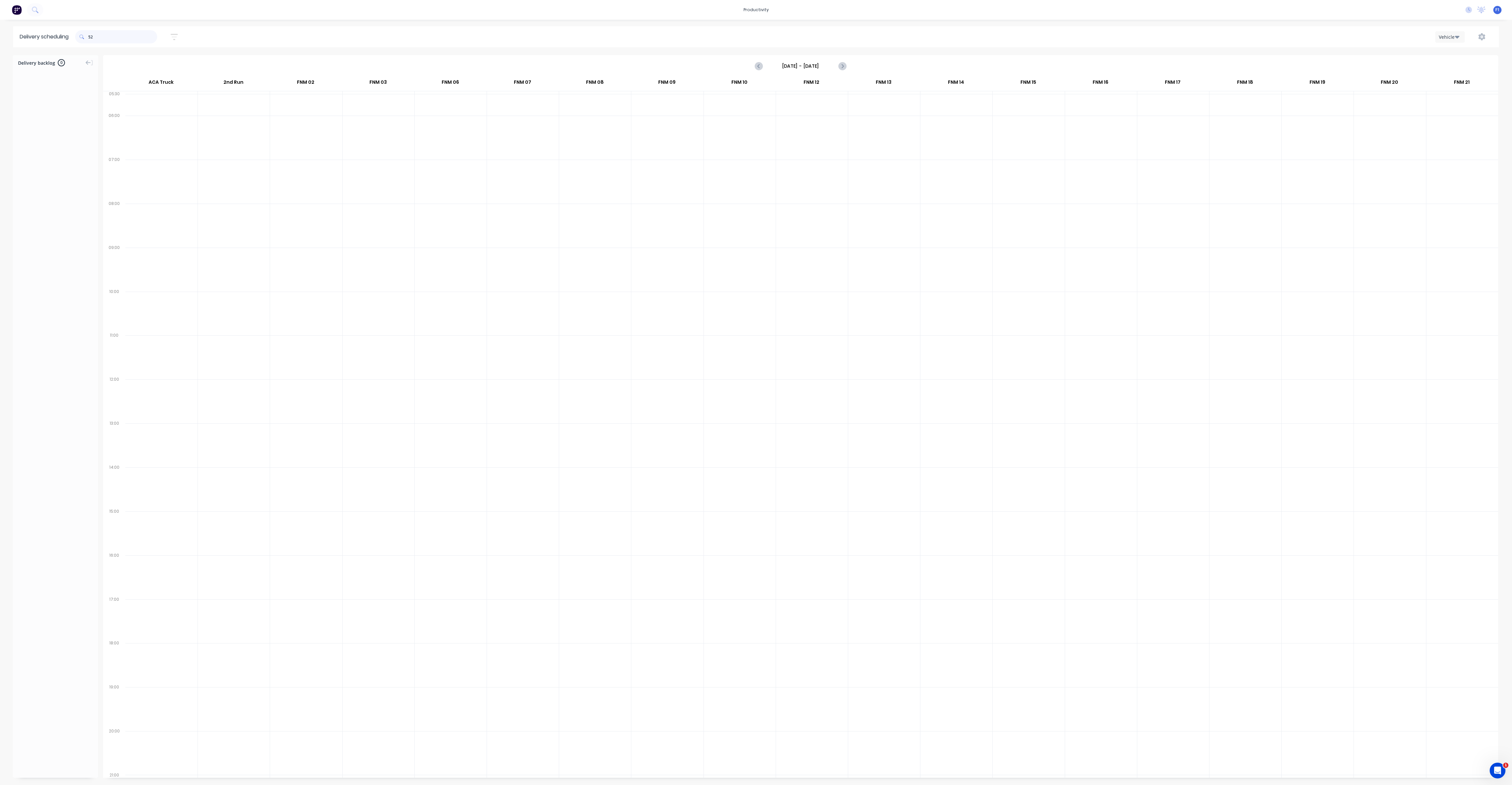
type input "2"
click at [91, 37] on input "725" at bounding box center [123, 37] width 69 height 13
type input "5"
click at [91, 40] on input "728" at bounding box center [123, 37] width 69 height 13
type input "8"
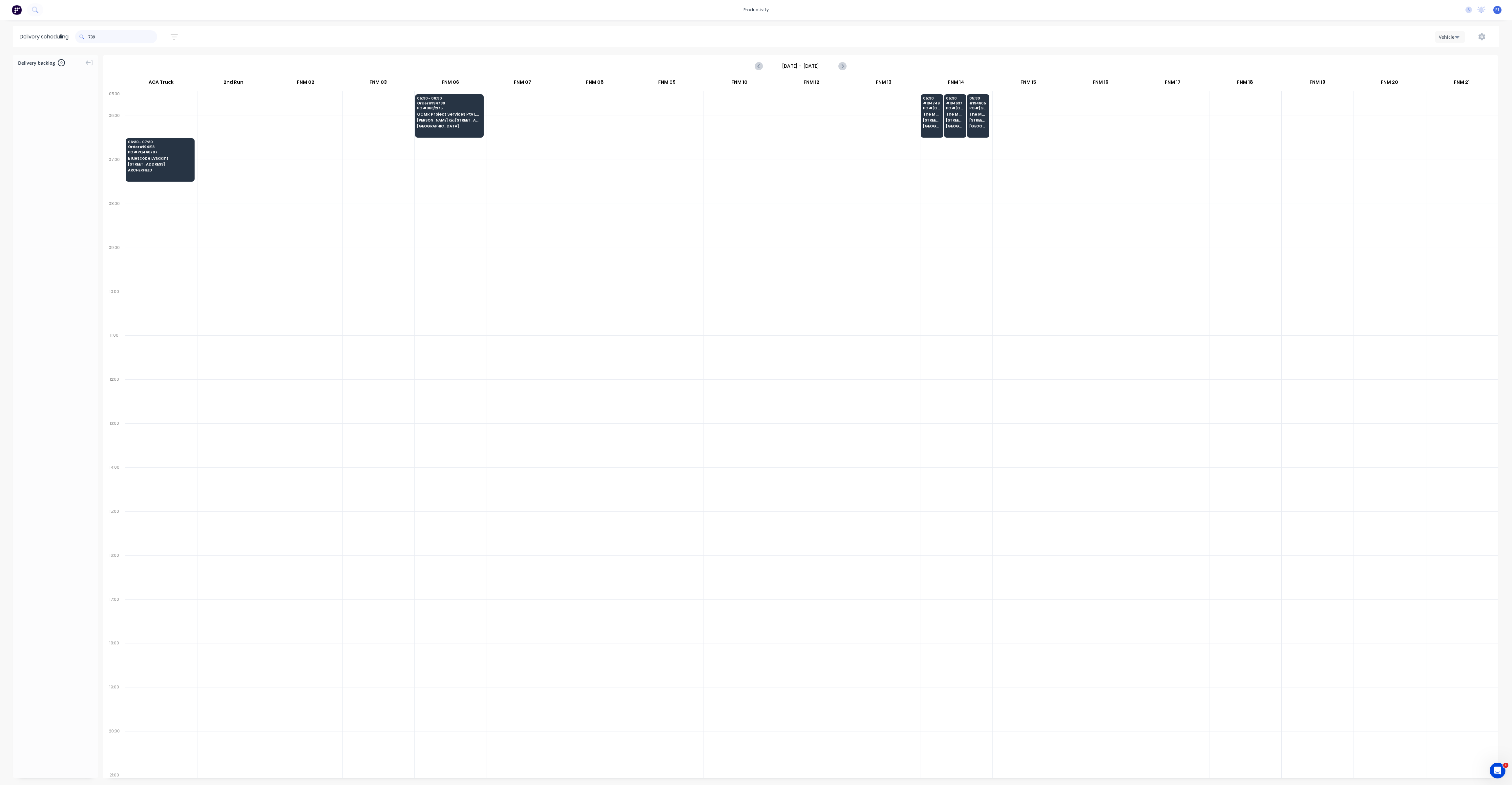
click at [91, 36] on input "739" at bounding box center [123, 37] width 69 height 13
type input "9"
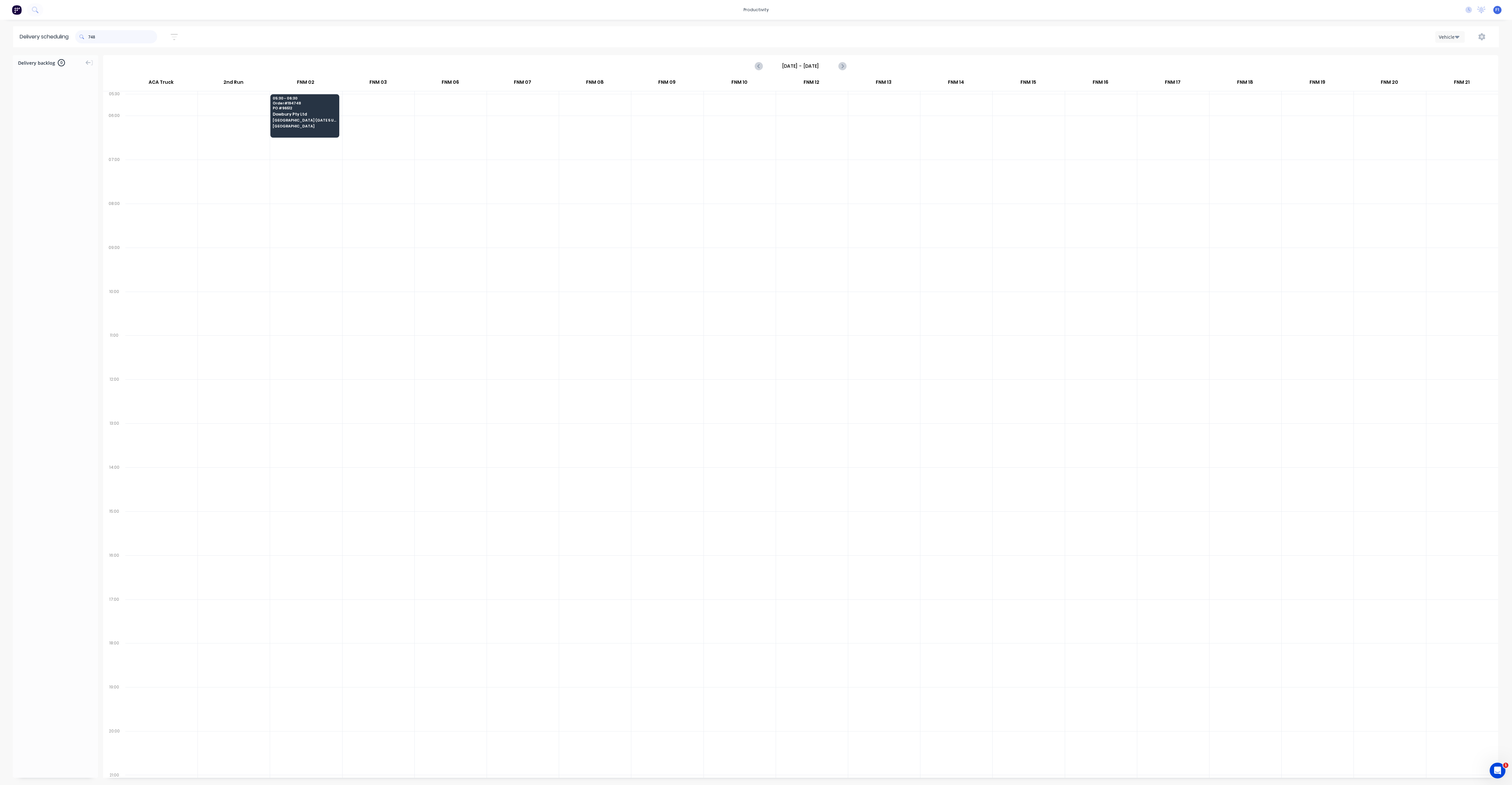
click at [91, 37] on input "748" at bounding box center [123, 37] width 69 height 13
type input "8"
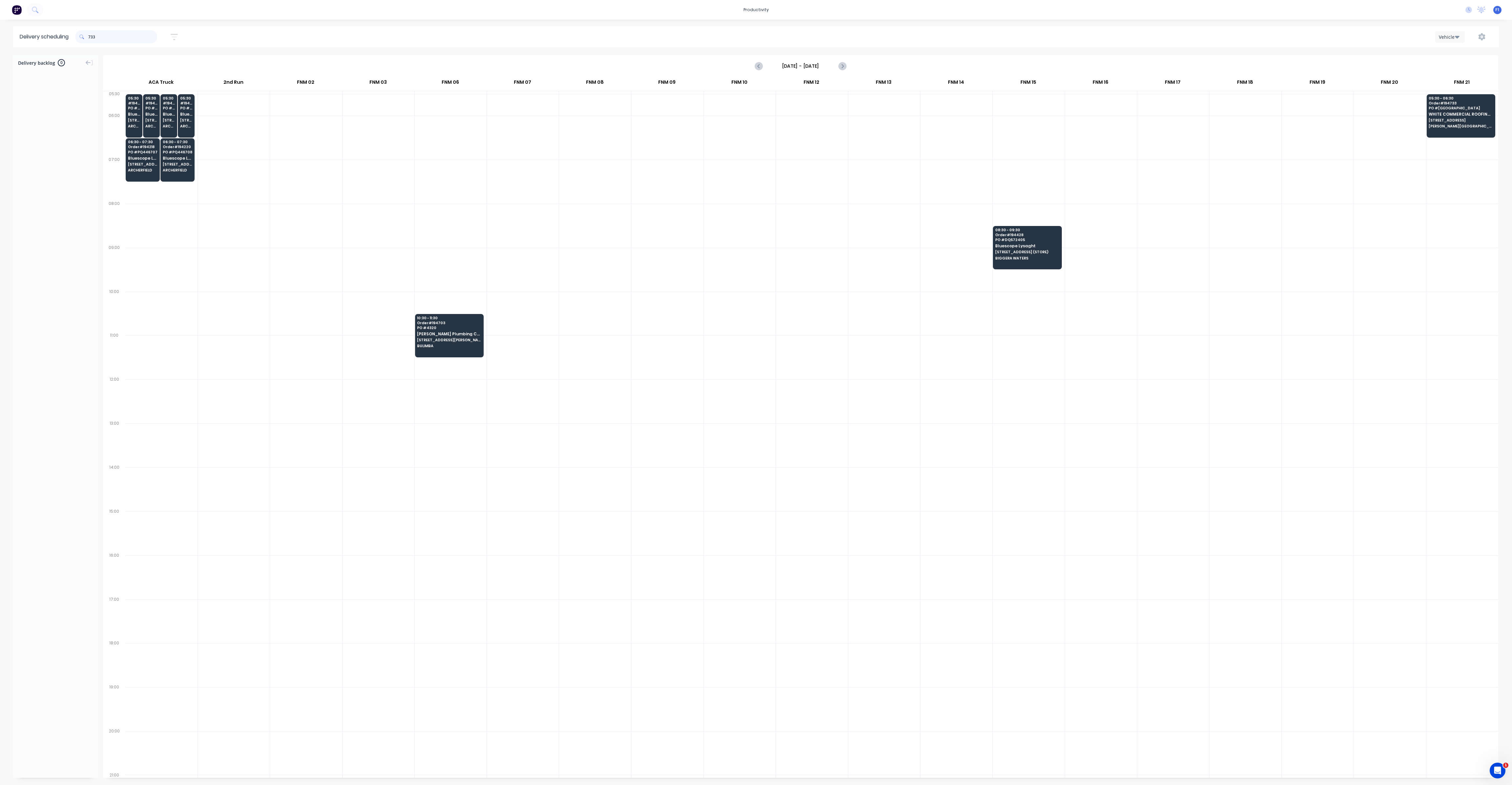
click at [90, 37] on input "733" at bounding box center [123, 37] width 69 height 13
type input "3"
click at [91, 39] on input "733" at bounding box center [123, 37] width 69 height 13
type input "3"
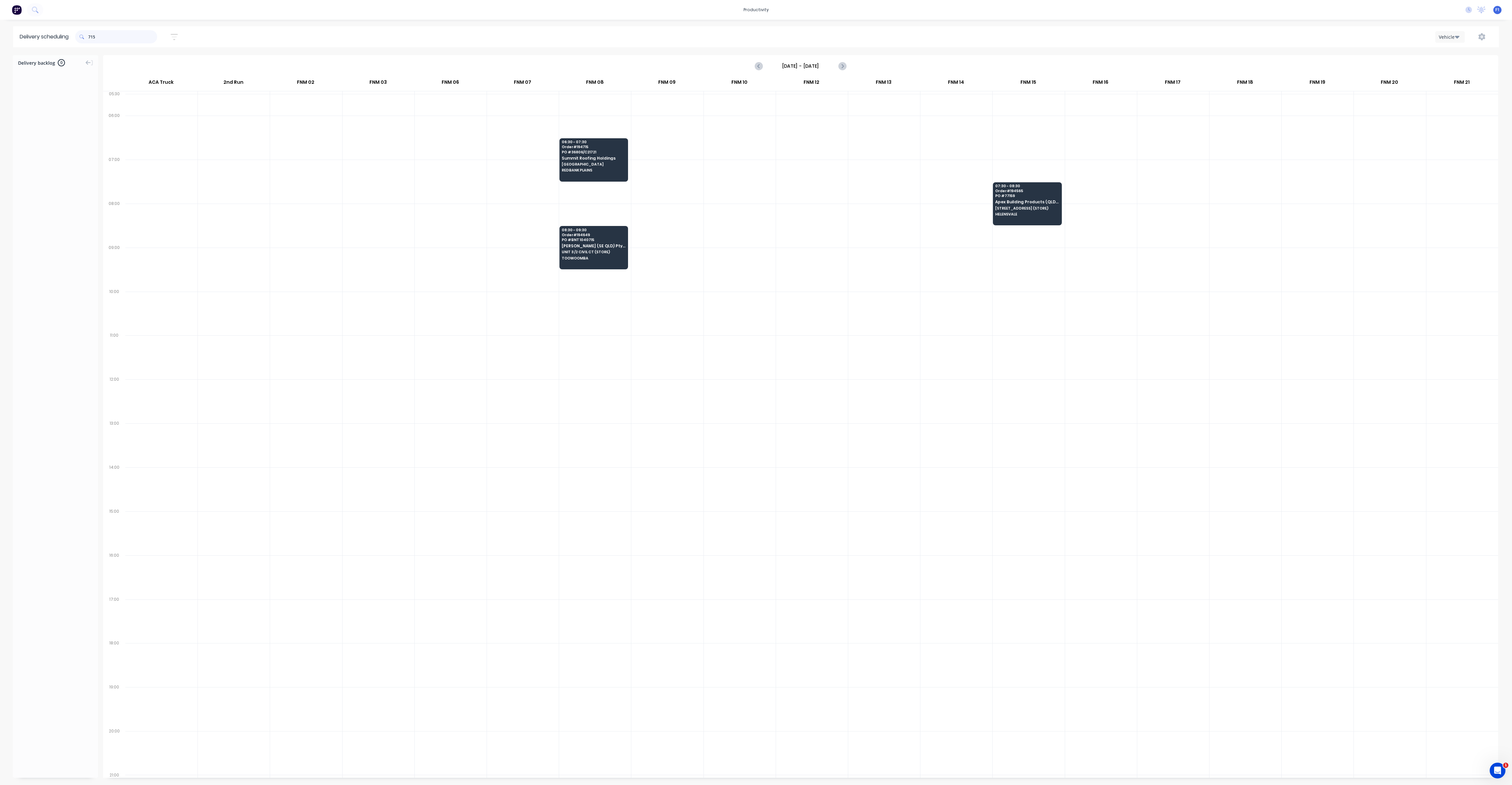
click at [91, 36] on input "715" at bounding box center [123, 37] width 69 height 13
type input "5"
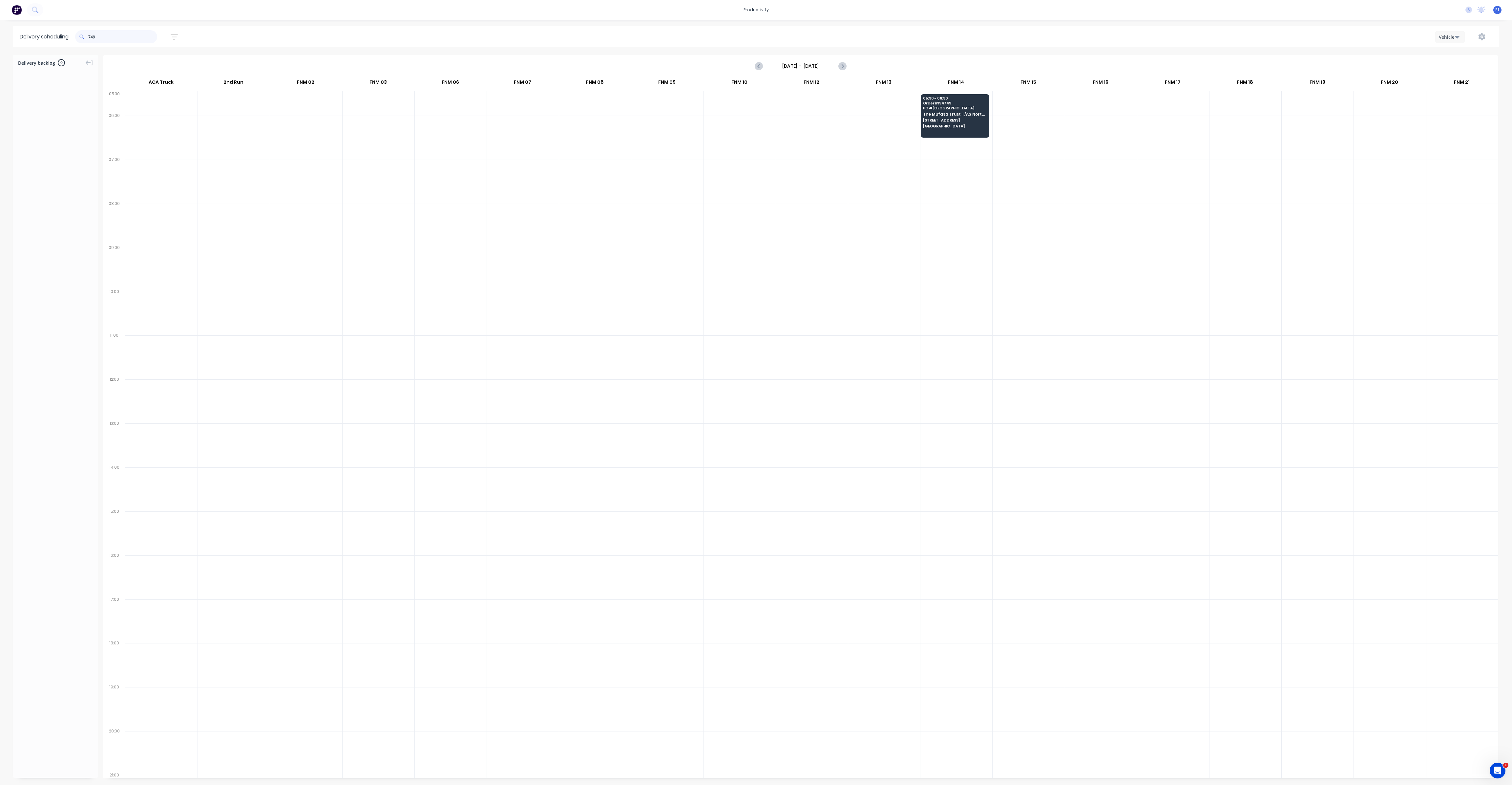
click at [90, 37] on input "749" at bounding box center [123, 37] width 69 height 13
type input "9"
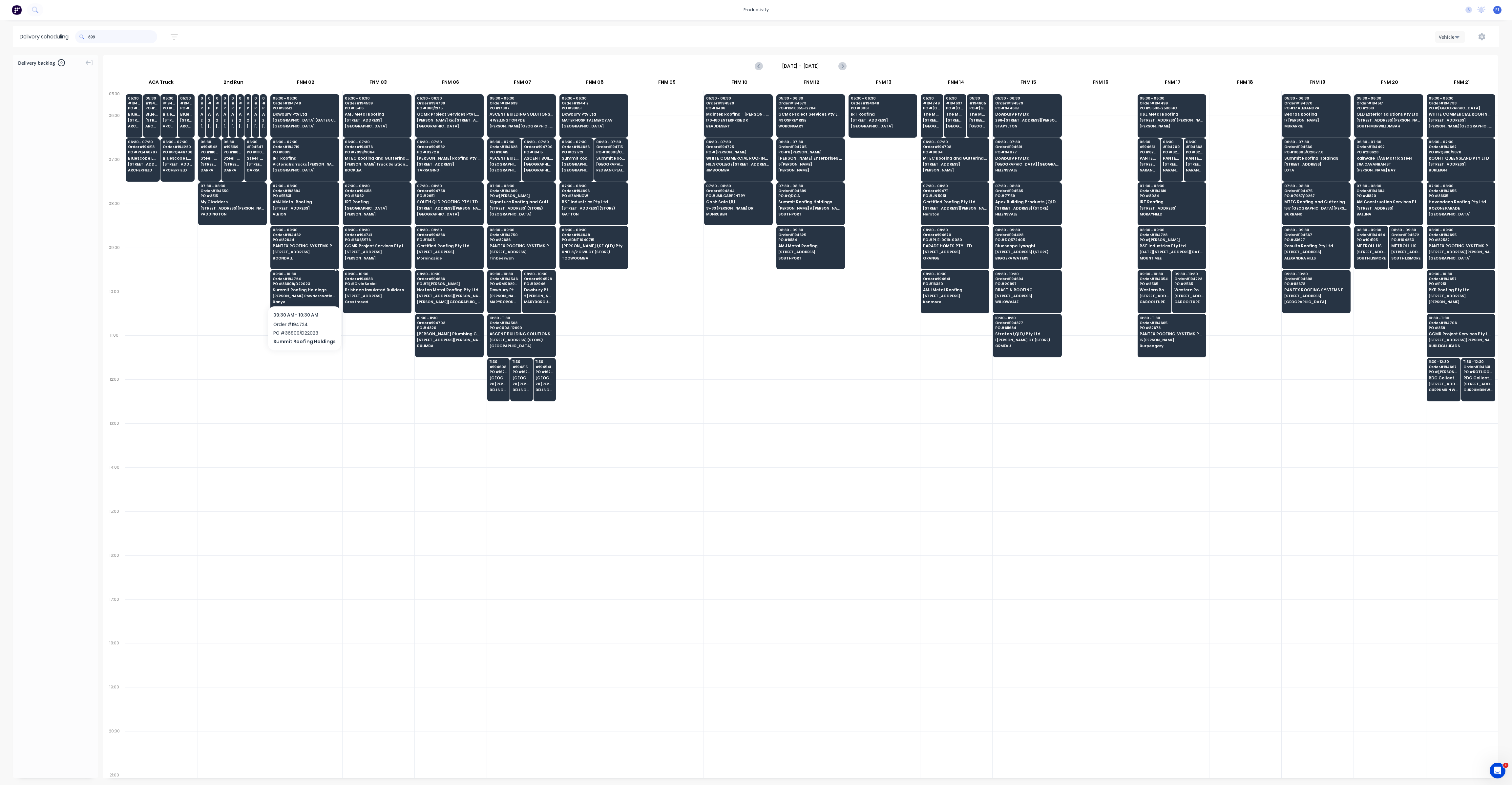
type input "699"
click at [302, 288] on span "Summit Roofing Holdings" at bounding box center [305, 290] width 64 height 5
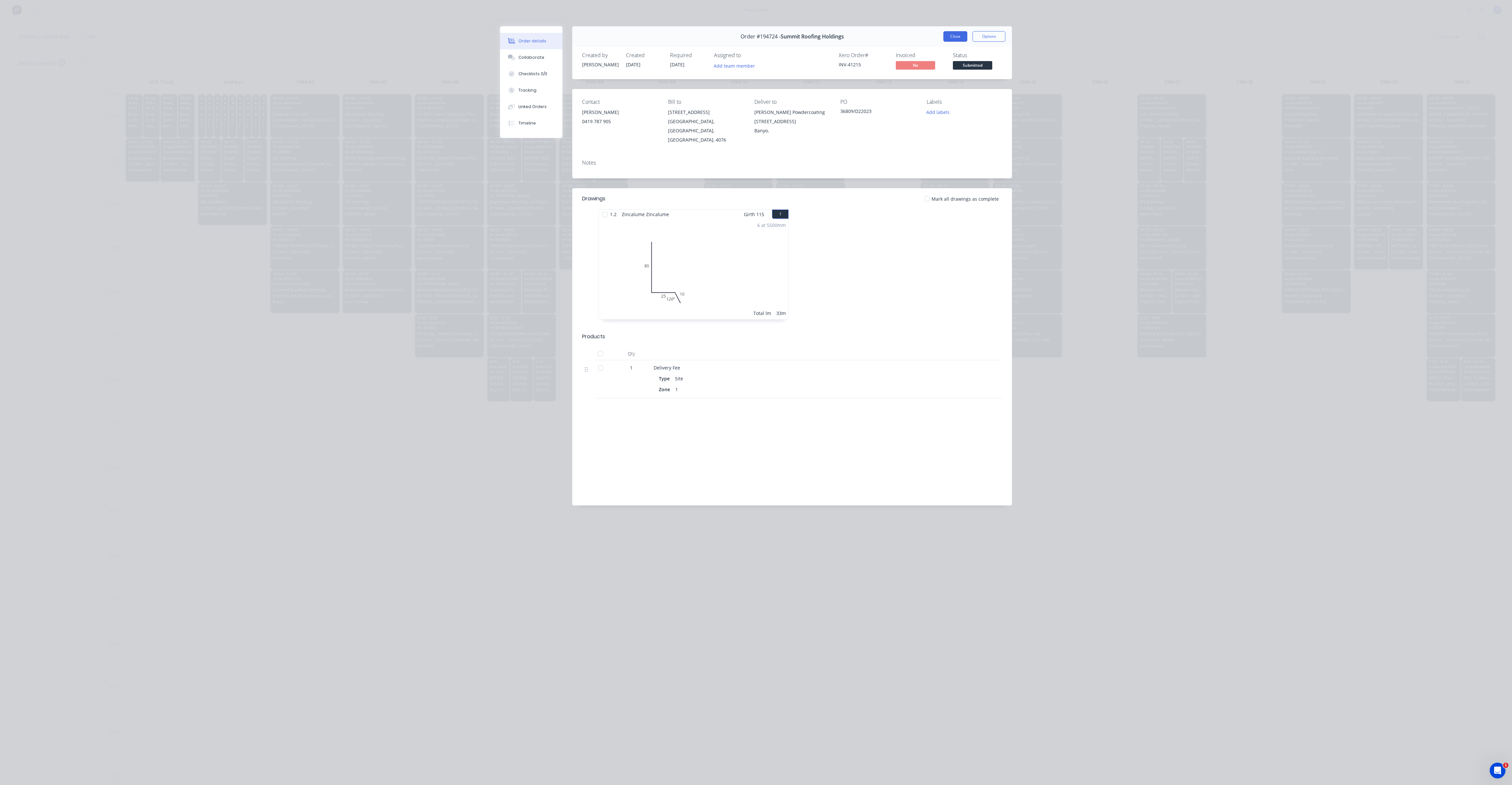
click at [954, 38] on button "Close" at bounding box center [955, 37] width 24 height 11
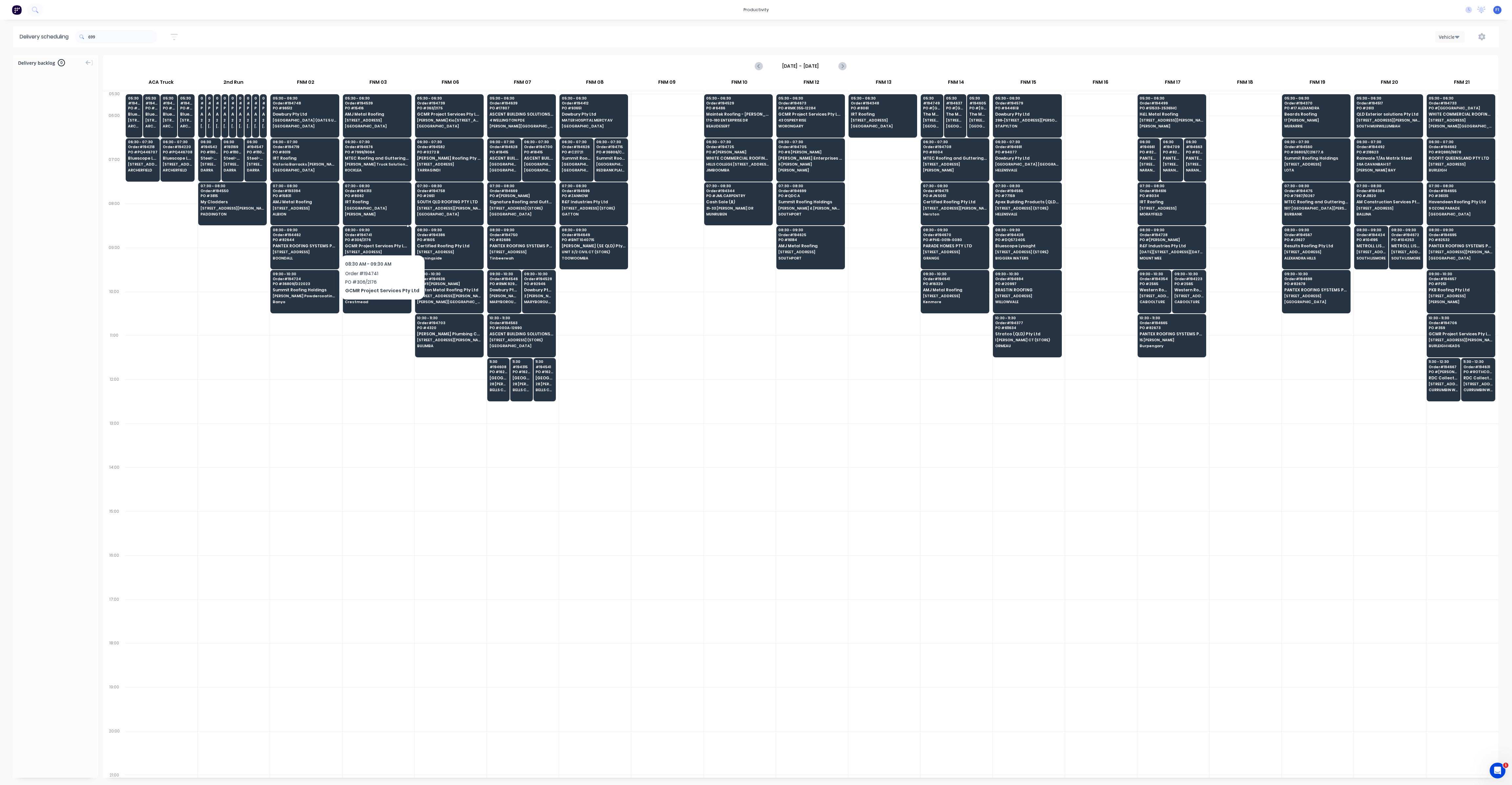
click at [379, 238] on span "PO # 306/2176" at bounding box center [377, 239] width 64 height 4
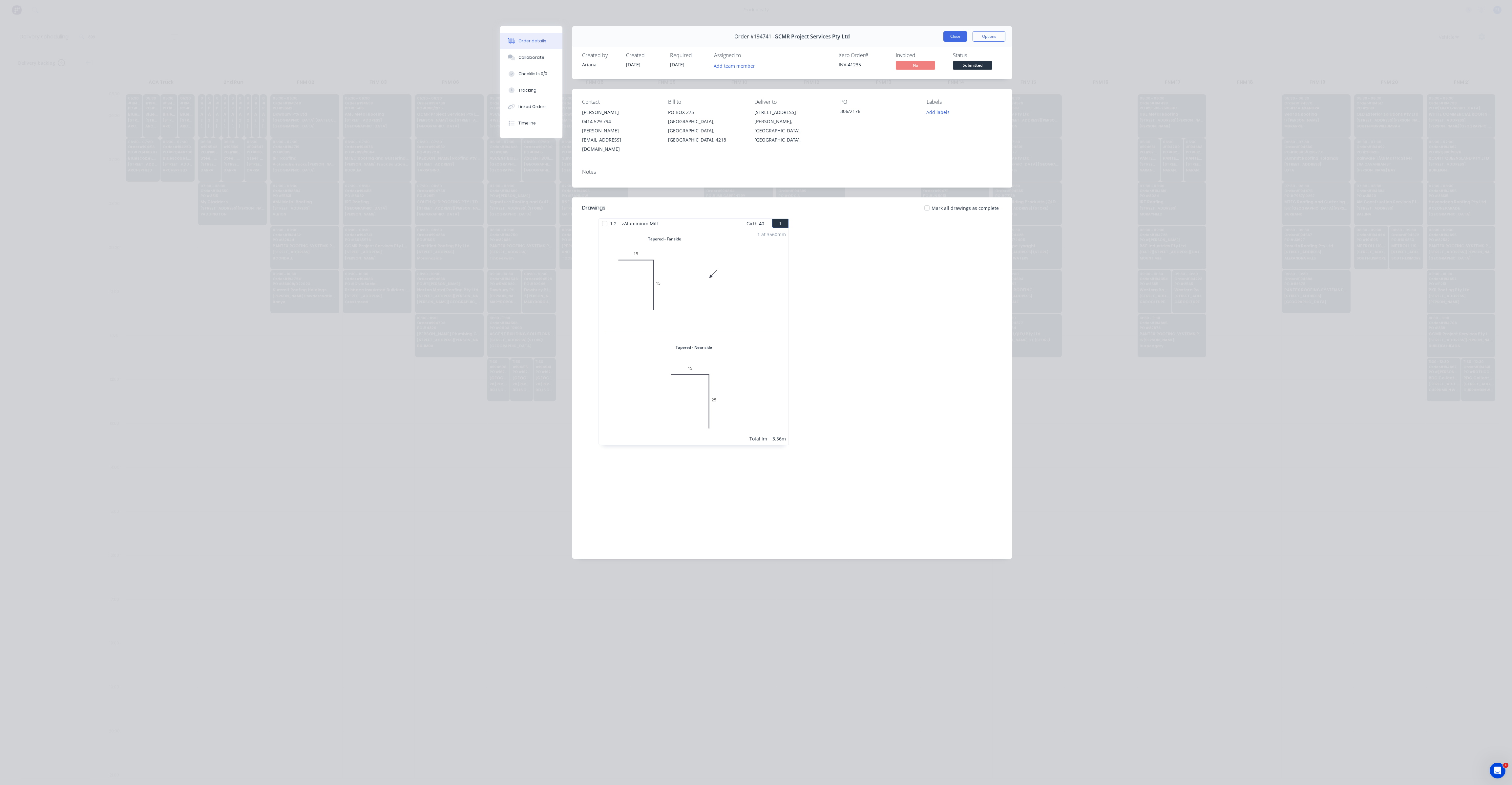
click at [956, 38] on button "Close" at bounding box center [955, 37] width 24 height 11
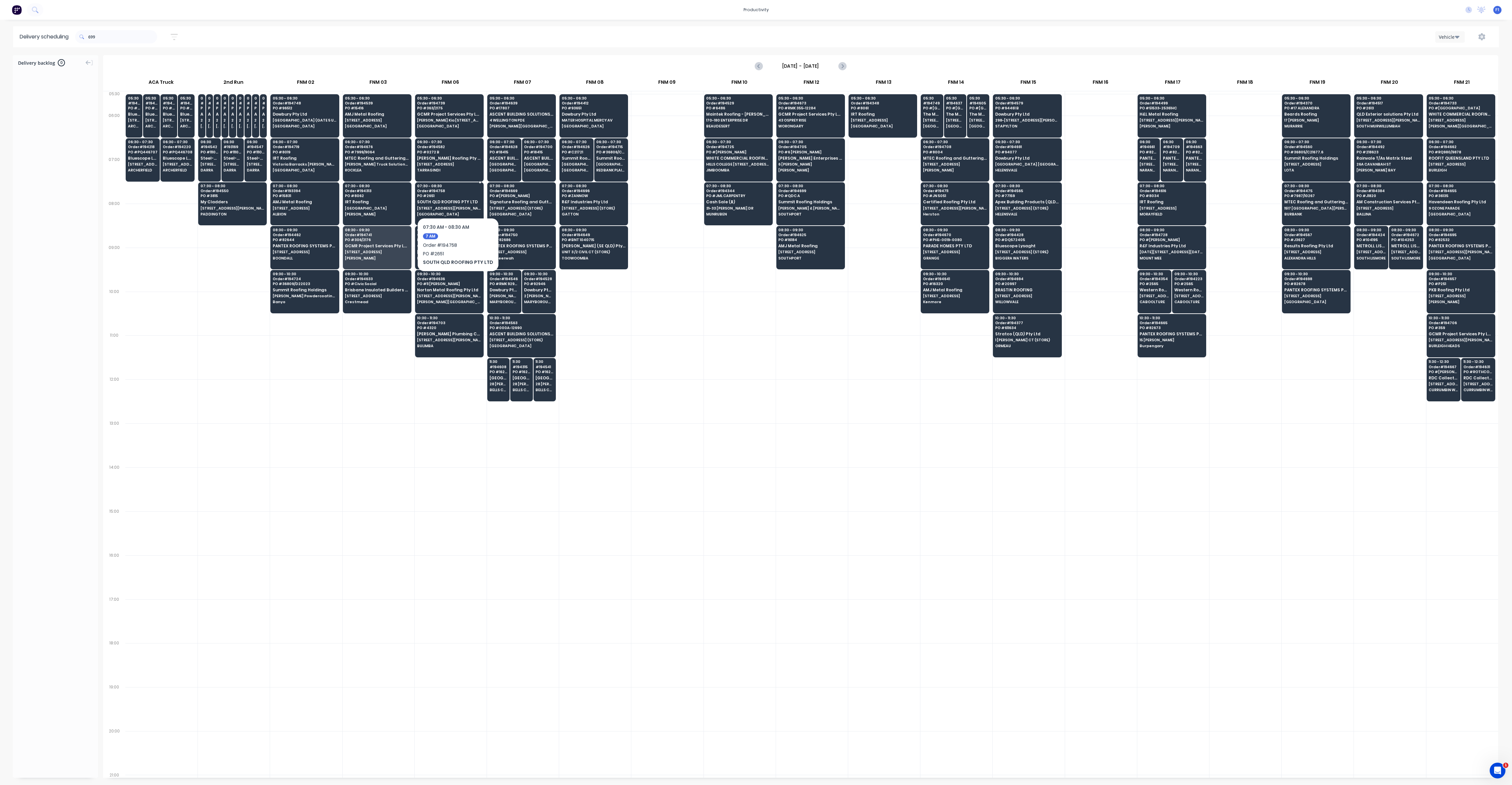
click at [456, 197] on div "07:30 - 08:30 Order # 194758 PO # 2651 [GEOGRAPHIC_DATA] ROOFING PTY LTD [STREE…" at bounding box center [449, 200] width 68 height 37
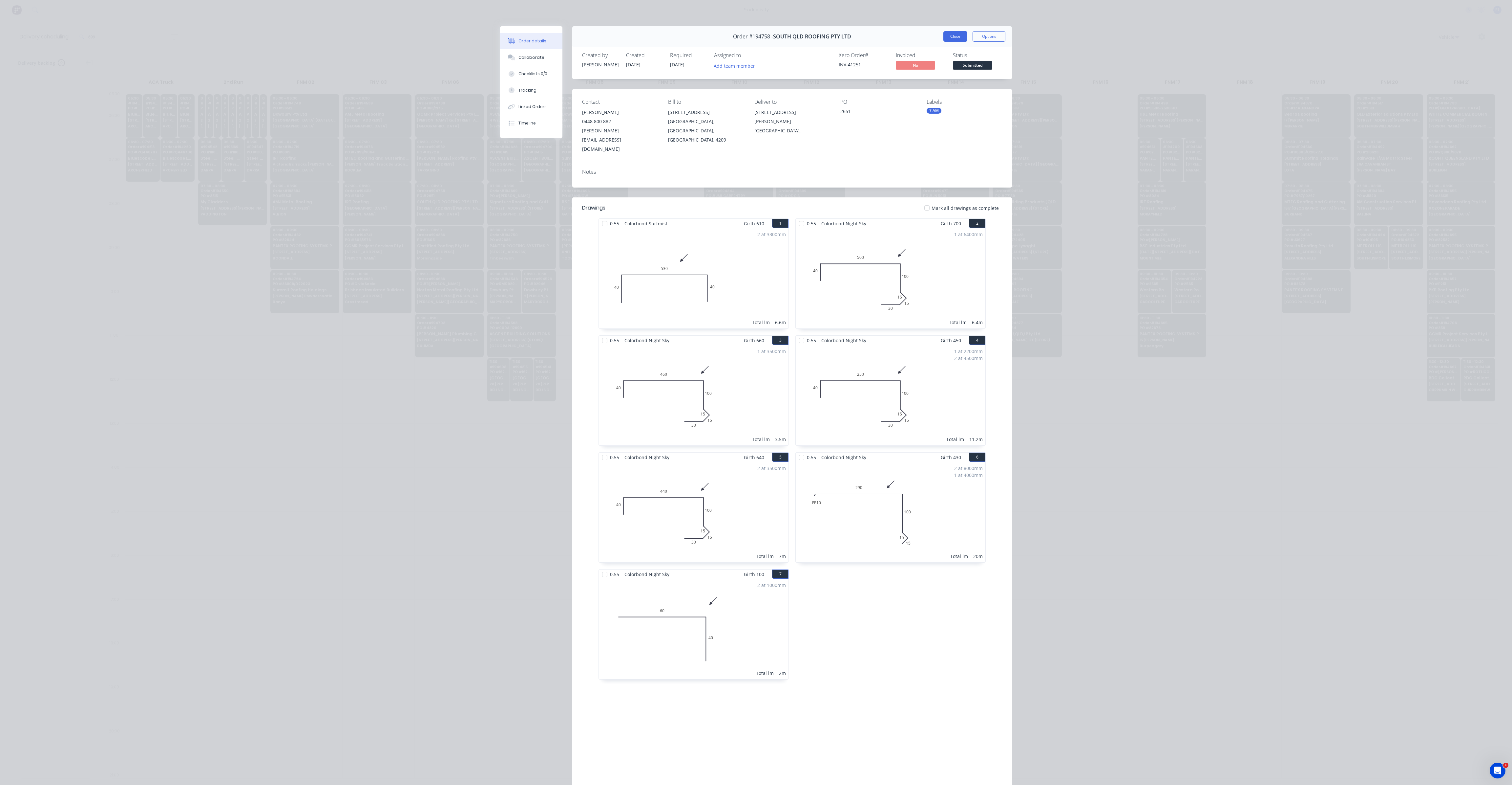
click at [954, 40] on button "Close" at bounding box center [955, 37] width 24 height 11
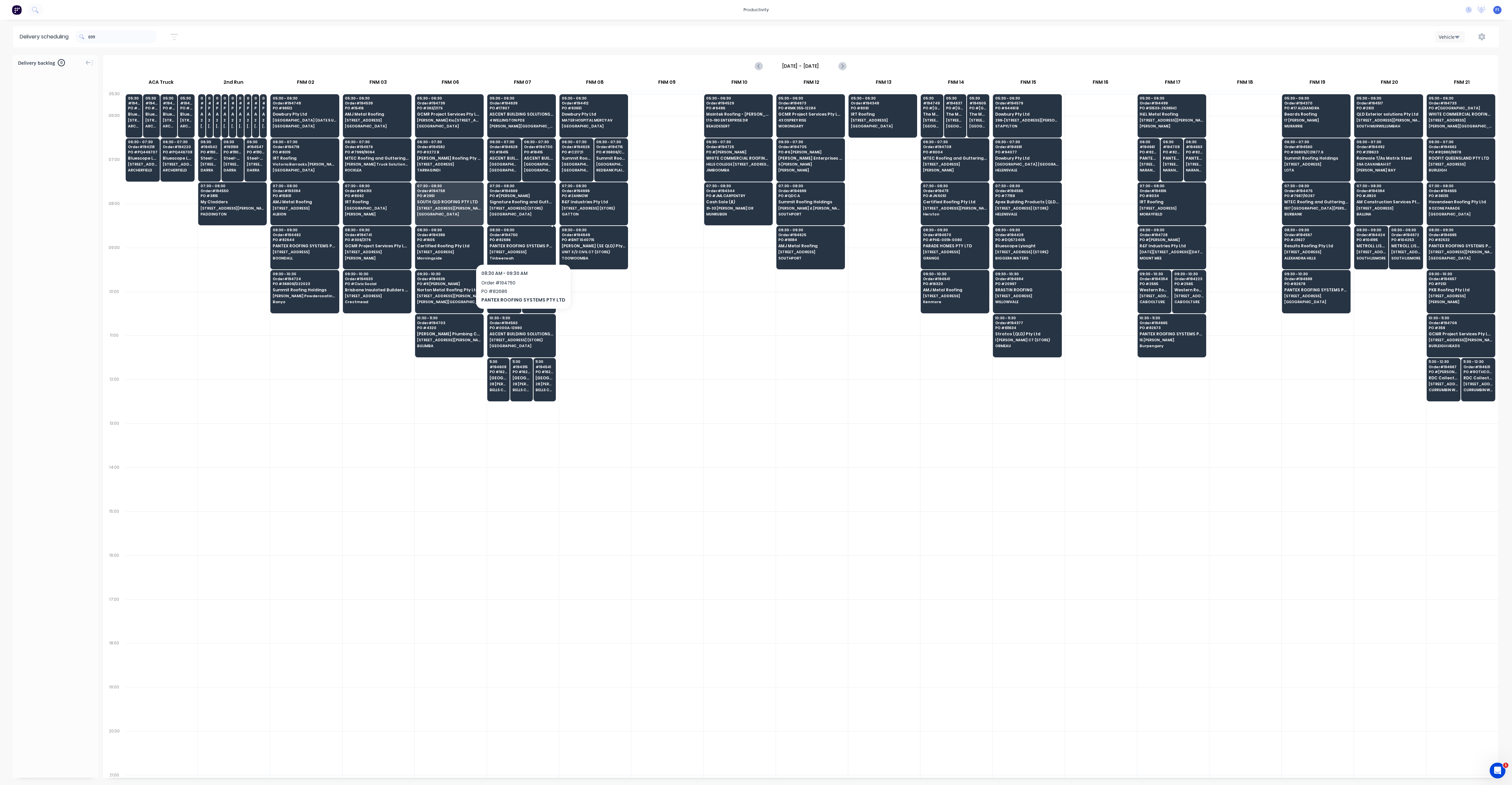
click at [516, 240] on span "PO # 82686" at bounding box center [522, 239] width 64 height 4
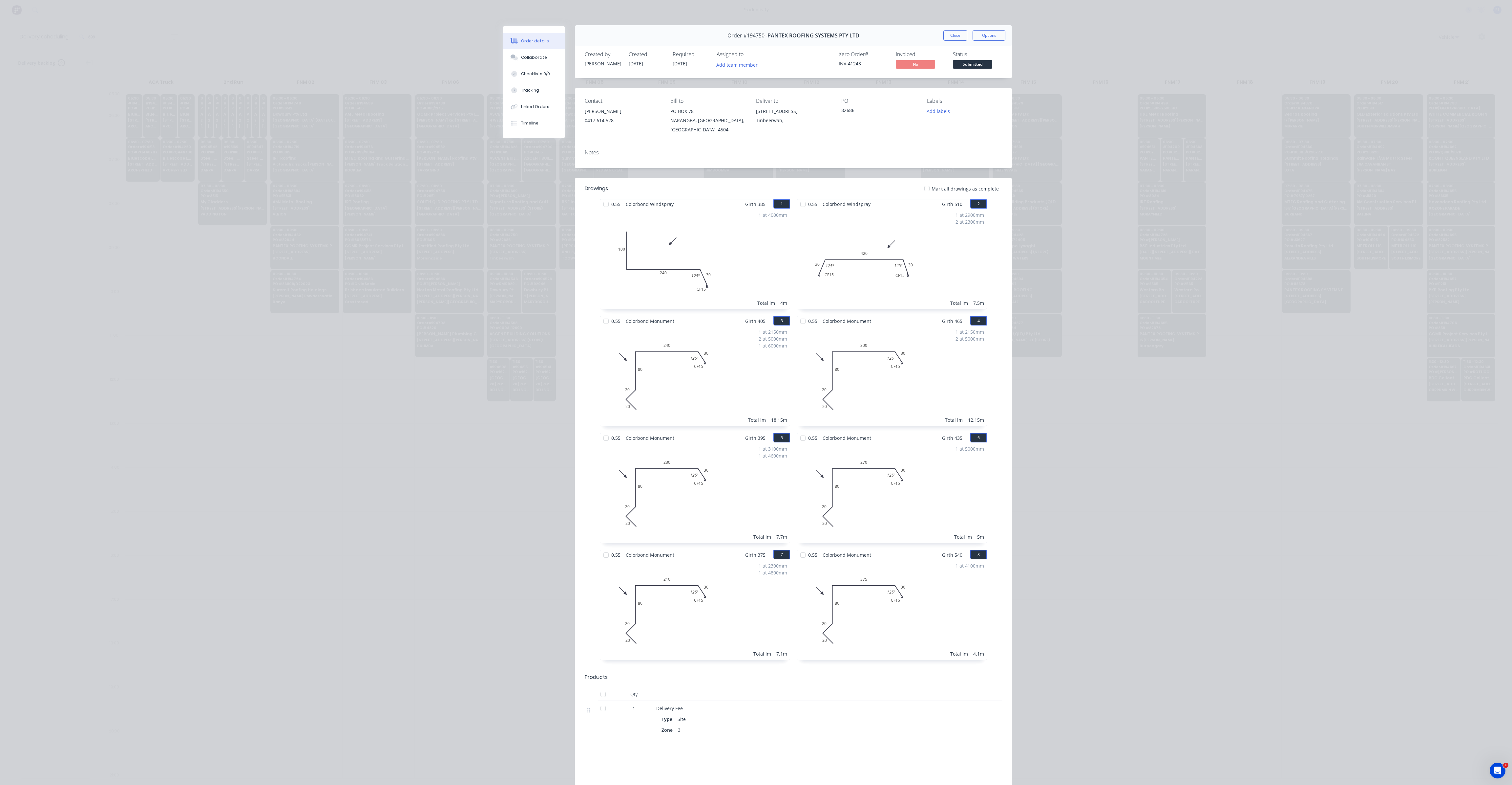
scroll to position [0, 0]
click at [953, 38] on button "Close" at bounding box center [955, 37] width 24 height 11
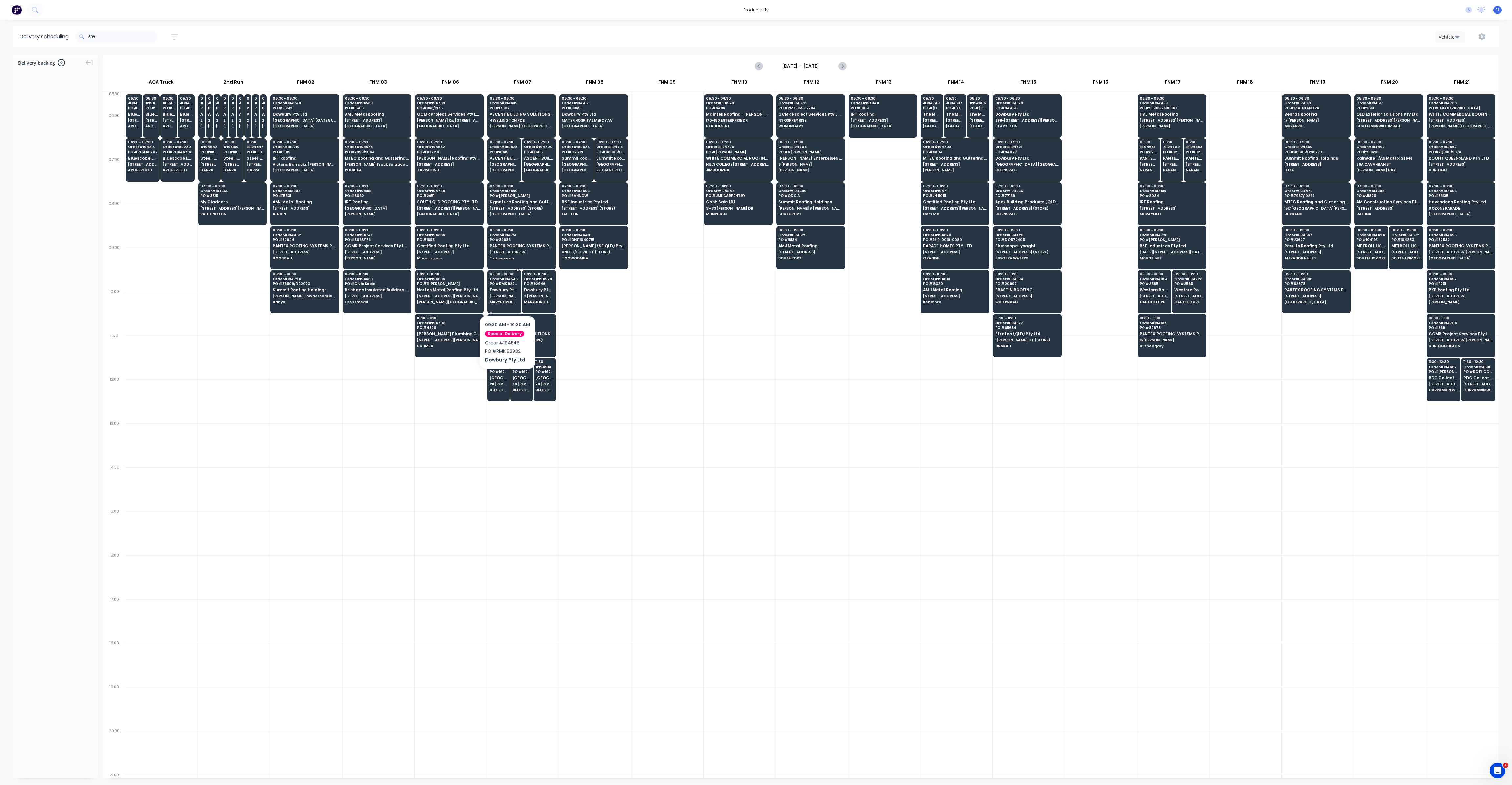
click at [507, 295] on span "[PERSON_NAME] COMPOUND 2 [PERSON_NAME] ST" at bounding box center [504, 296] width 30 height 4
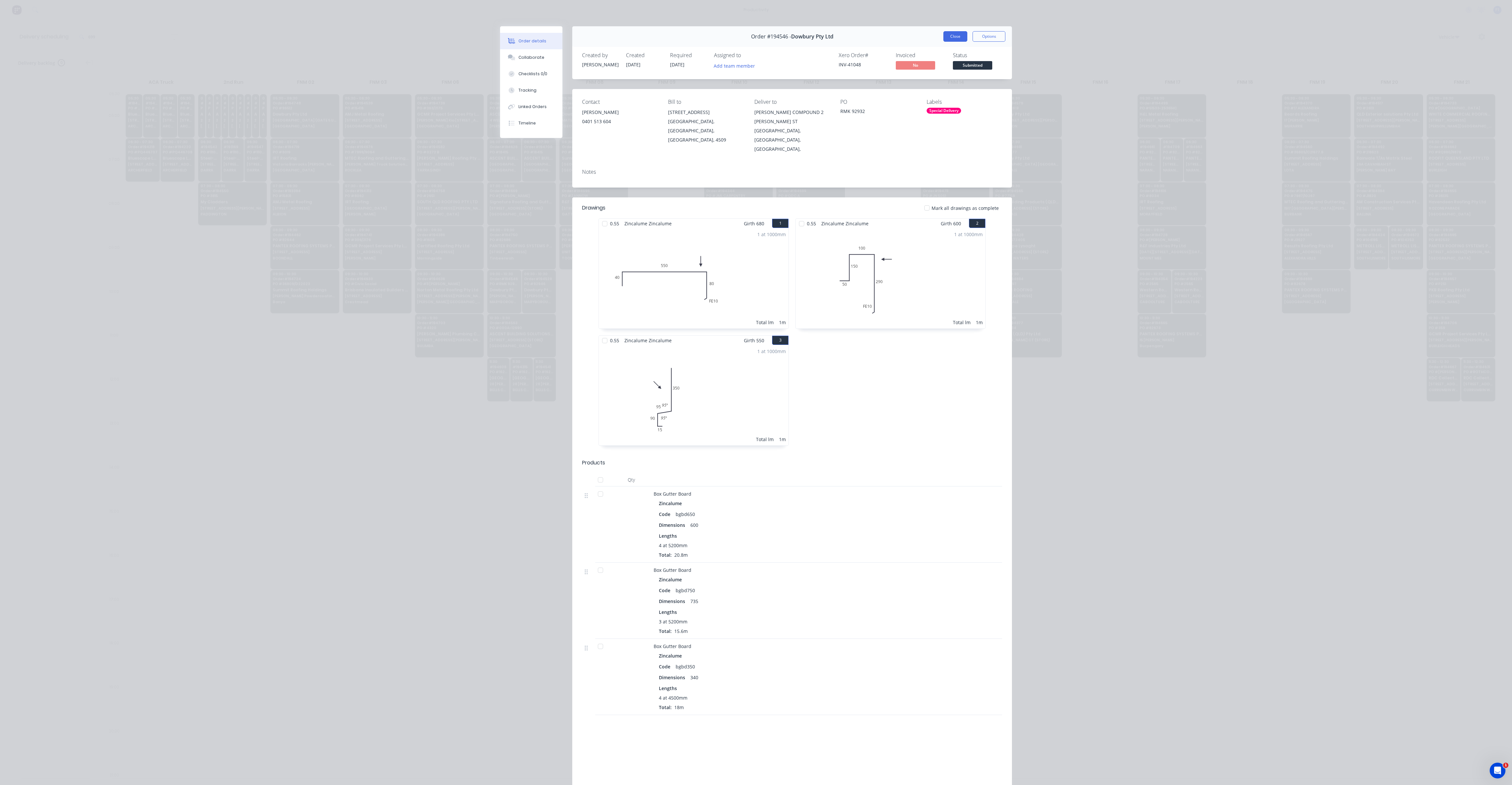
click at [951, 32] on button "Close" at bounding box center [955, 37] width 24 height 11
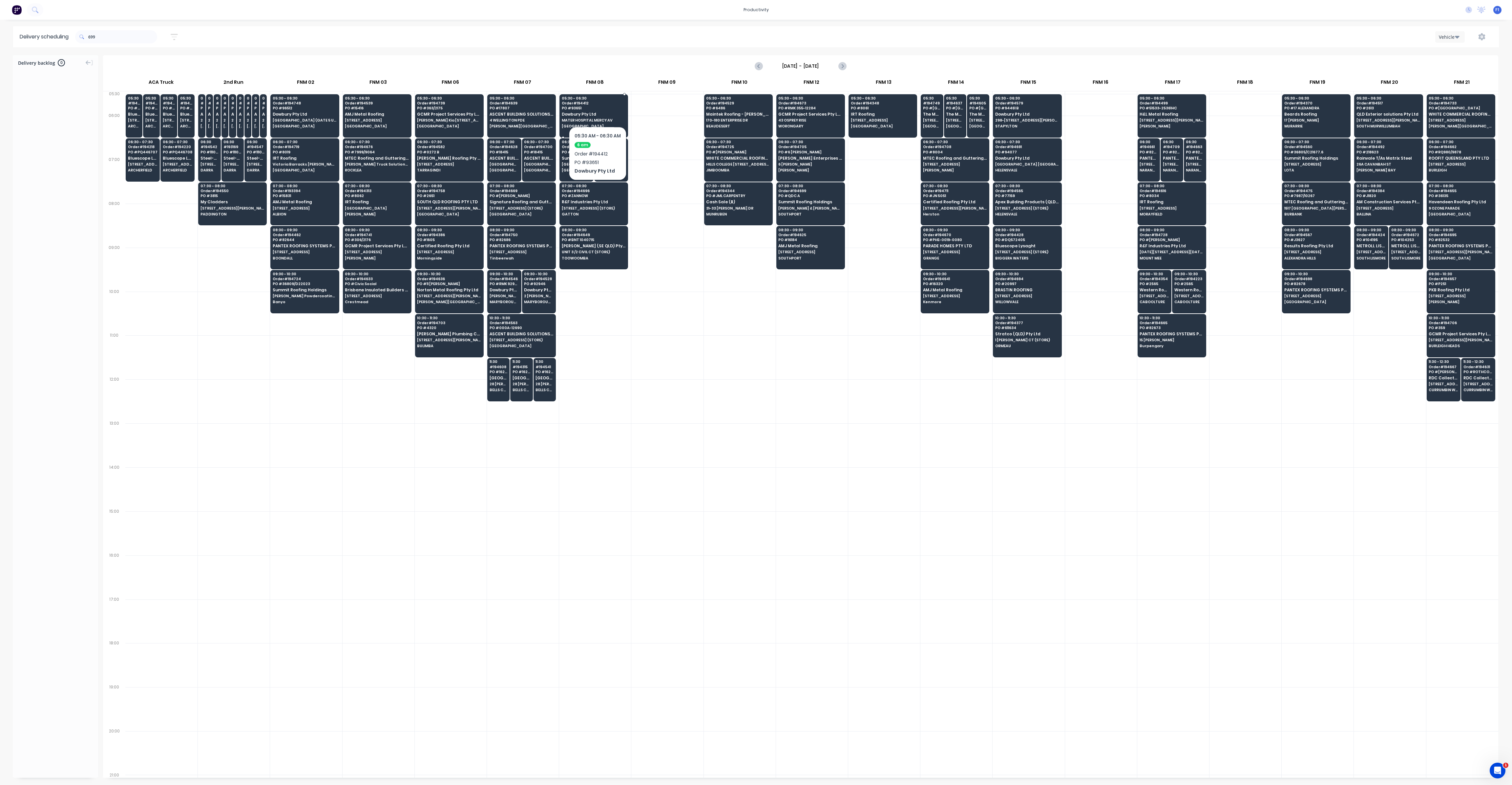
click at [597, 107] on span "PO # 93651" at bounding box center [594, 107] width 64 height 4
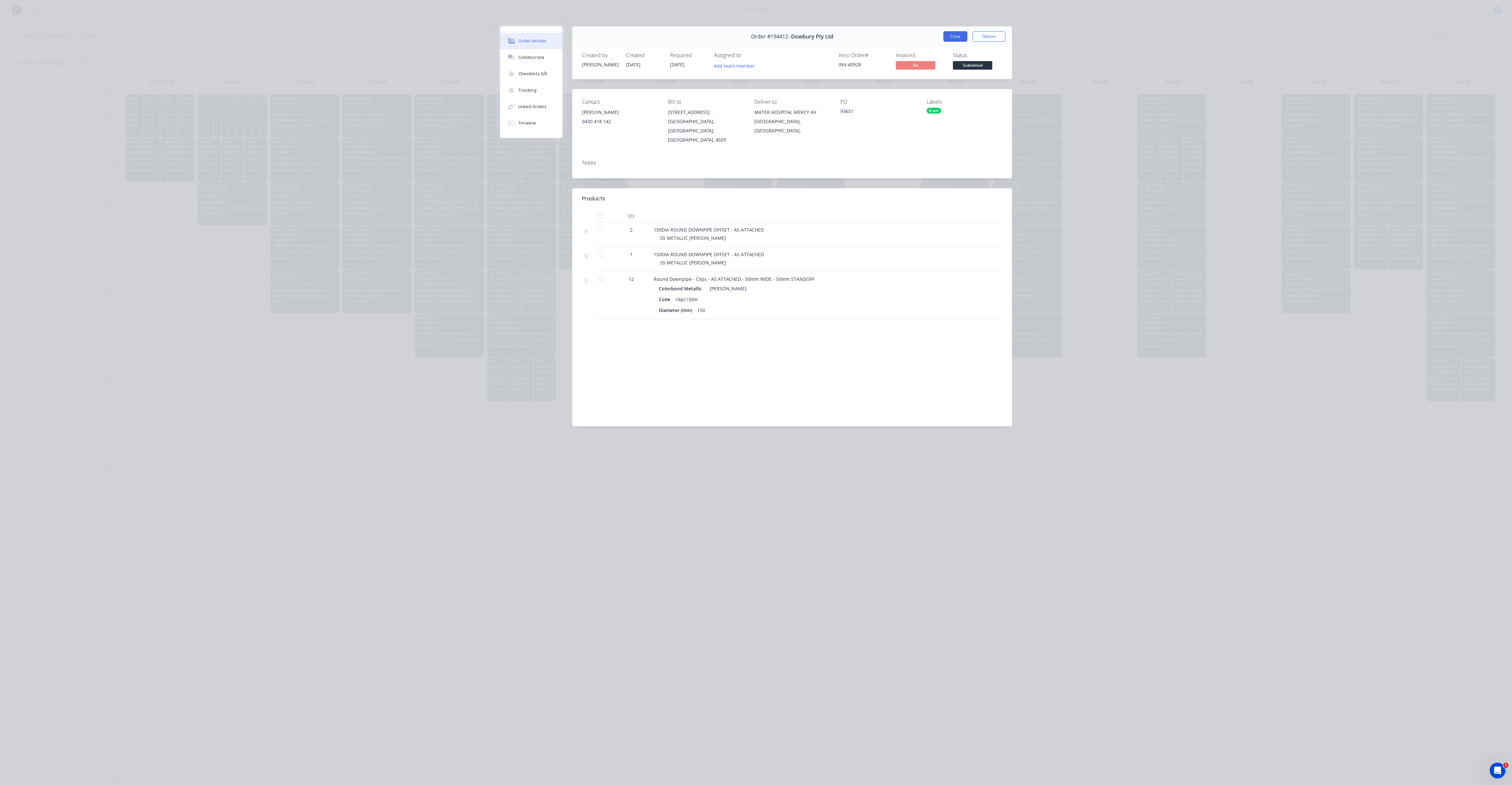
click at [958, 34] on button "Close" at bounding box center [955, 37] width 24 height 11
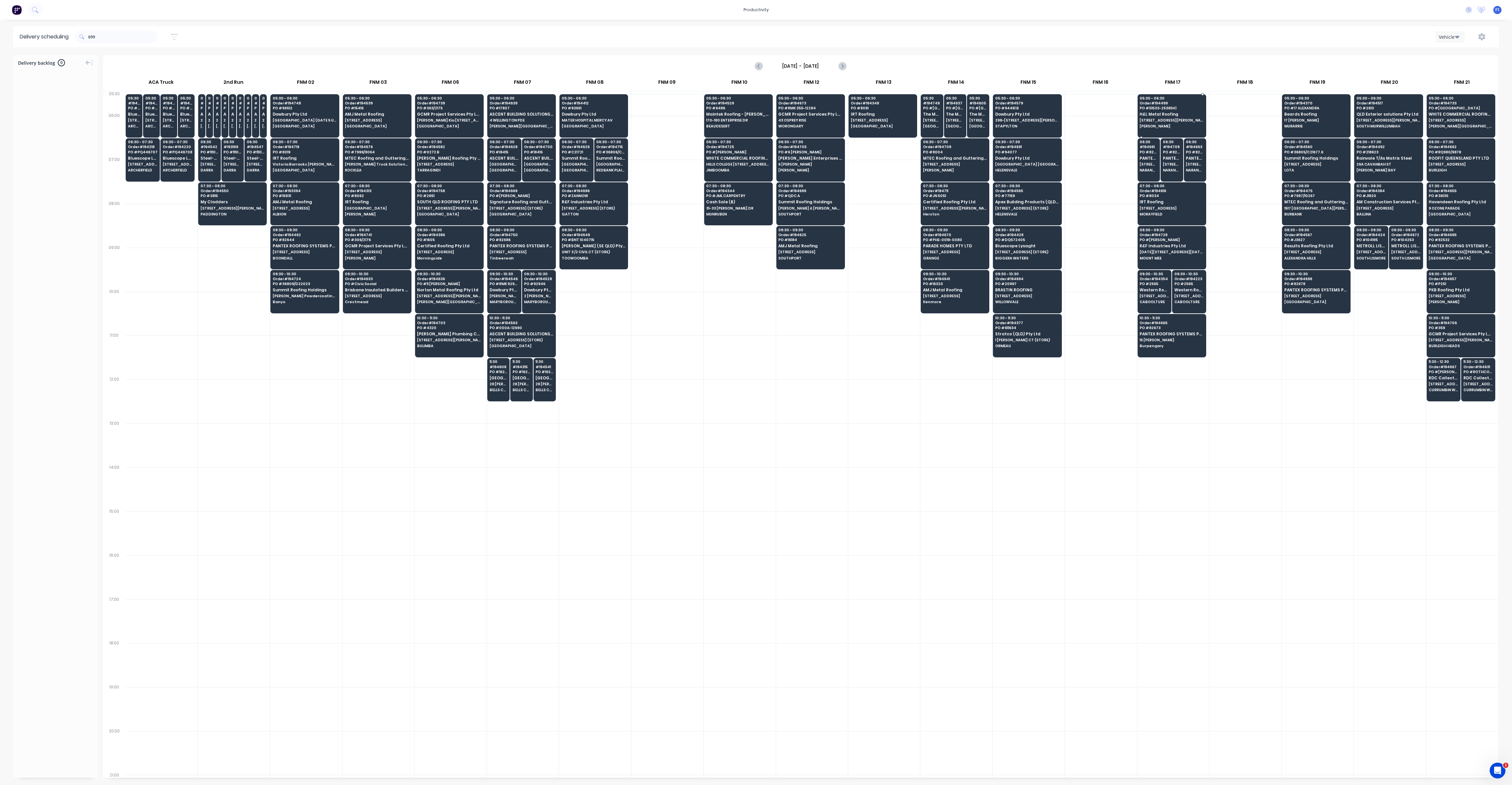
click at [1155, 121] on span "[STREET_ADDRESS][PERSON_NAME]" at bounding box center [1172, 120] width 64 height 4
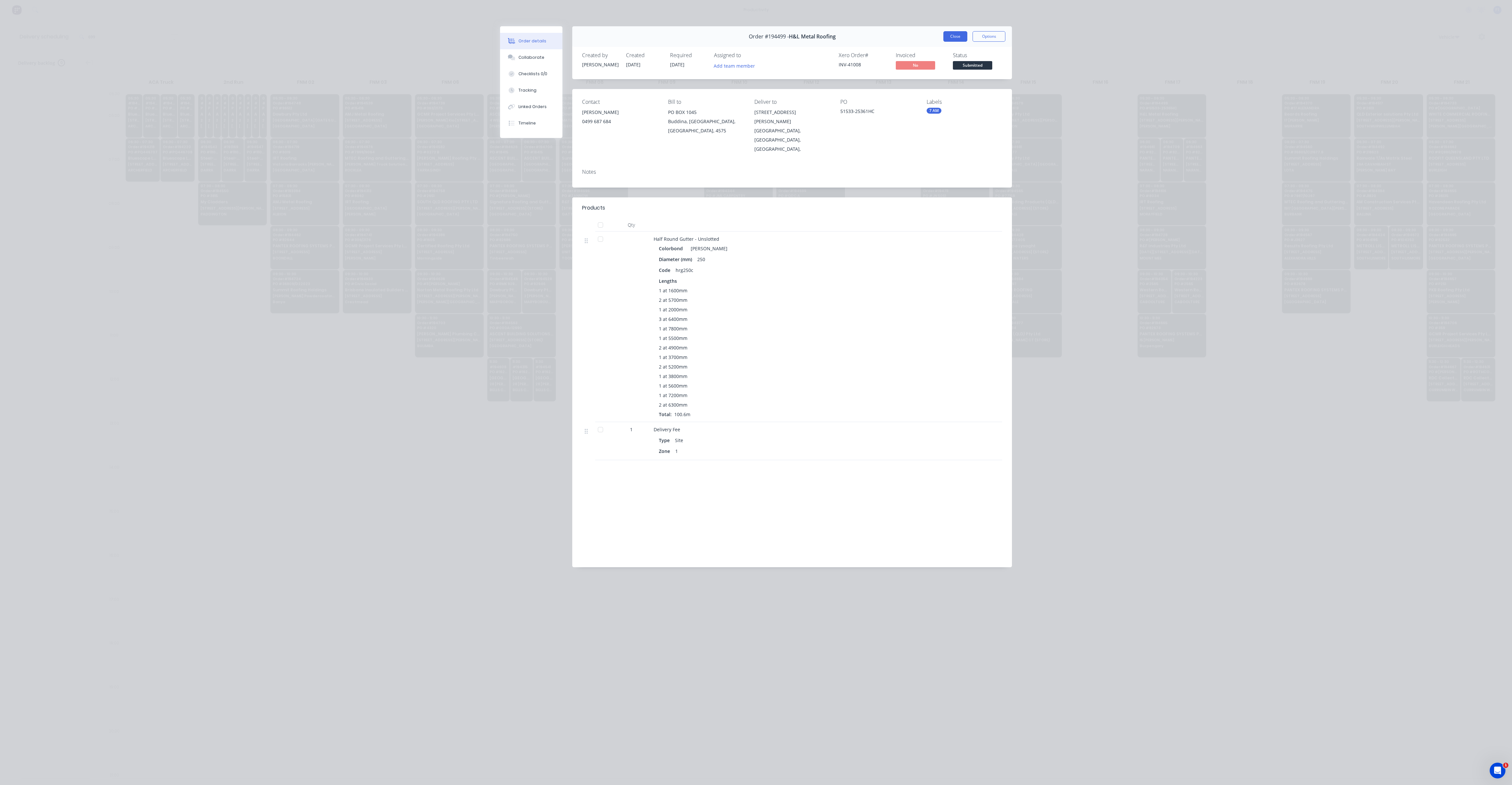
click at [957, 37] on button "Close" at bounding box center [955, 37] width 24 height 11
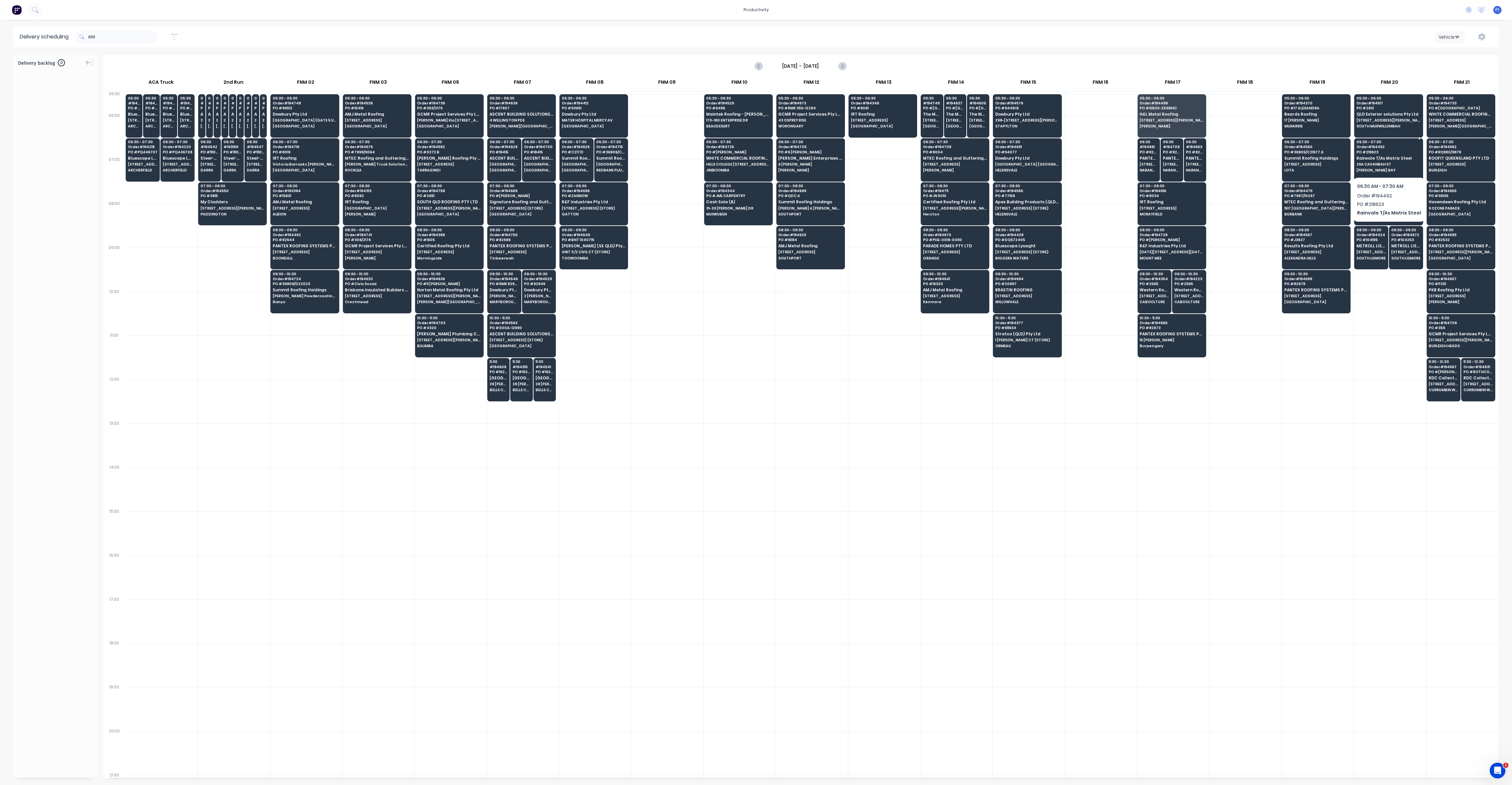
click at [1392, 156] on span "Rainvale T/As Matrix Steel" at bounding box center [1389, 159] width 64 height 5
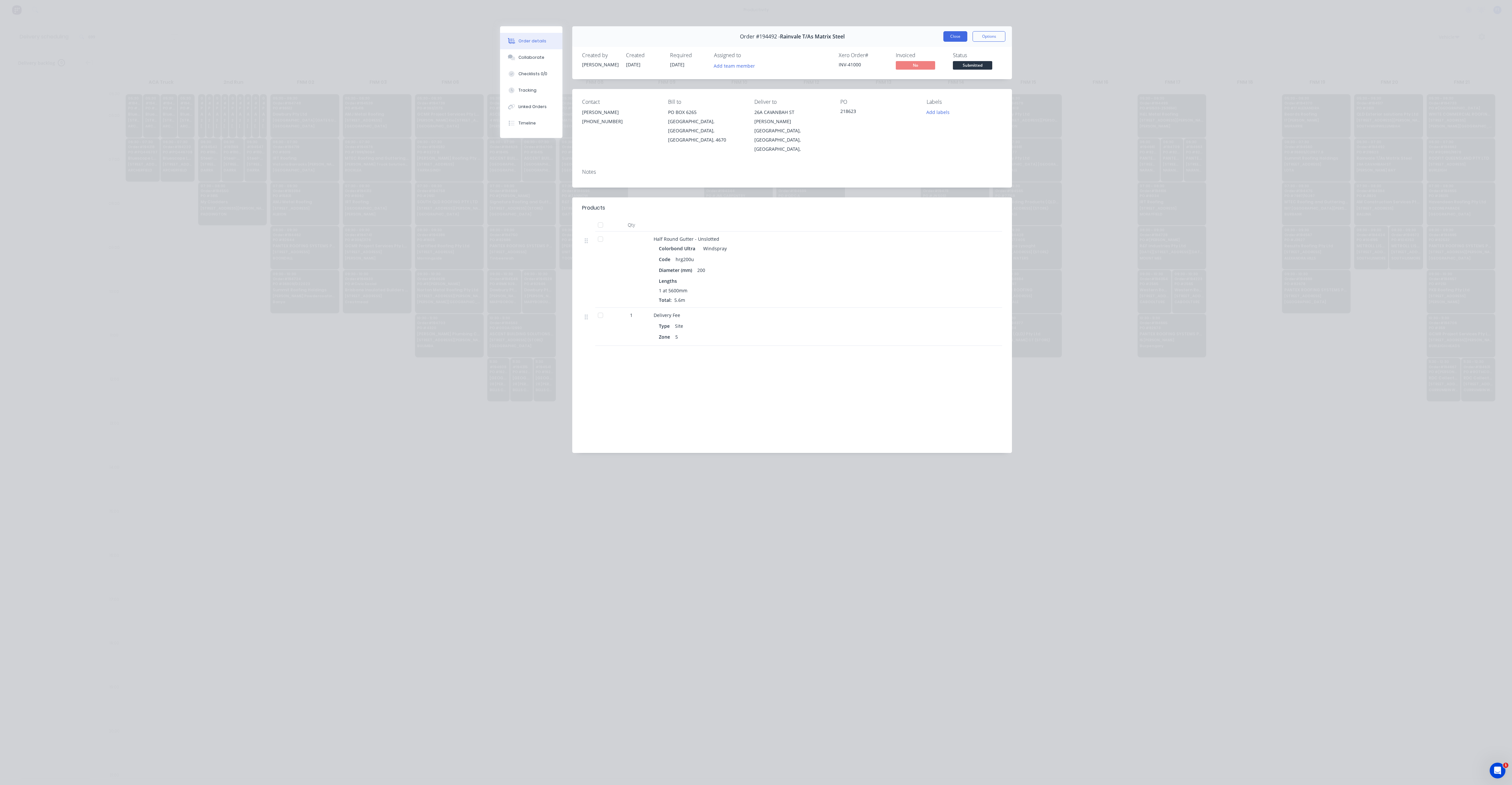
click at [958, 40] on button "Close" at bounding box center [955, 37] width 24 height 11
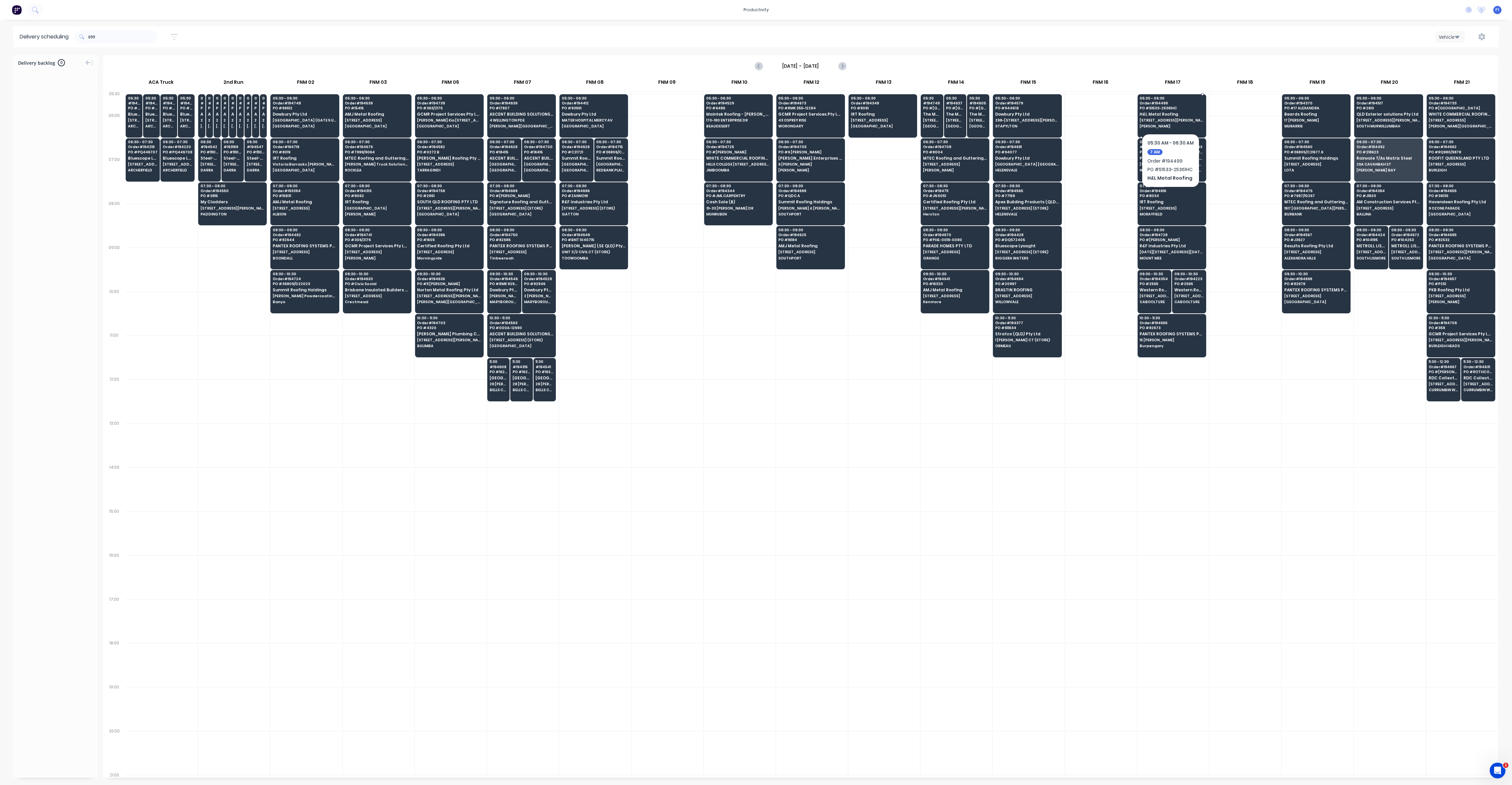
click at [1159, 115] on span "H&L Metal Roofing" at bounding box center [1172, 114] width 64 height 5
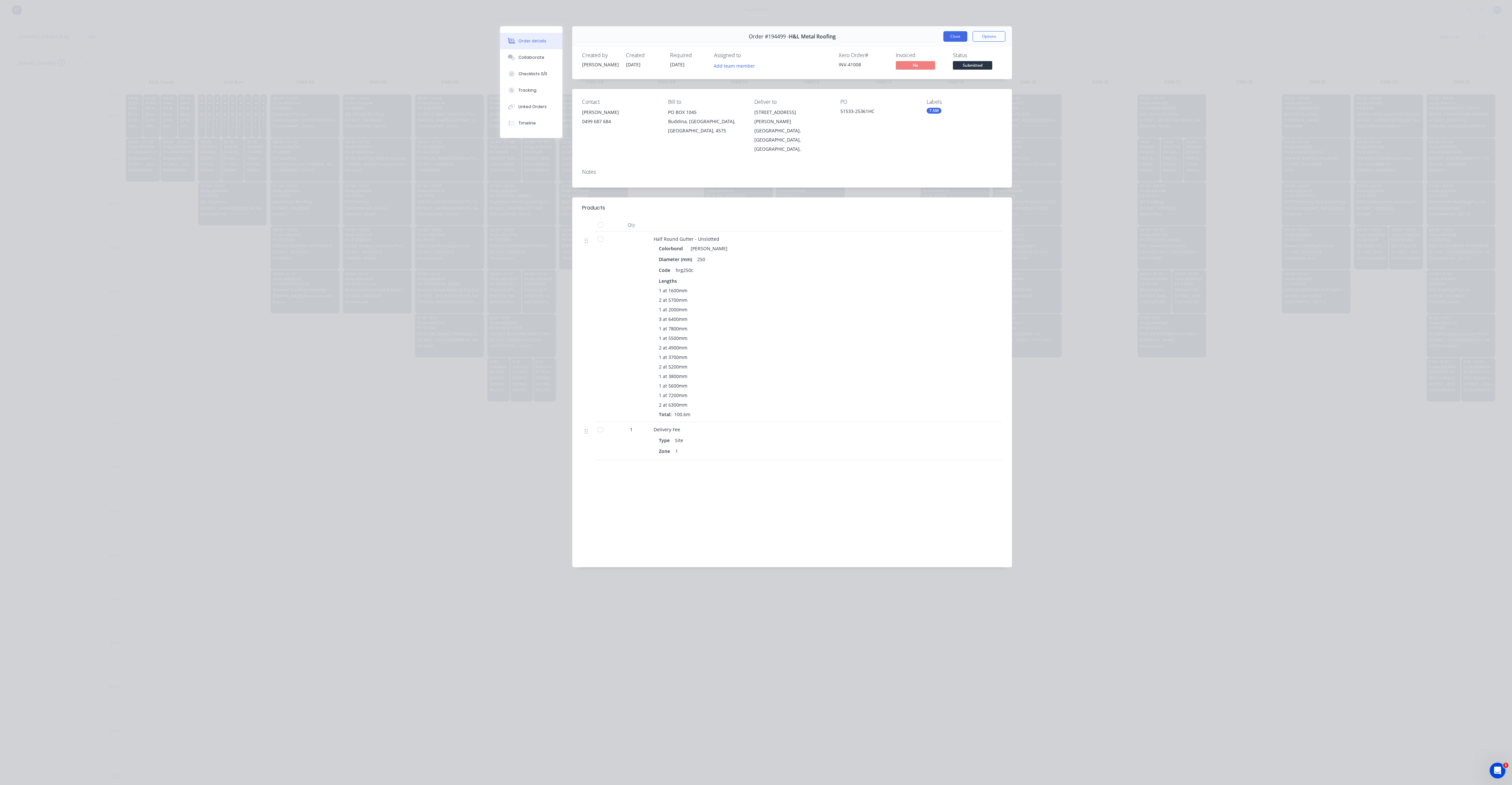
click at [953, 36] on button "Close" at bounding box center [955, 37] width 24 height 11
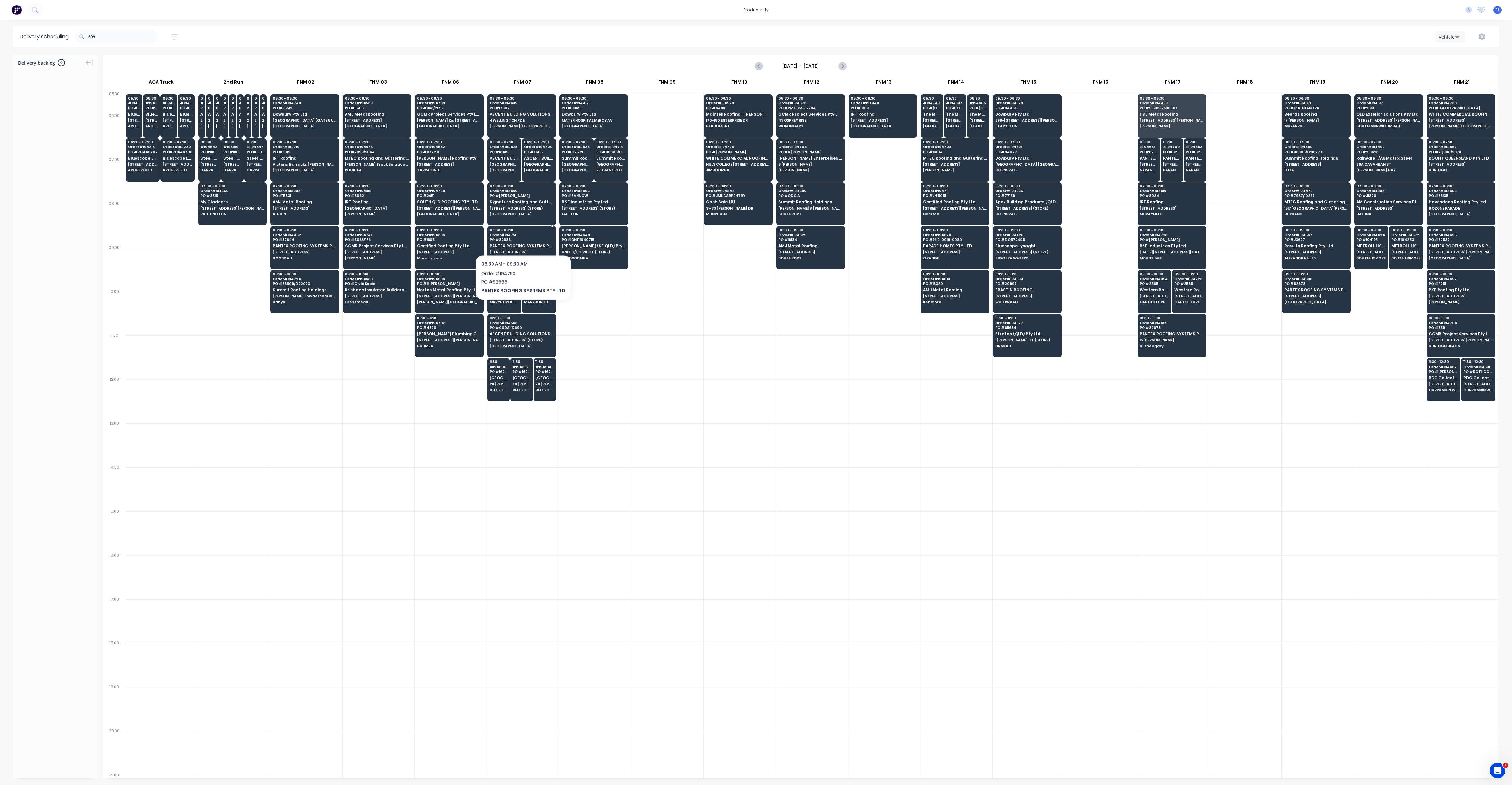
click at [521, 238] on span "PO # 82686" at bounding box center [522, 239] width 64 height 4
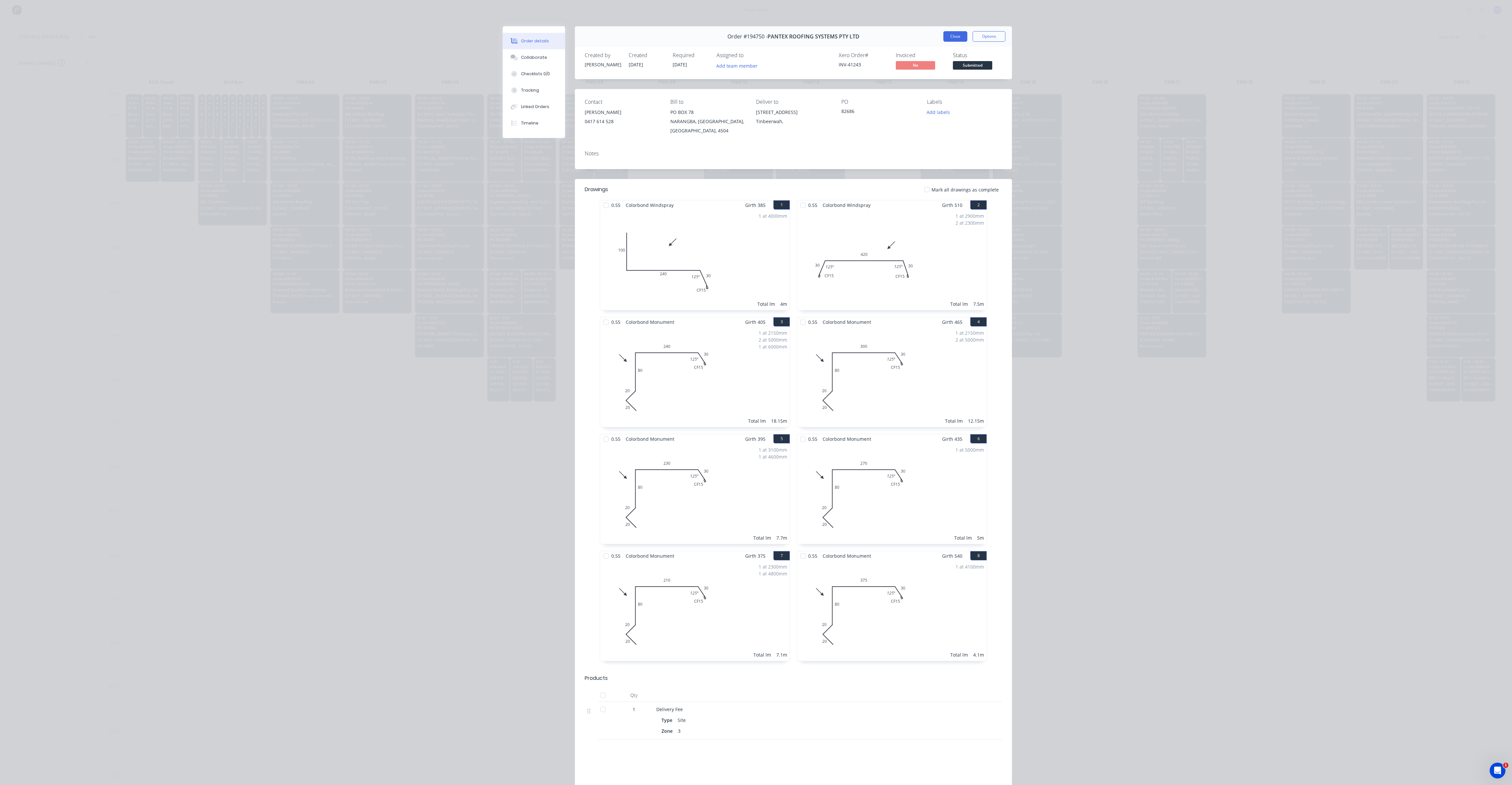
click at [948, 34] on button "Close" at bounding box center [955, 37] width 24 height 11
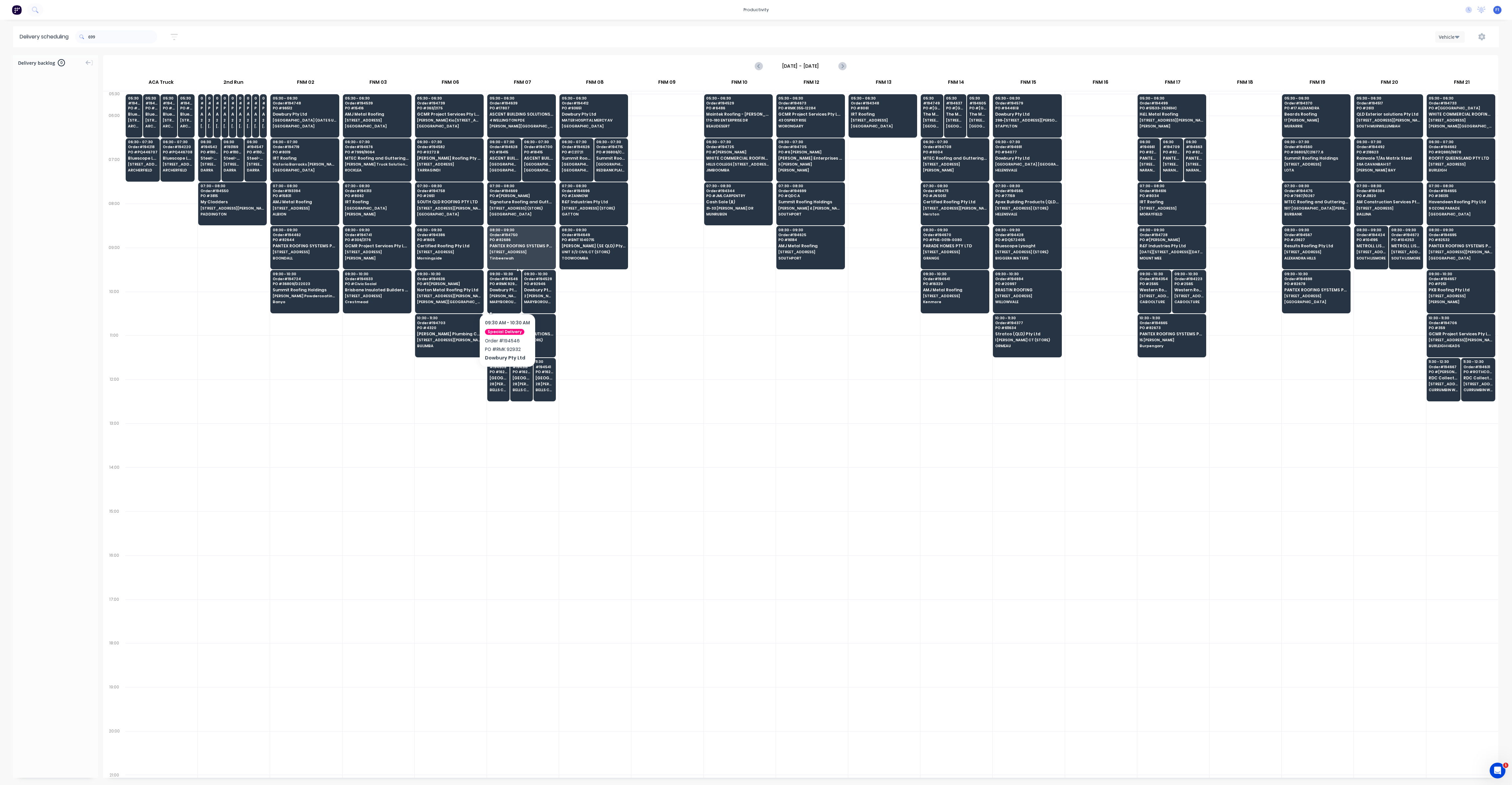
click at [507, 294] on span "[PERSON_NAME] COMPOUND 2 [PERSON_NAME] ST" at bounding box center [504, 296] width 30 height 4
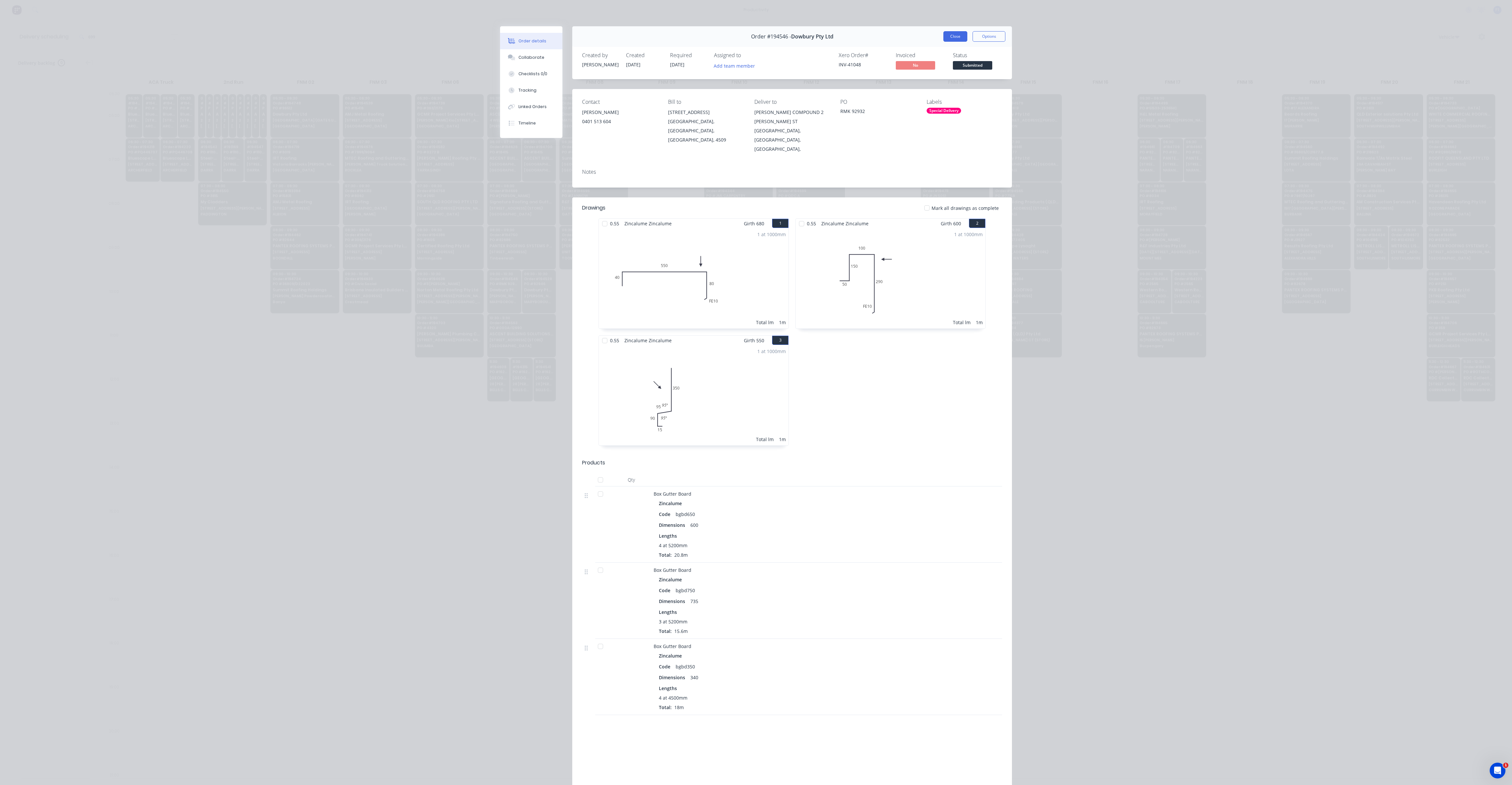
click at [954, 38] on button "Close" at bounding box center [955, 37] width 24 height 11
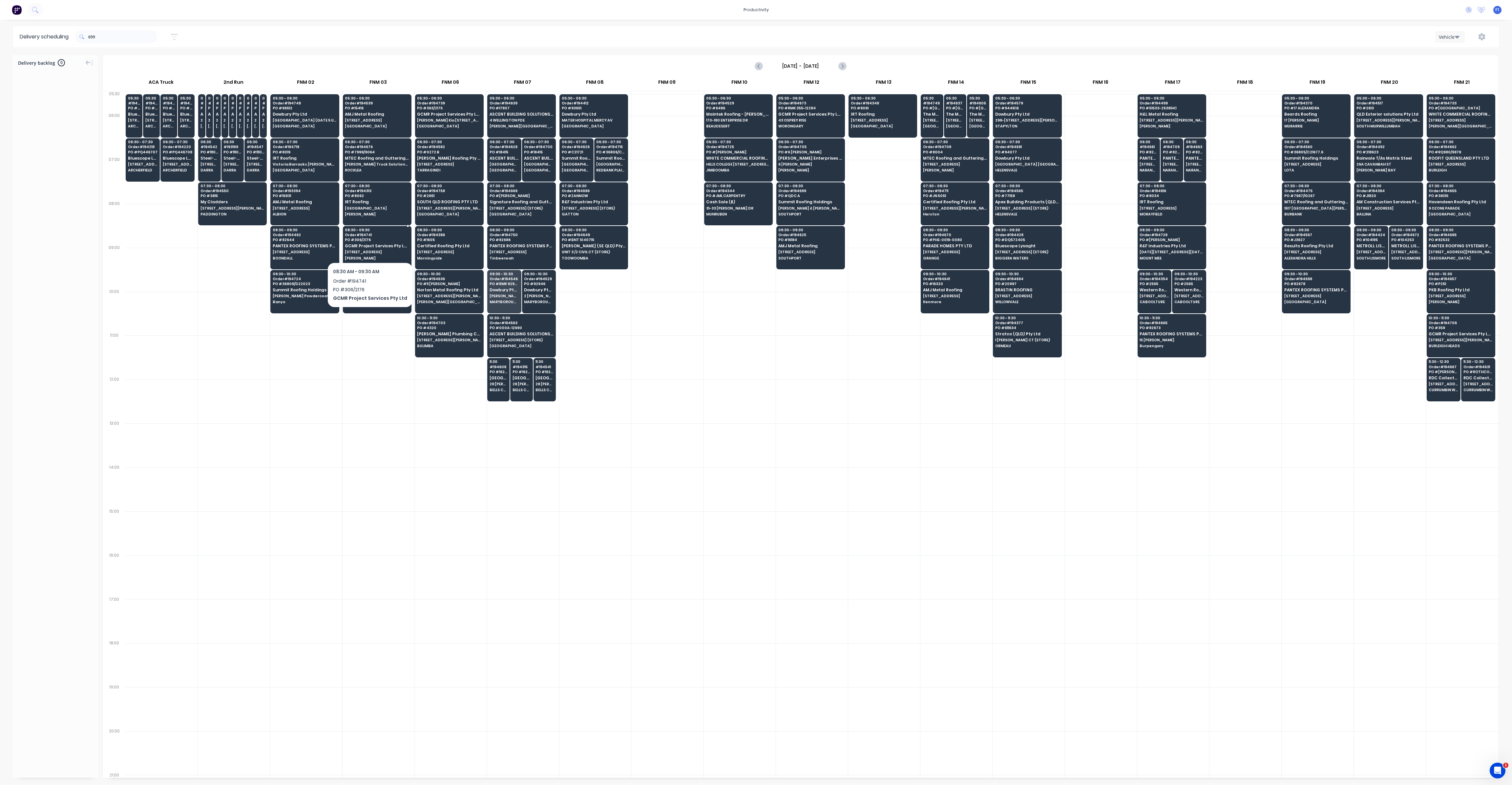
click at [367, 245] on span "GCMR Project Services Pty Ltd" at bounding box center [377, 246] width 64 height 5
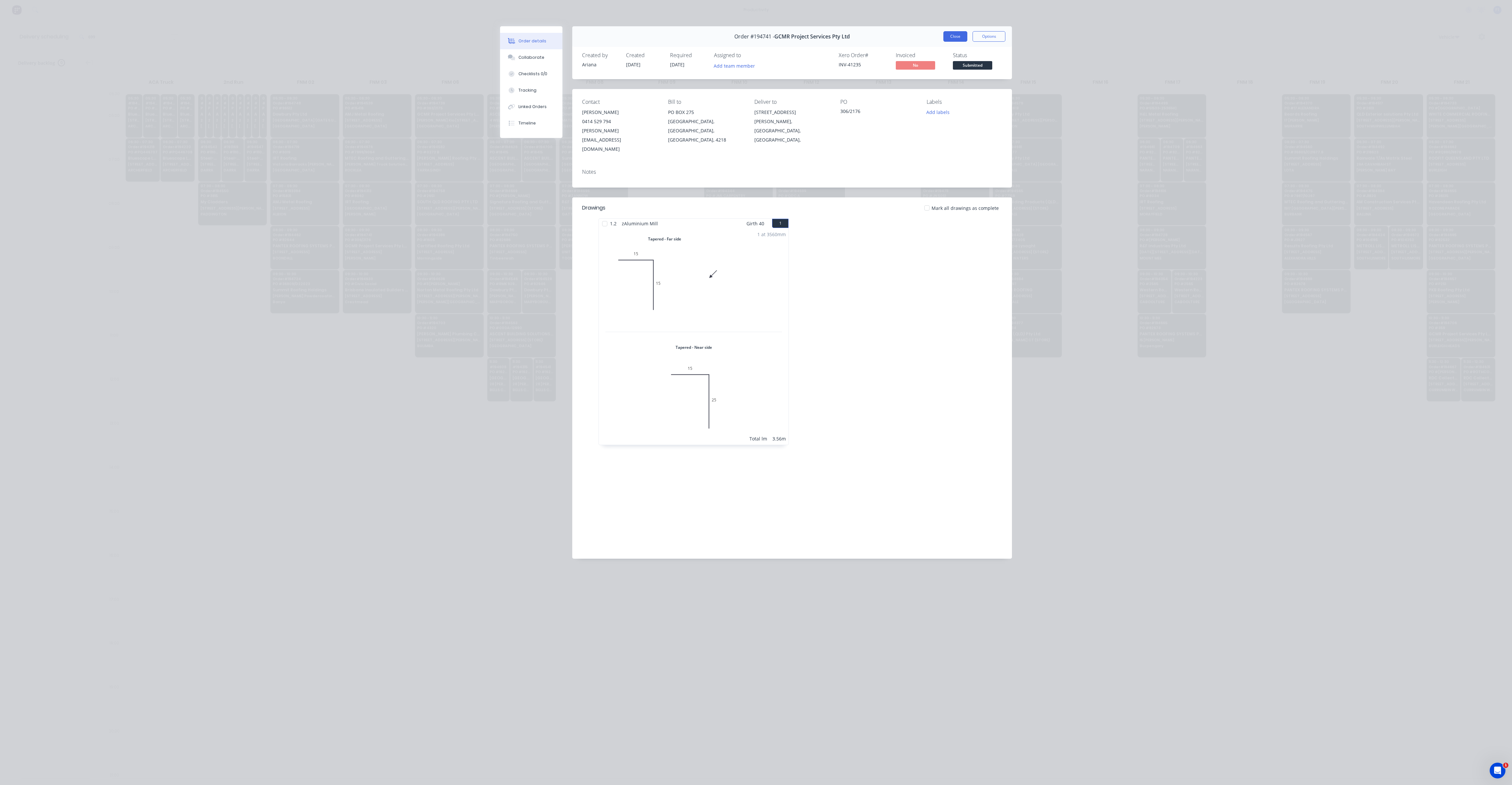
click at [957, 40] on button "Close" at bounding box center [955, 37] width 24 height 11
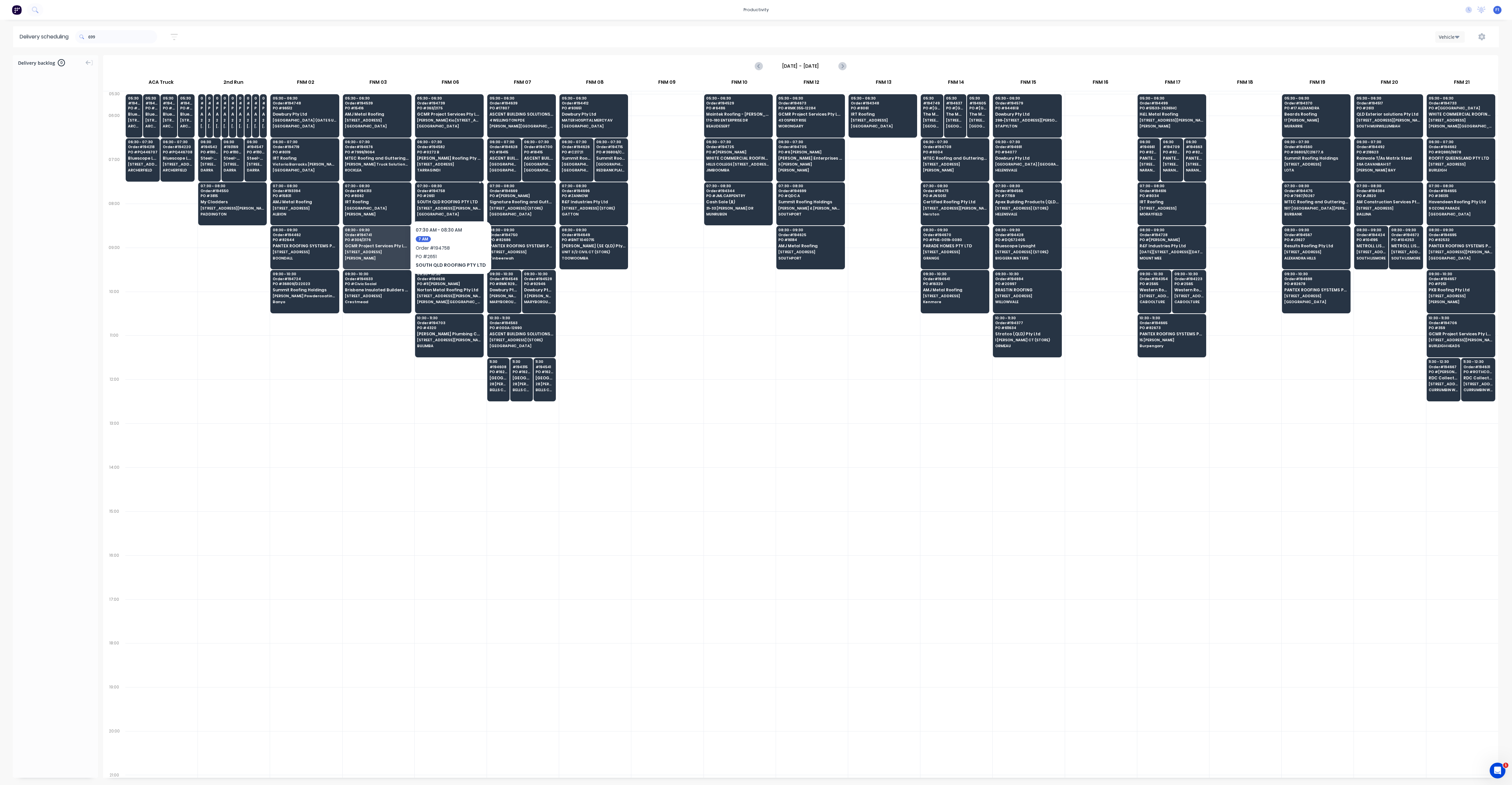
click at [456, 198] on div "07:30 - 08:30 Order # 194758 PO # 2651 [GEOGRAPHIC_DATA] ROOFING PTY LTD [STREE…" at bounding box center [449, 200] width 68 height 37
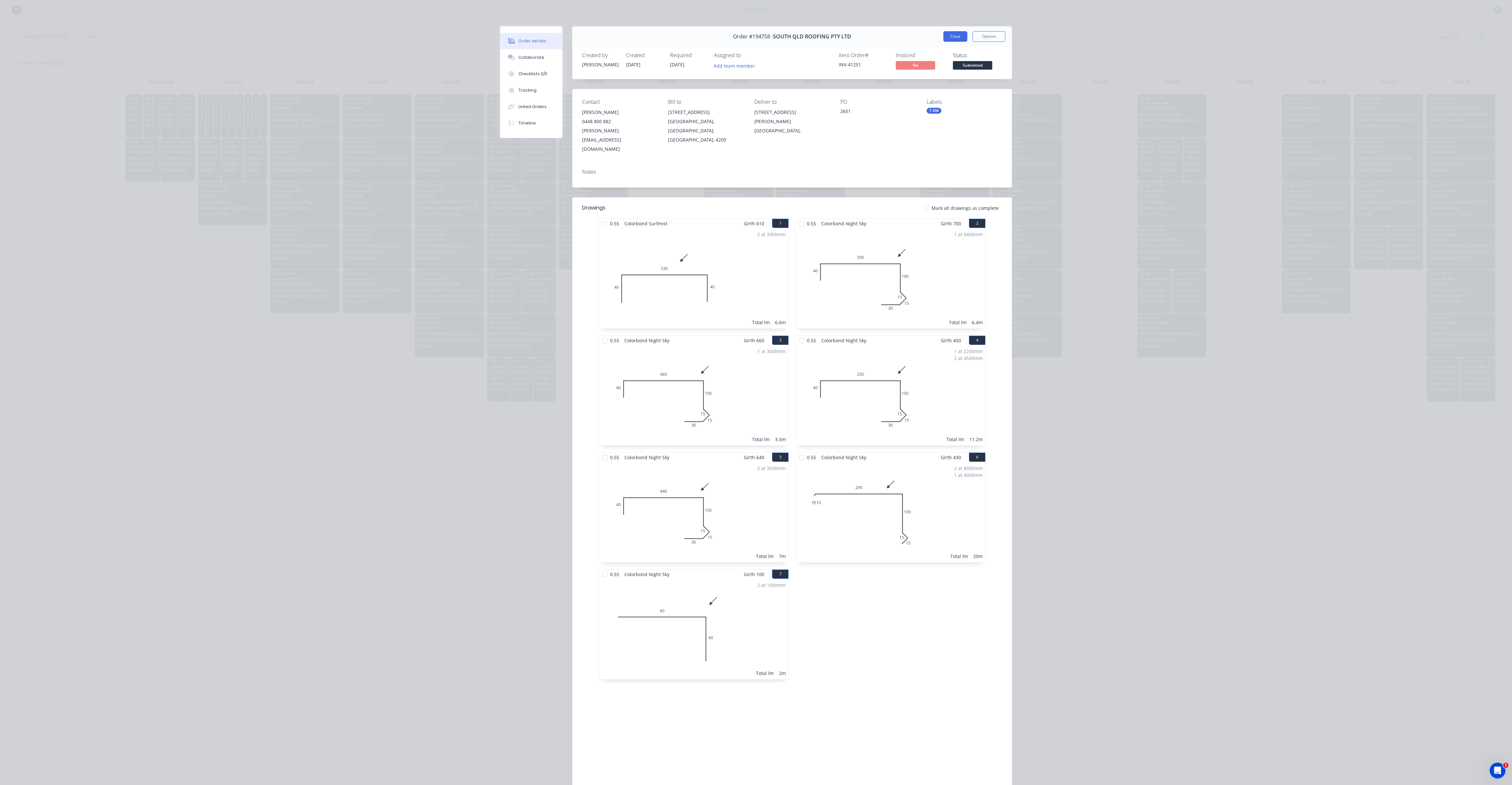
click at [957, 37] on button "Close" at bounding box center [955, 37] width 24 height 11
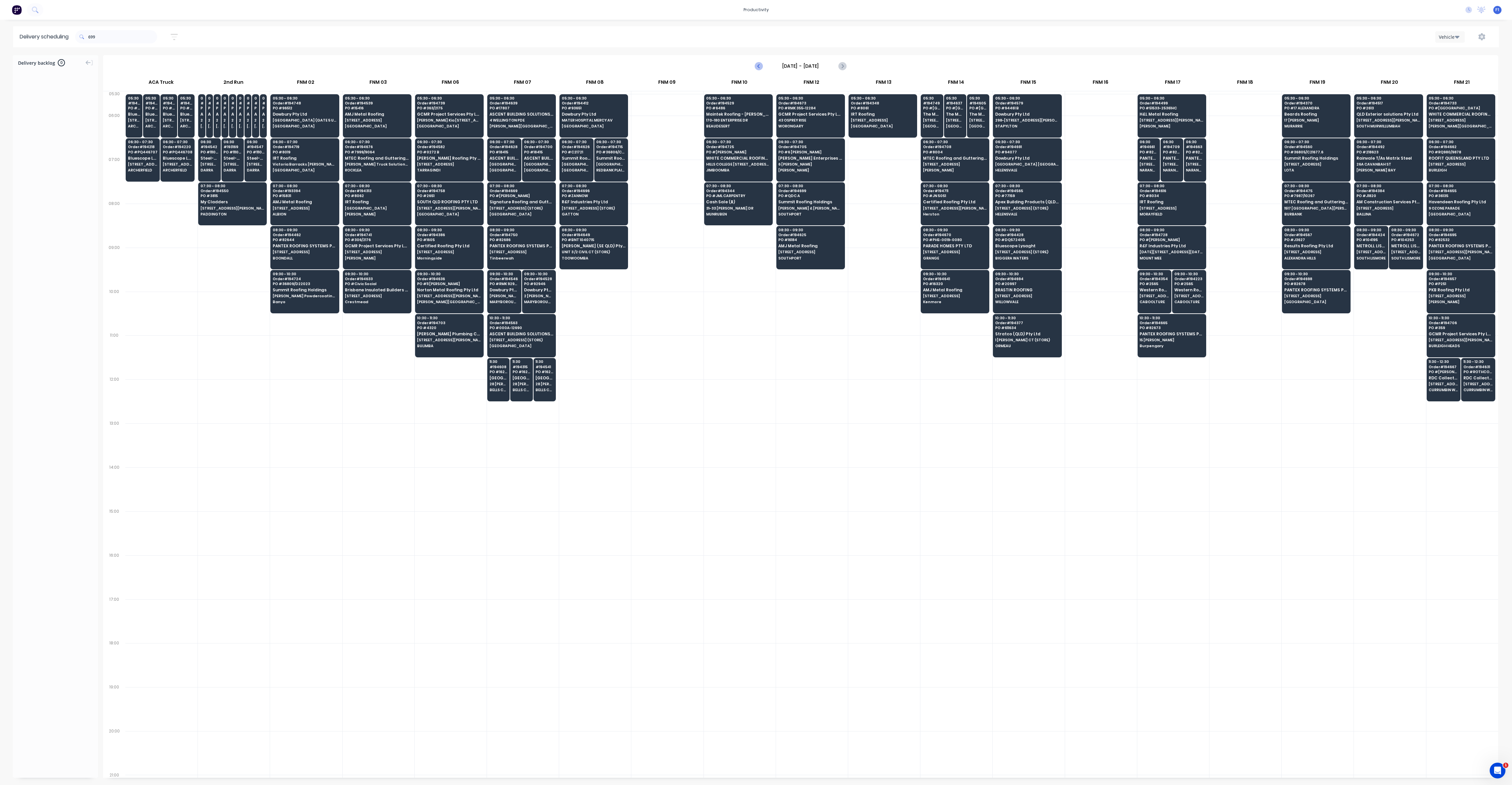
click at [757, 67] on icon "Previous page" at bounding box center [759, 66] width 8 height 8
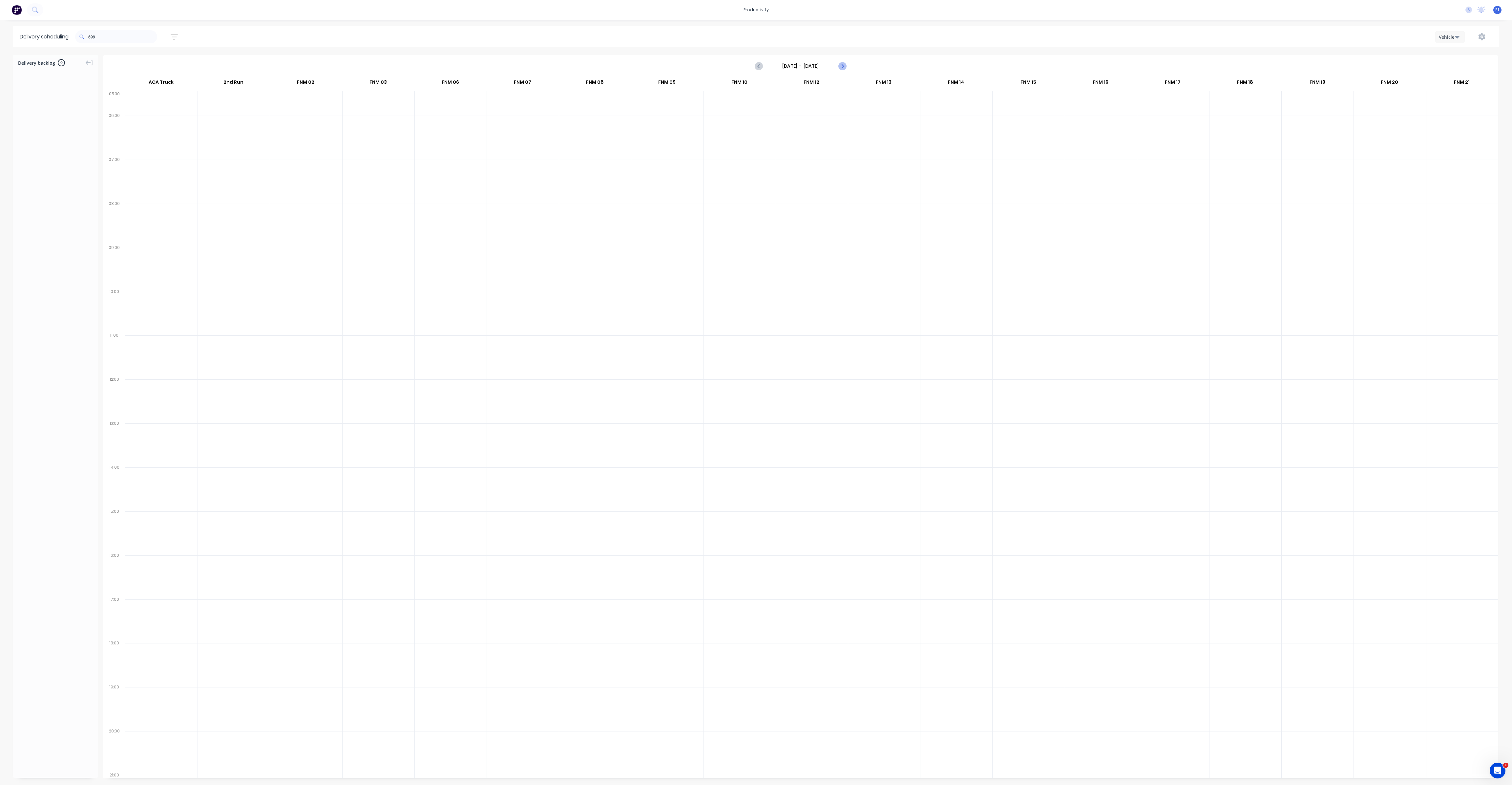
click at [842, 67] on icon "Next page" at bounding box center [842, 66] width 3 height 5
type input "[DATE] - [DATE]"
click at [133, 35] on input "699" at bounding box center [123, 37] width 69 height 13
type input "6"
type input "4"
